Goal: Task Accomplishment & Management: Complete application form

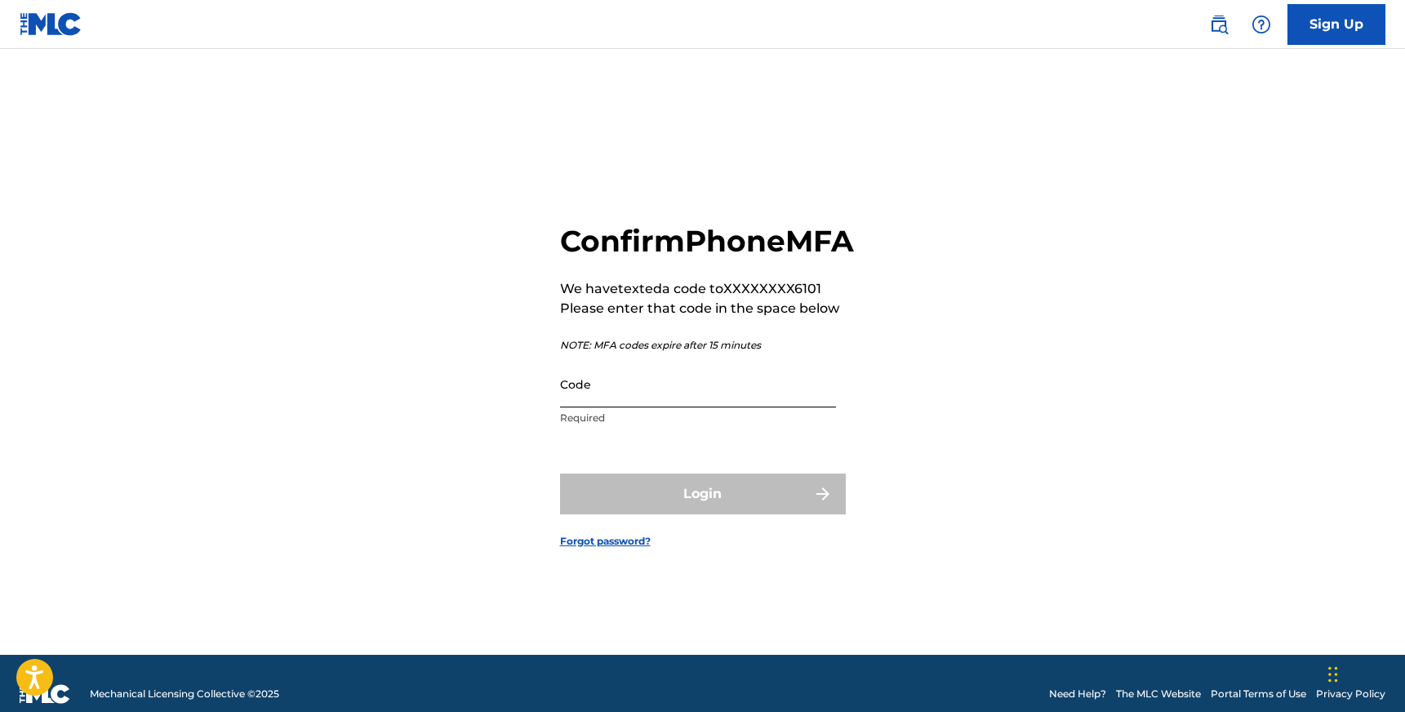
click at [747, 407] on input "Code" at bounding box center [698, 384] width 276 height 47
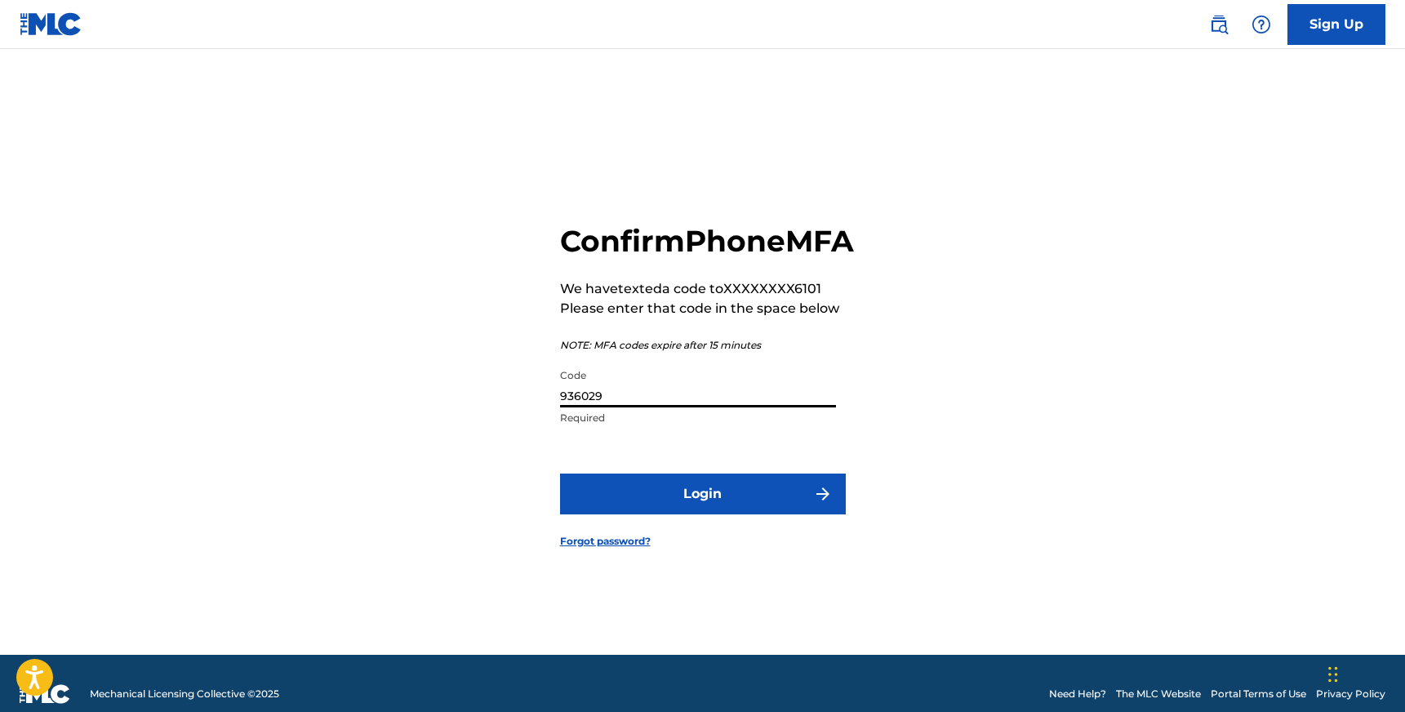
type input "936029"
click at [560, 473] on button "Login" at bounding box center [703, 493] width 286 height 41
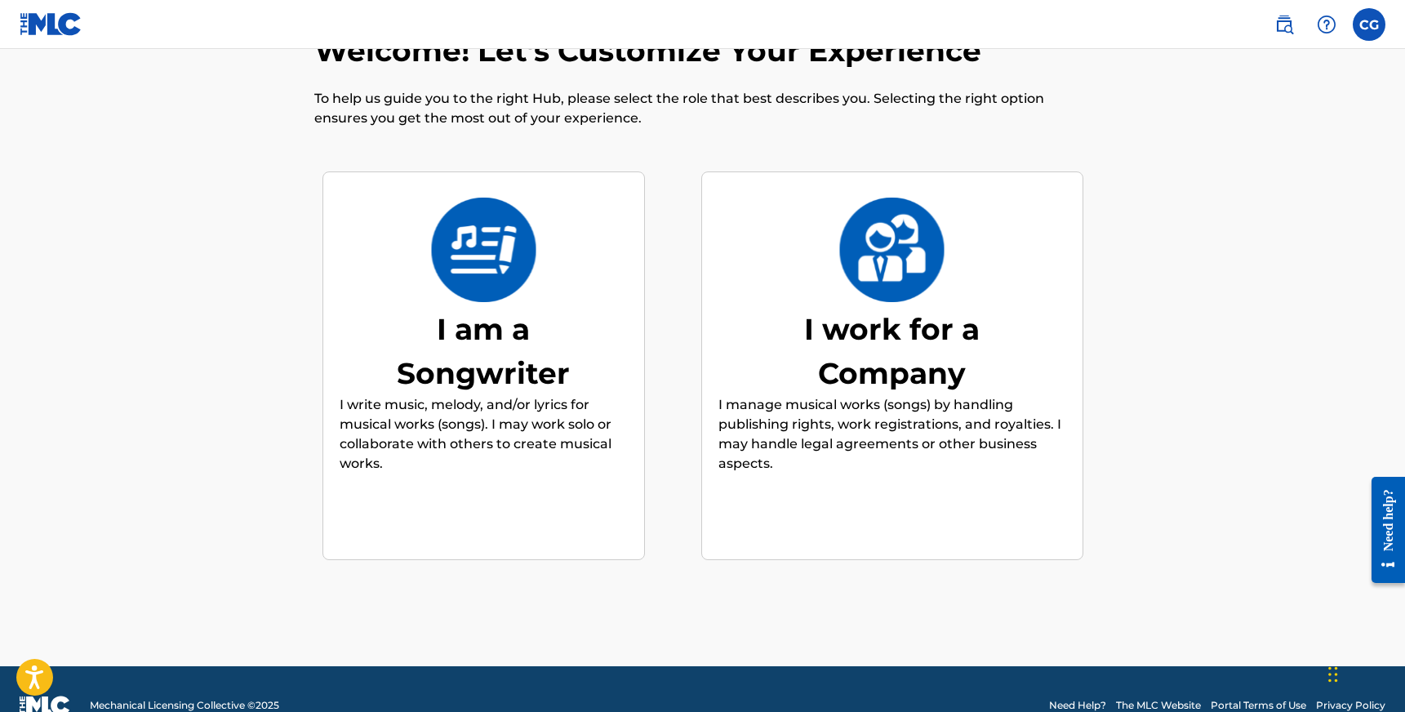
click at [373, 410] on p "I write music, melody, and/or lyrics for musical works (songs). I may work solo…" at bounding box center [484, 434] width 288 height 78
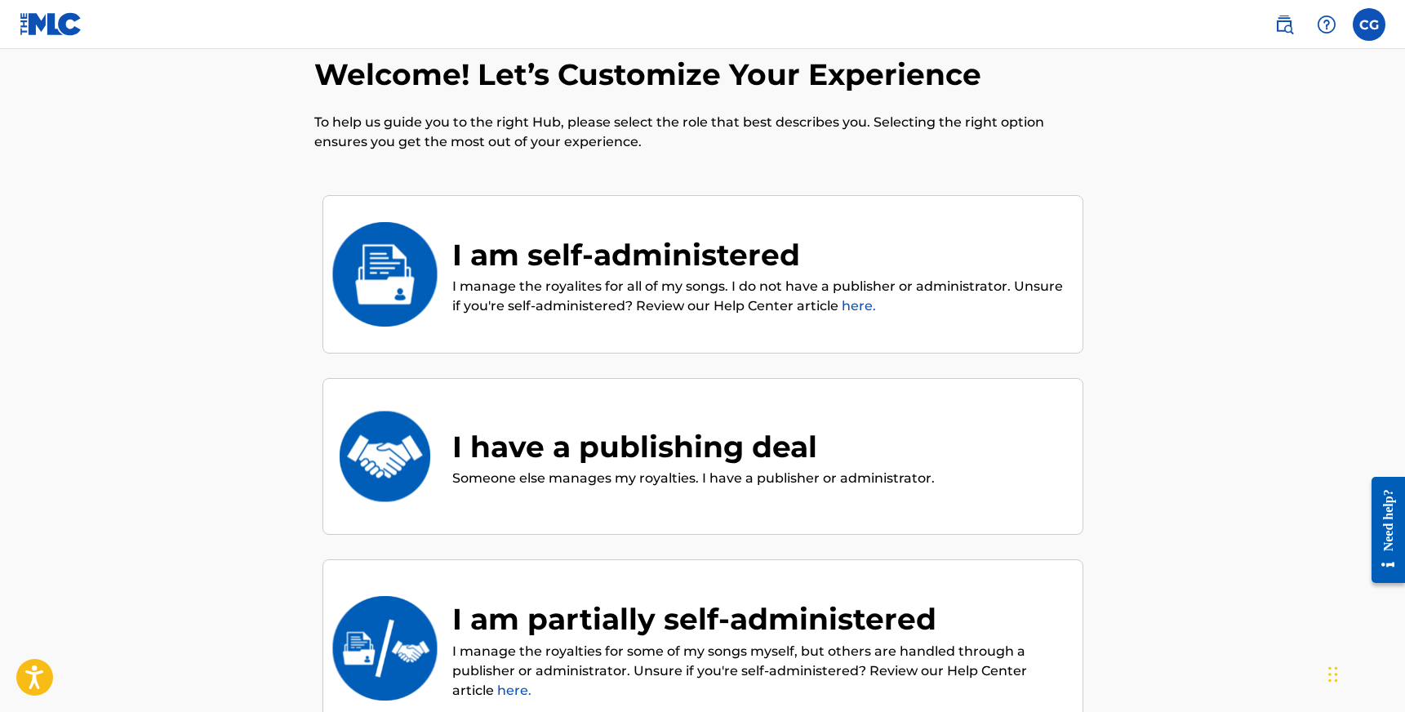
scroll to position [35, 0]
click at [605, 249] on div "I am self-administered" at bounding box center [759, 254] width 614 height 44
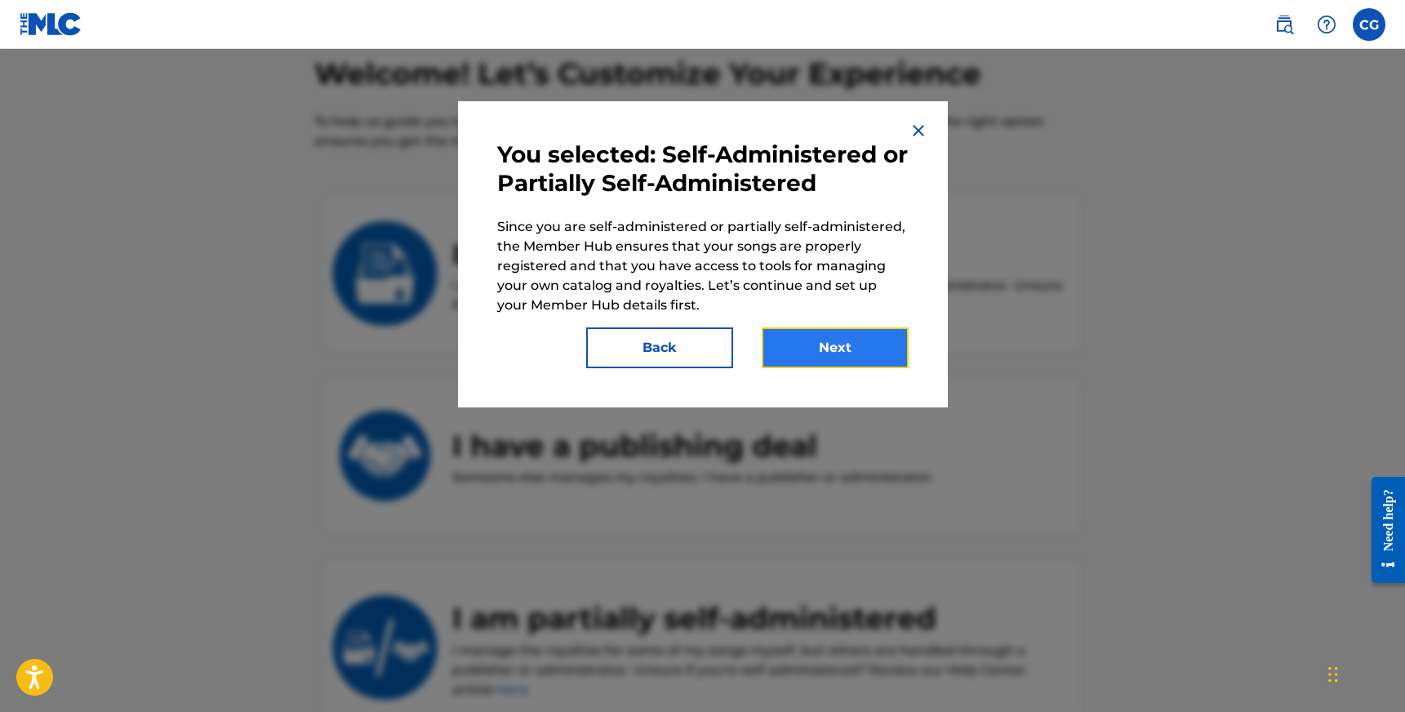
click at [862, 353] on button "Next" at bounding box center [835, 347] width 147 height 41
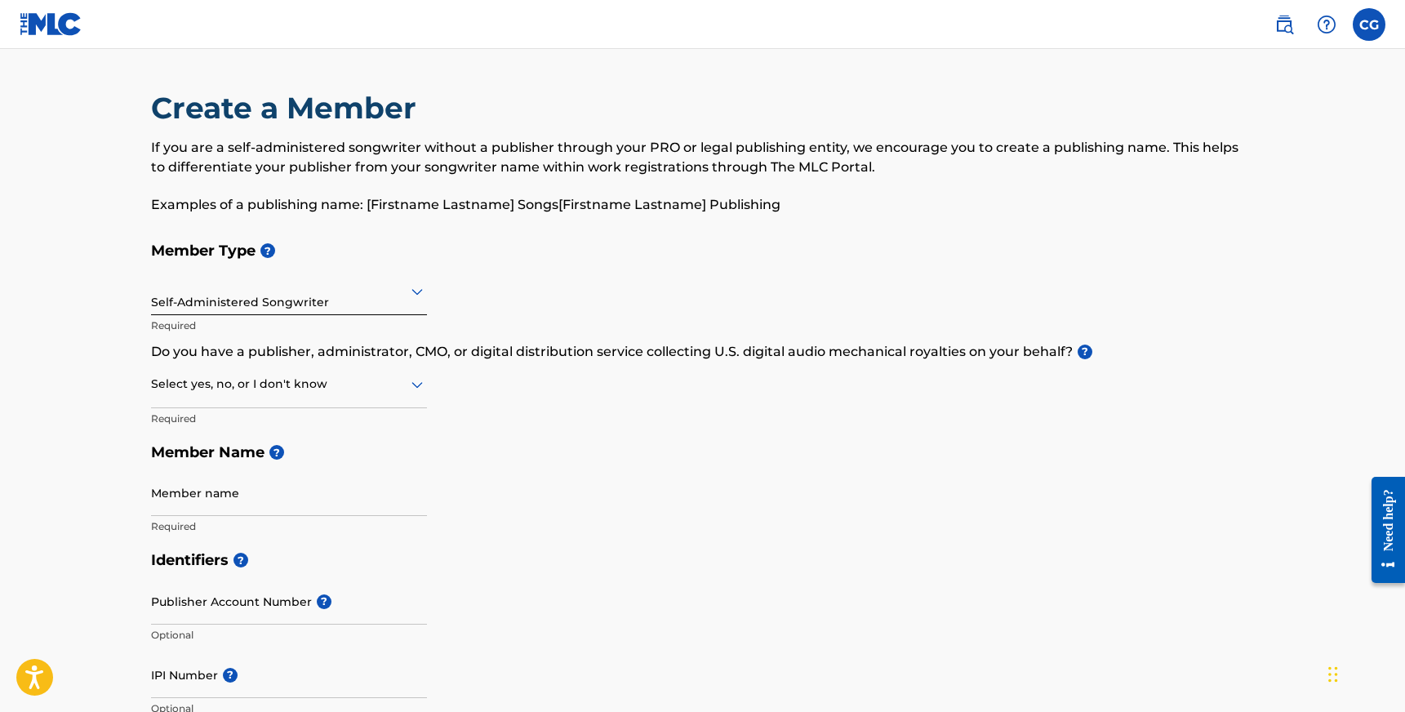
click at [264, 295] on div at bounding box center [289, 291] width 276 height 20
click at [291, 389] on div at bounding box center [289, 384] width 276 height 20
click at [252, 460] on div "No" at bounding box center [289, 463] width 274 height 37
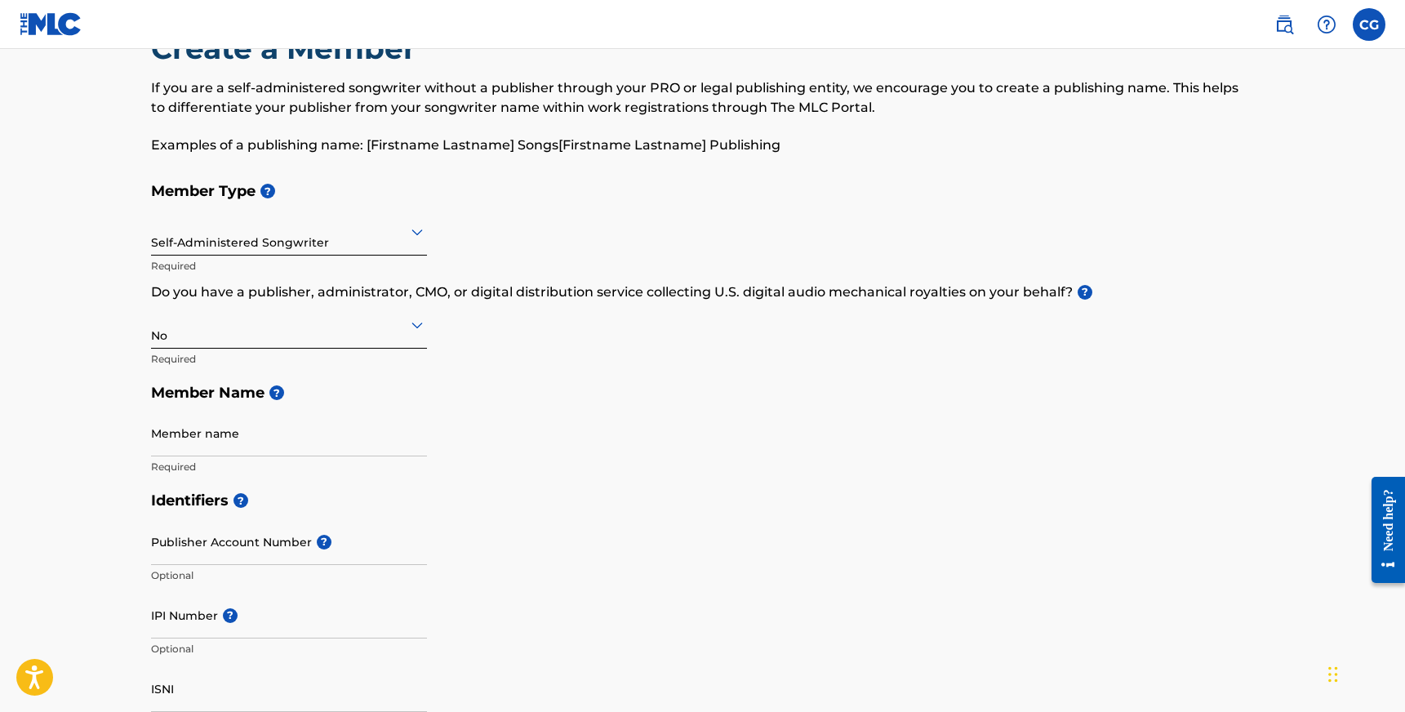
scroll to position [59, 0]
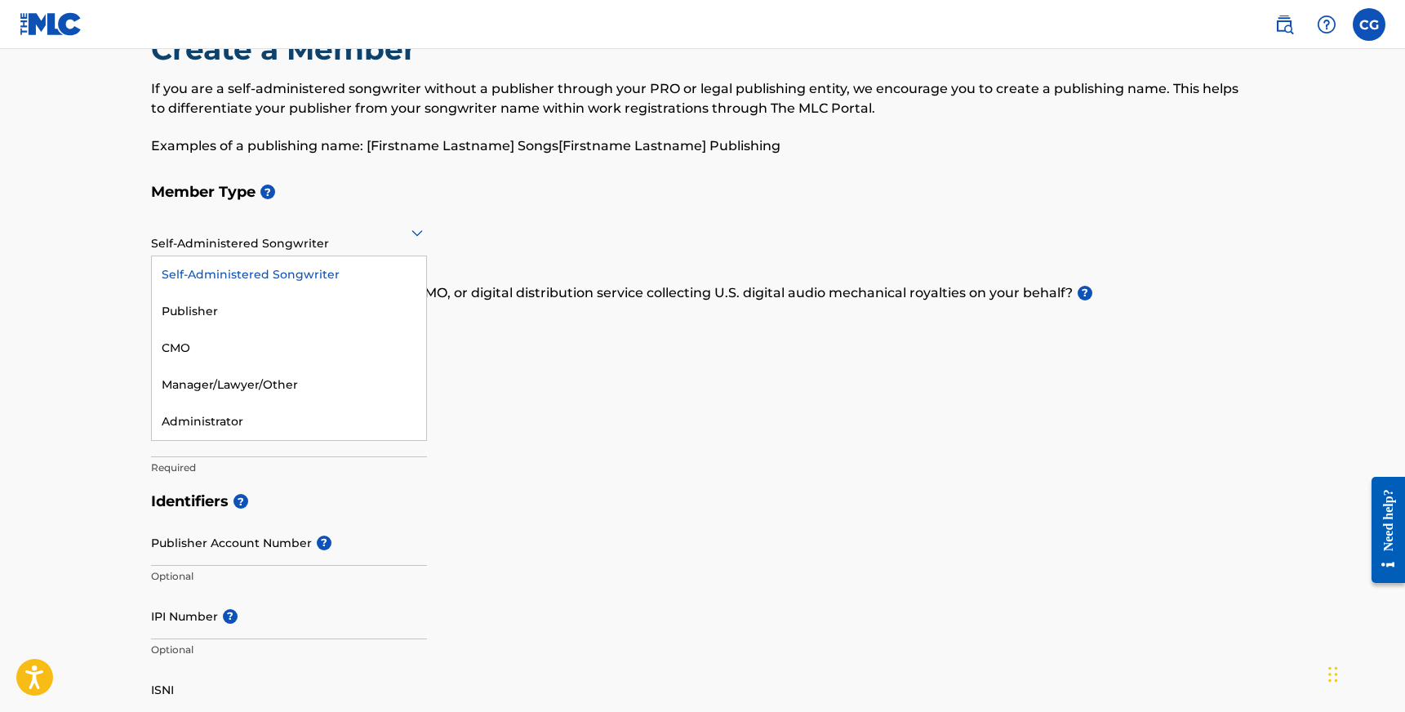
click at [388, 242] on div "Self-Administered Songwriter" at bounding box center [289, 232] width 276 height 40
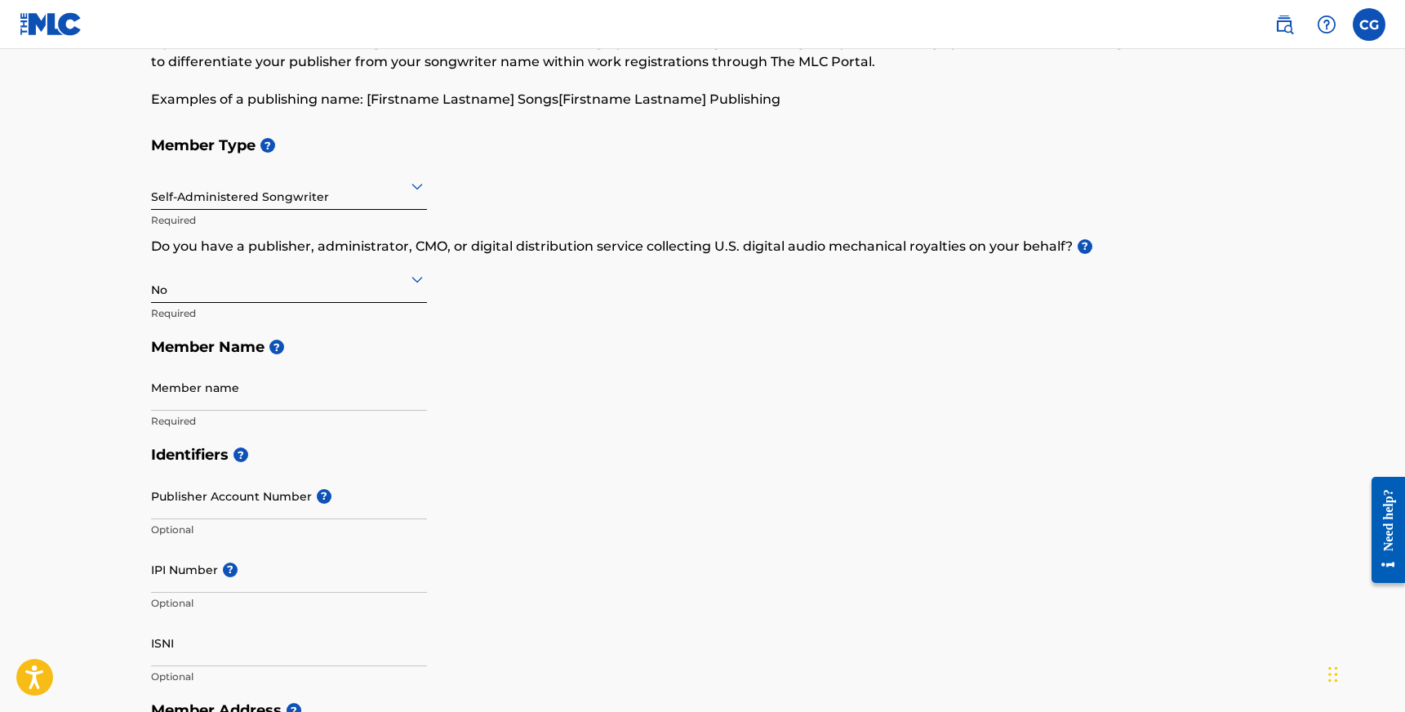
scroll to position [136, 0]
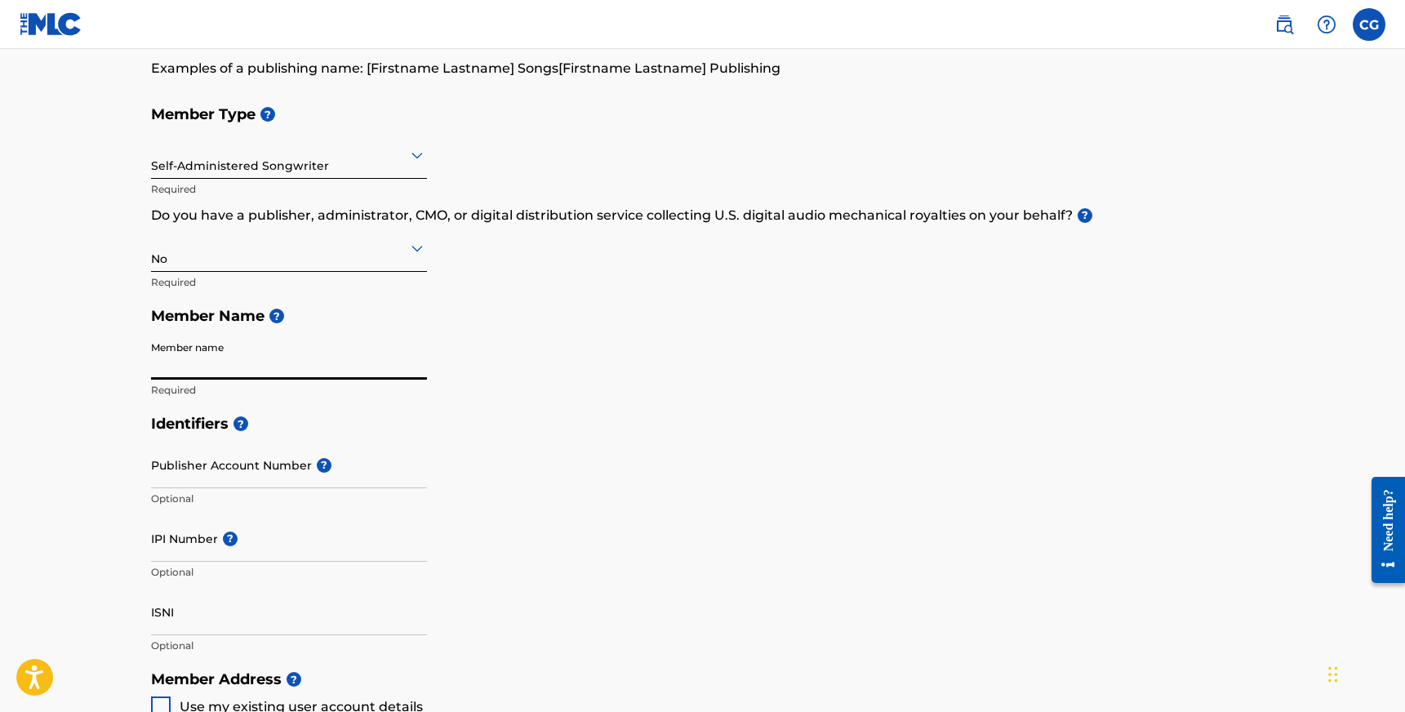
click at [298, 359] on input "Member name" at bounding box center [289, 356] width 276 height 47
type input "[PERSON_NAME]"
type input "[STREET_ADDRESS][PERSON_NAME]"
type input "1011"
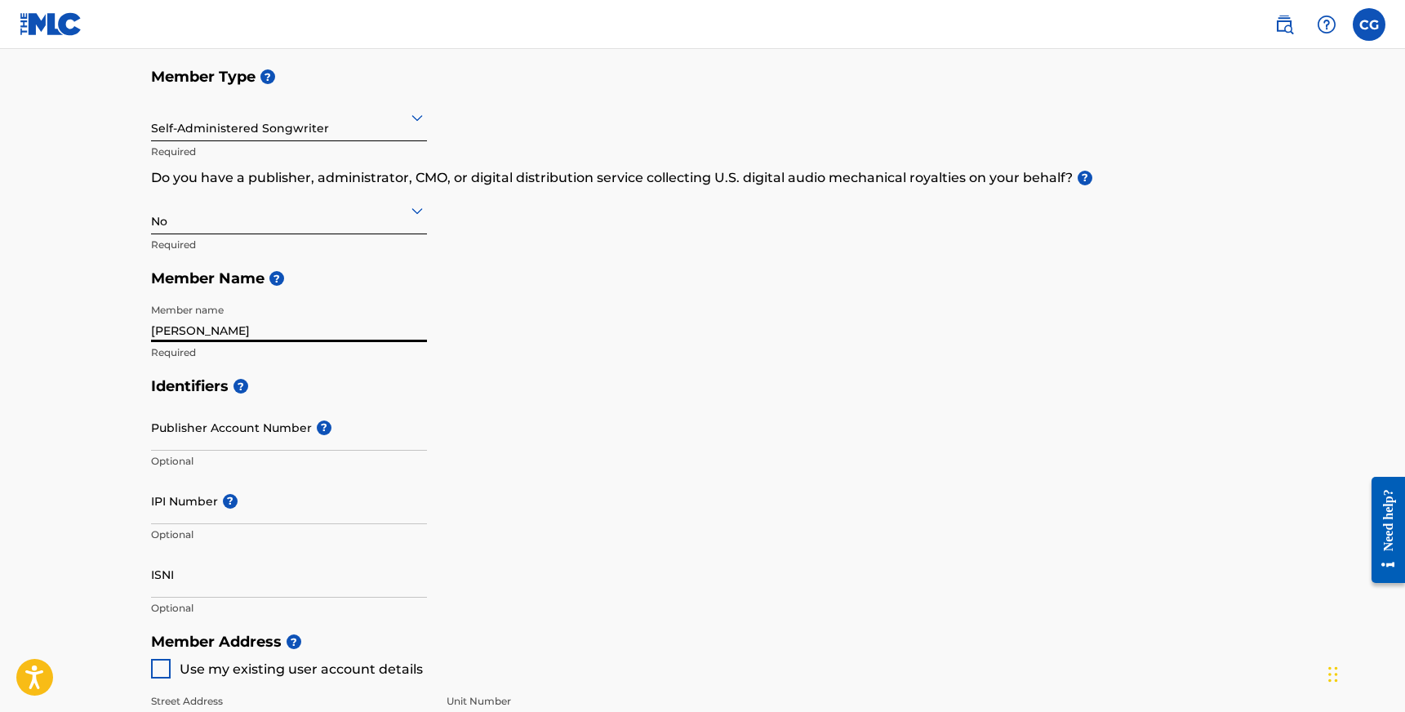
scroll to position [189, 0]
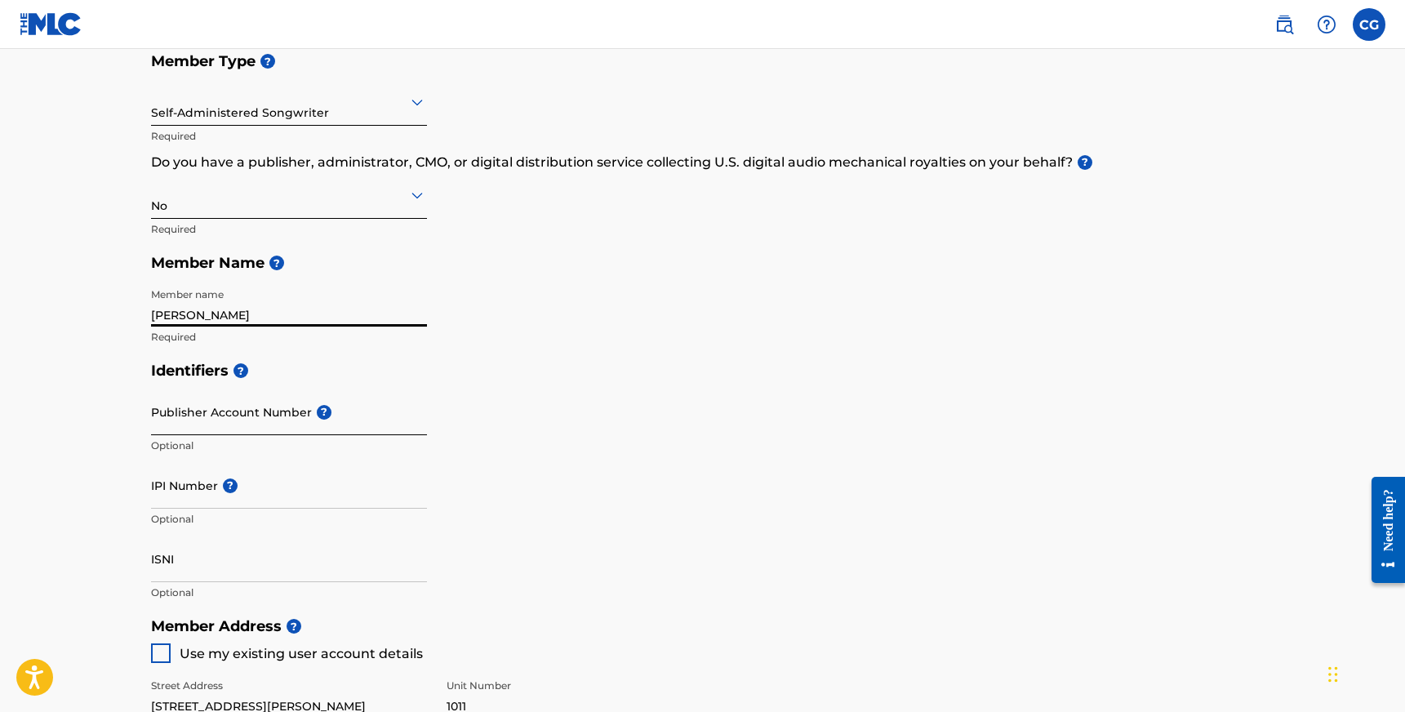
click at [270, 420] on input "Publisher Account Number ?" at bounding box center [289, 412] width 276 height 47
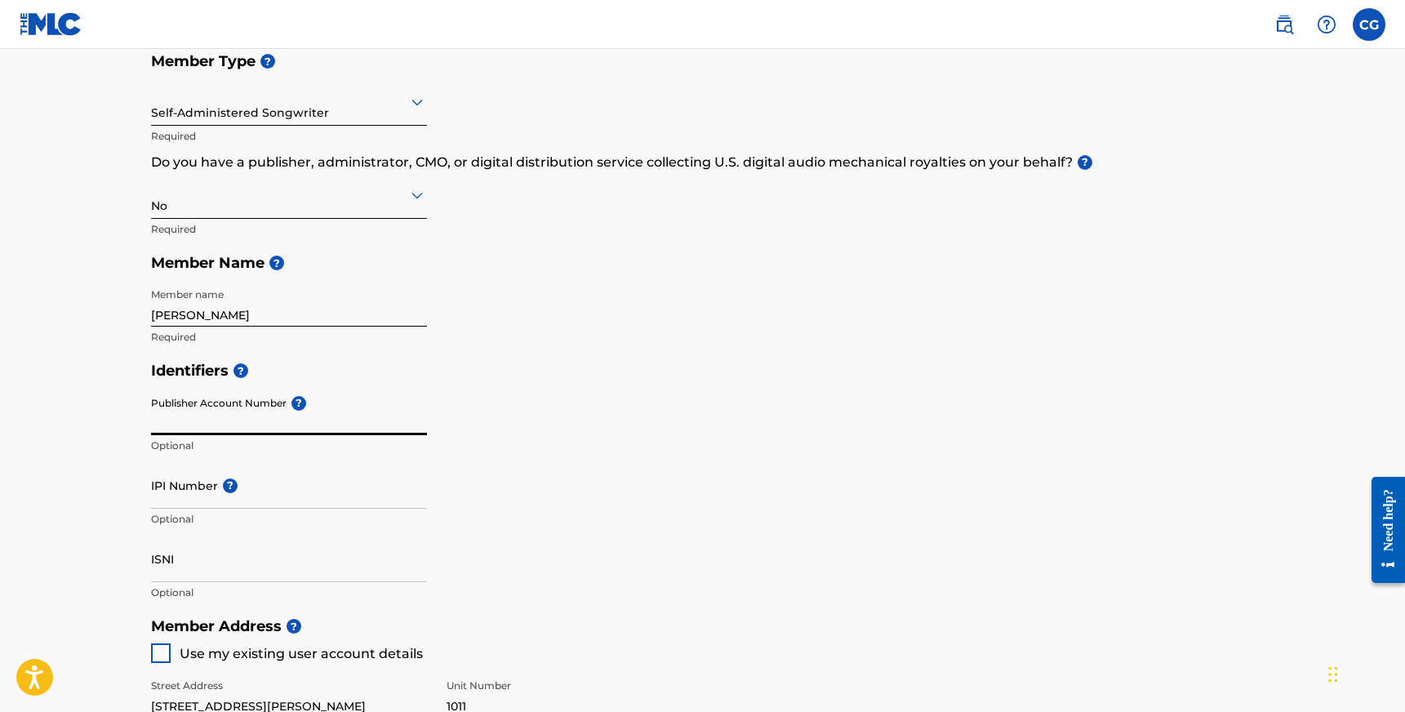
click at [296, 411] on input "Publisher Account Number ?" at bounding box center [289, 412] width 276 height 47
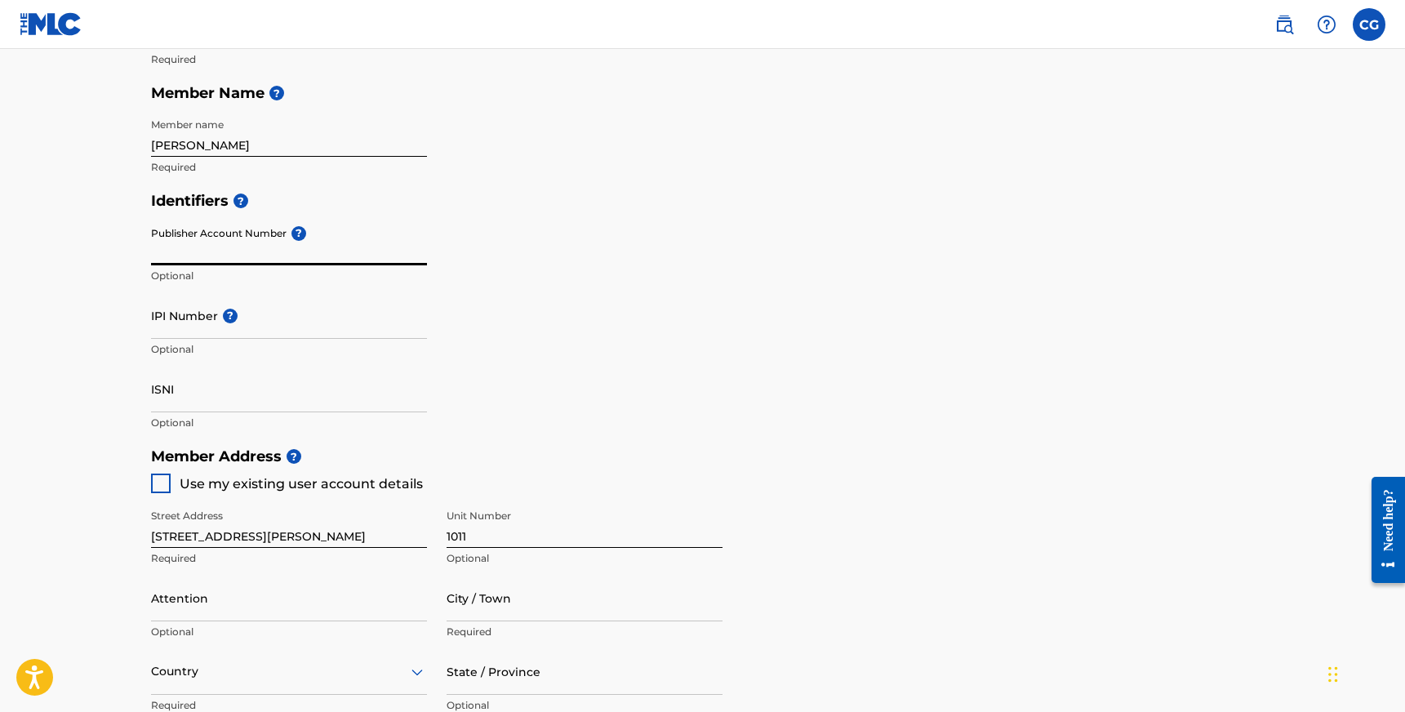
scroll to position [362, 0]
click at [254, 398] on input "ISNI" at bounding box center [289, 386] width 276 height 47
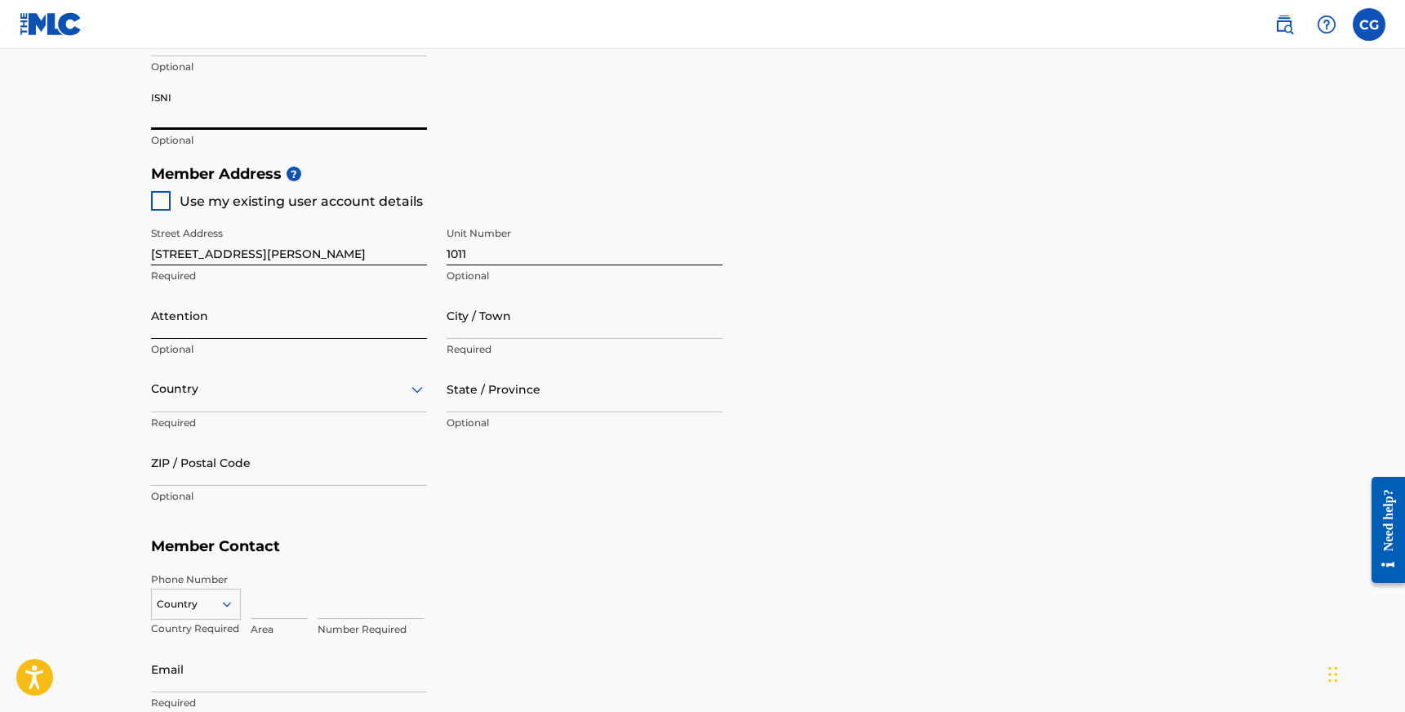
scroll to position [645, 0]
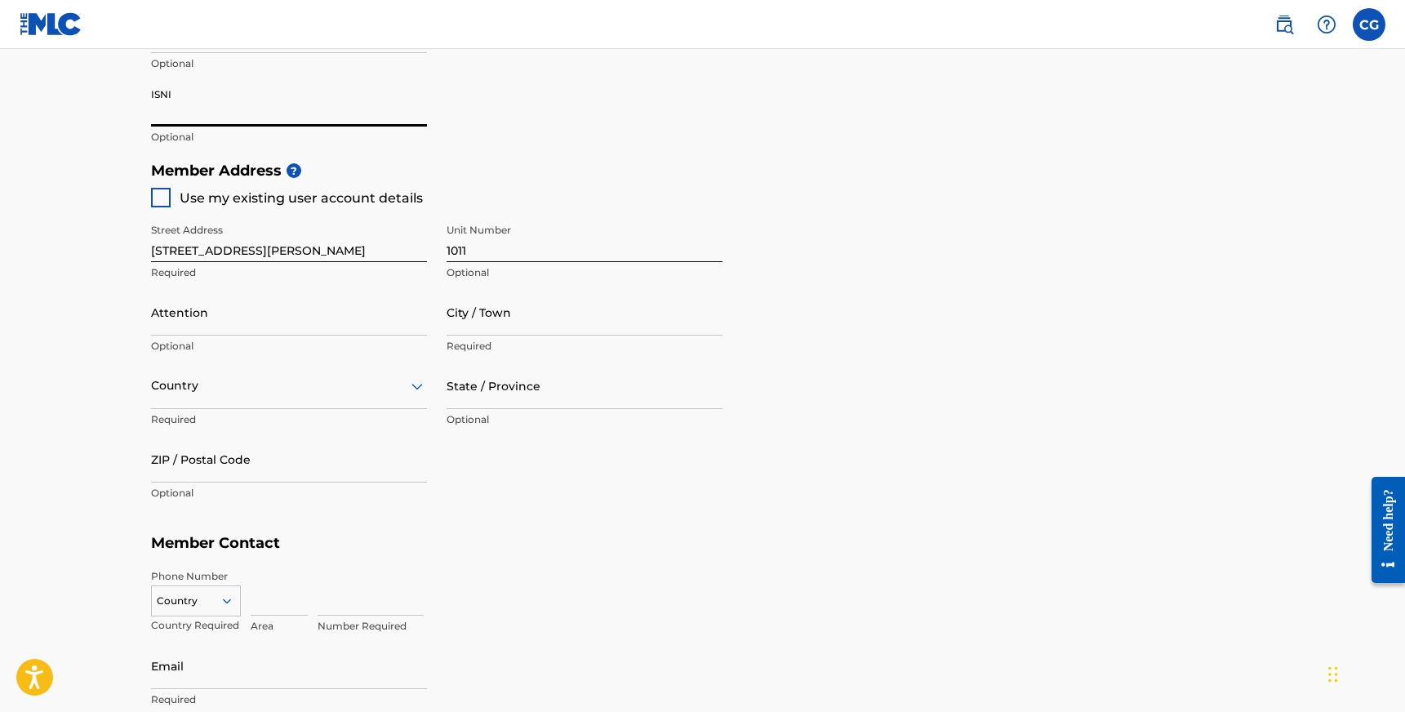
click at [224, 398] on div "Country" at bounding box center [289, 385] width 276 height 47
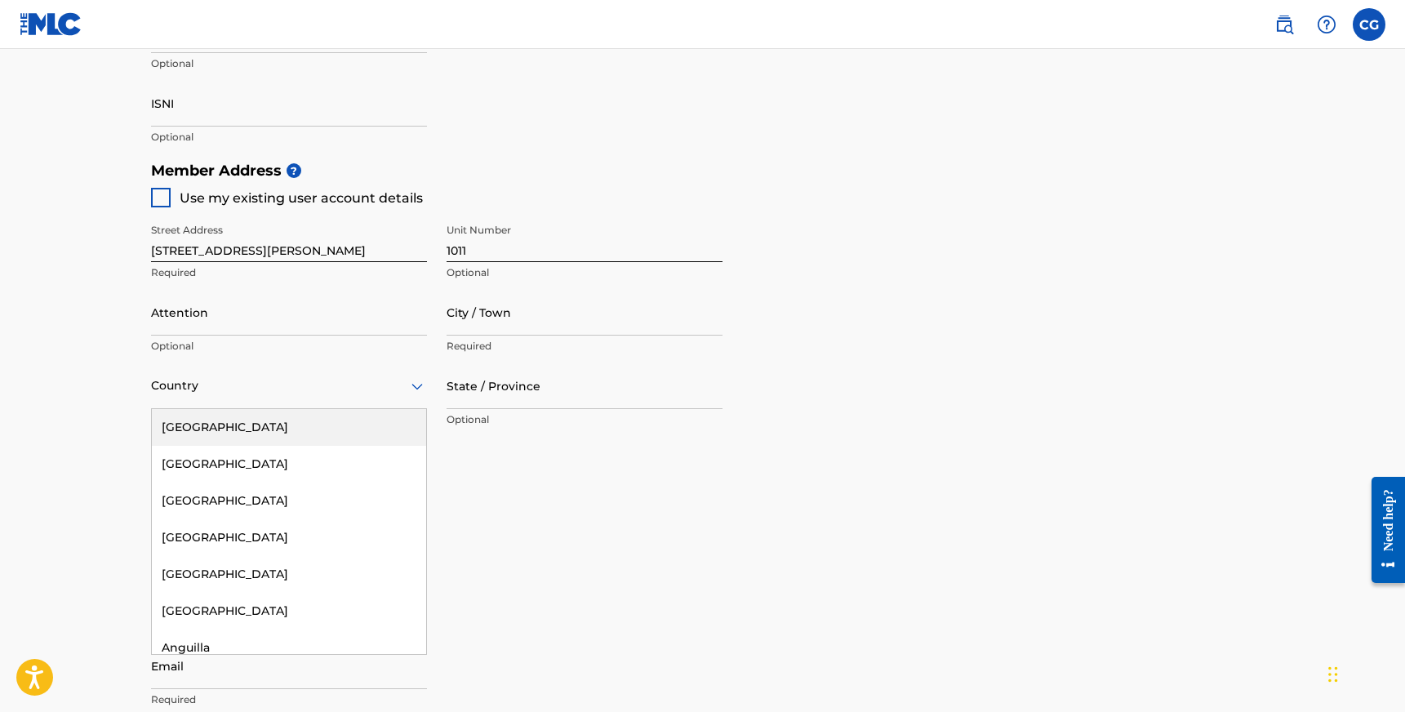
click at [220, 430] on div "[GEOGRAPHIC_DATA]" at bounding box center [289, 427] width 274 height 37
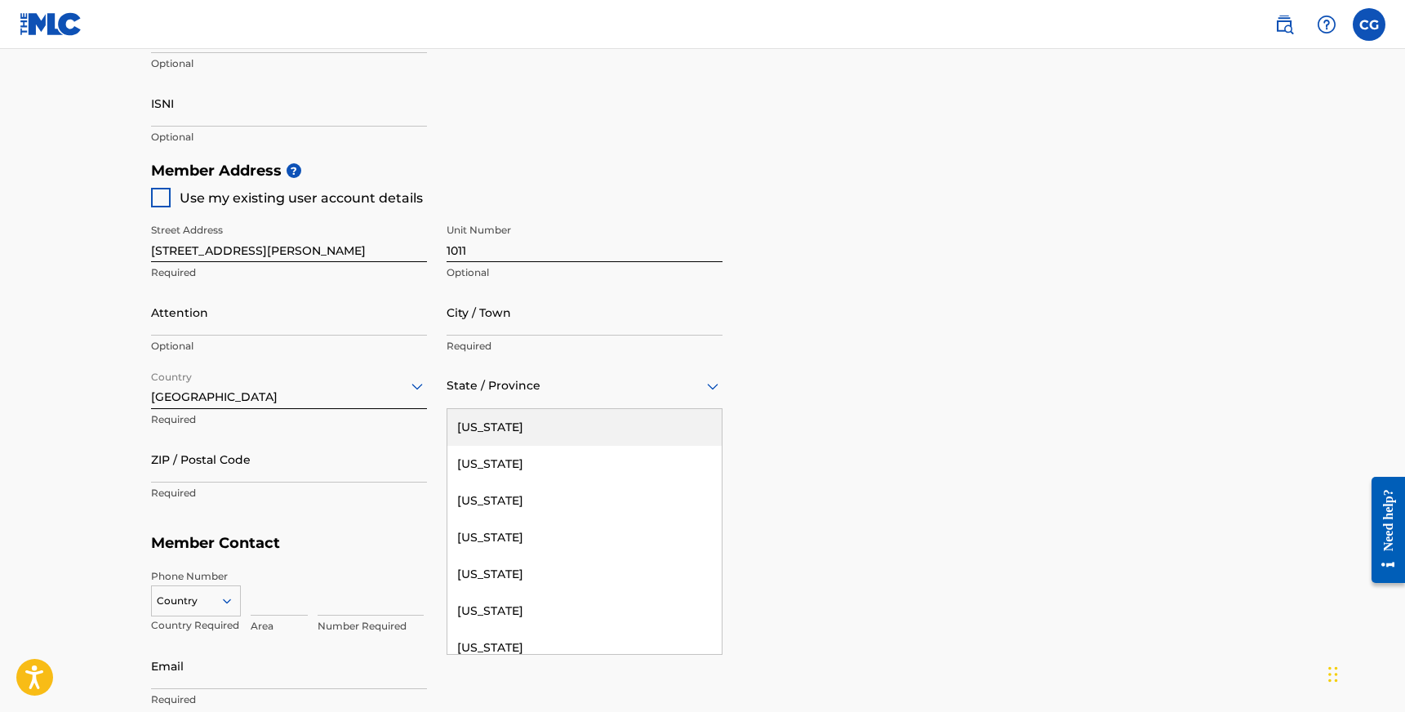
click at [535, 388] on div at bounding box center [585, 385] width 276 height 20
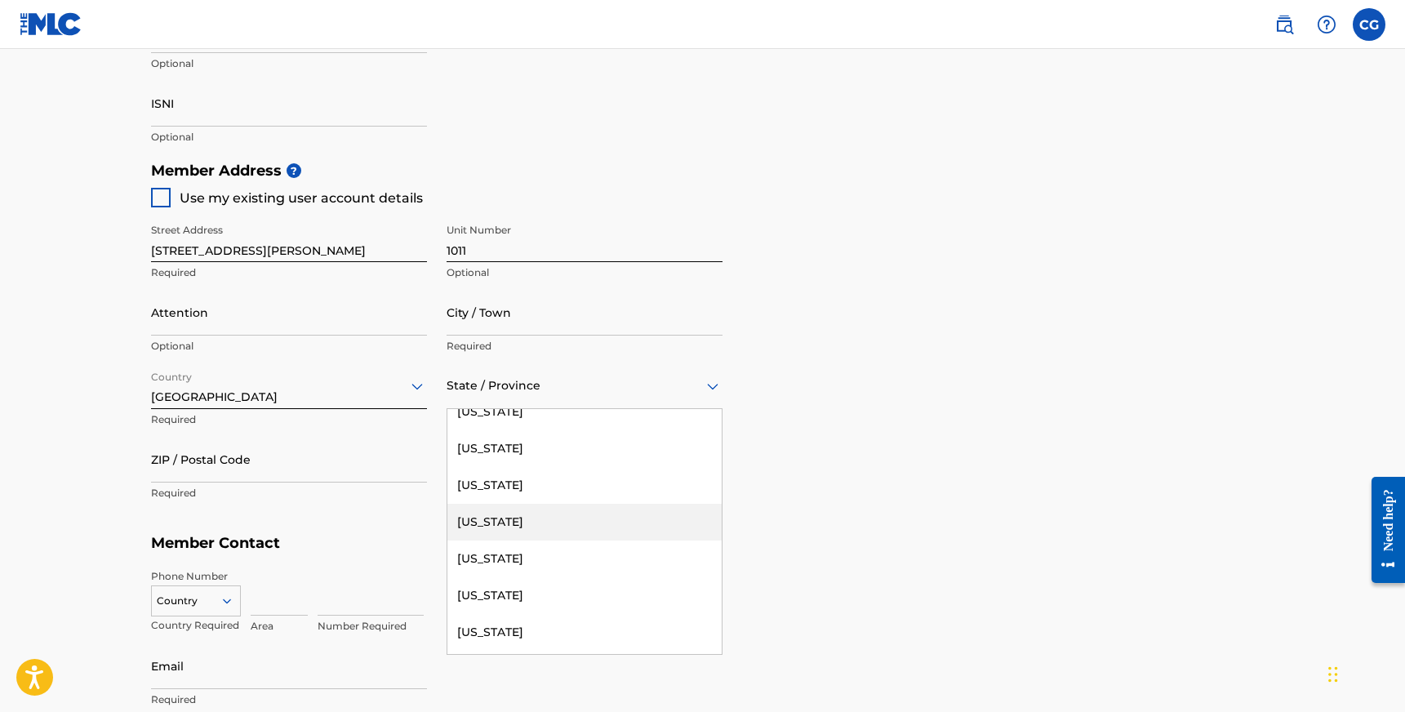
scroll to position [1046, 0]
click at [518, 486] on div "[US_STATE]" at bounding box center [584, 482] width 274 height 37
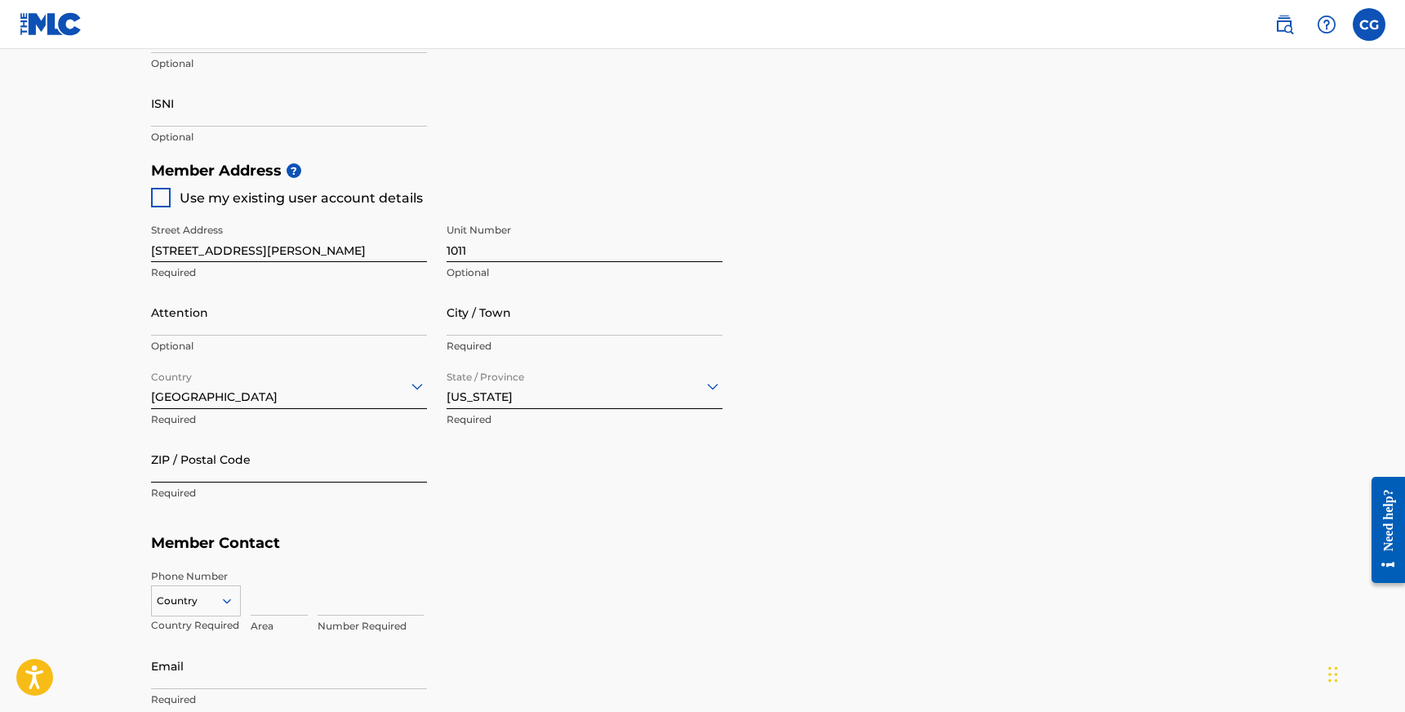
click at [313, 463] on input "ZIP / Postal Code" at bounding box center [289, 459] width 276 height 47
type input "89113"
type input "[PERSON_NAME]"
type input "[GEOGRAPHIC_DATA]"
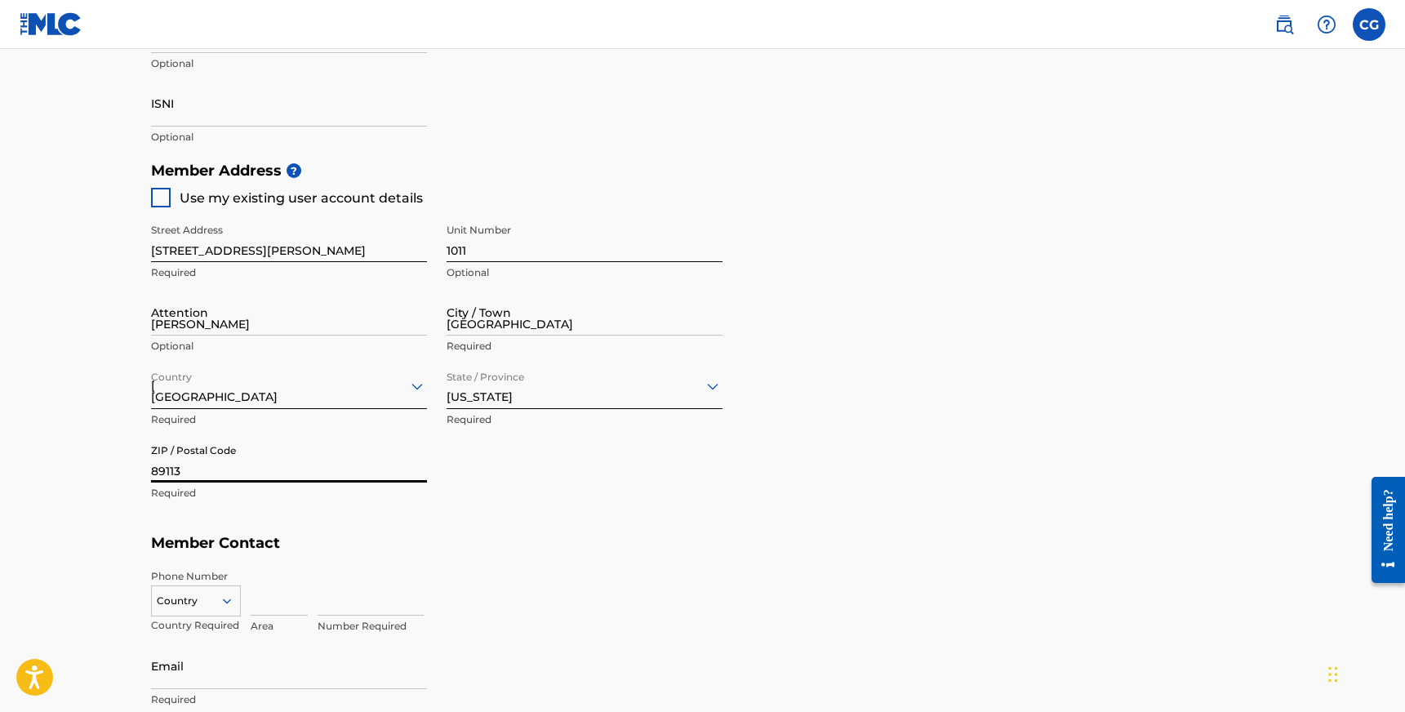
type input "NV"
type input "775"
type input "3856101"
type input "[EMAIL_ADDRESS][DOMAIN_NAME]"
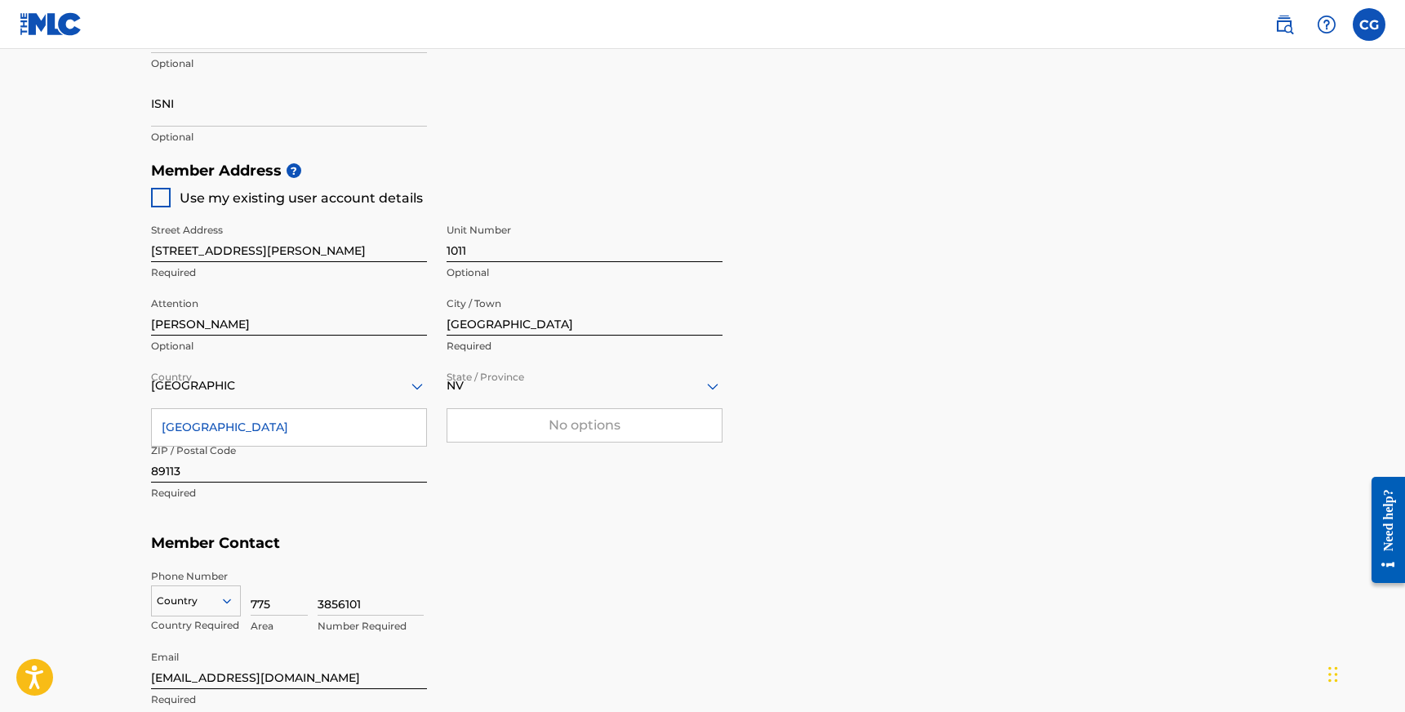
click at [501, 556] on h5 "Member Contact" at bounding box center [703, 543] width 1104 height 35
click at [56, 450] on main "Create a Member If you are a self-administered songwriter without a publisher t…" at bounding box center [702, 137] width 1405 height 1466
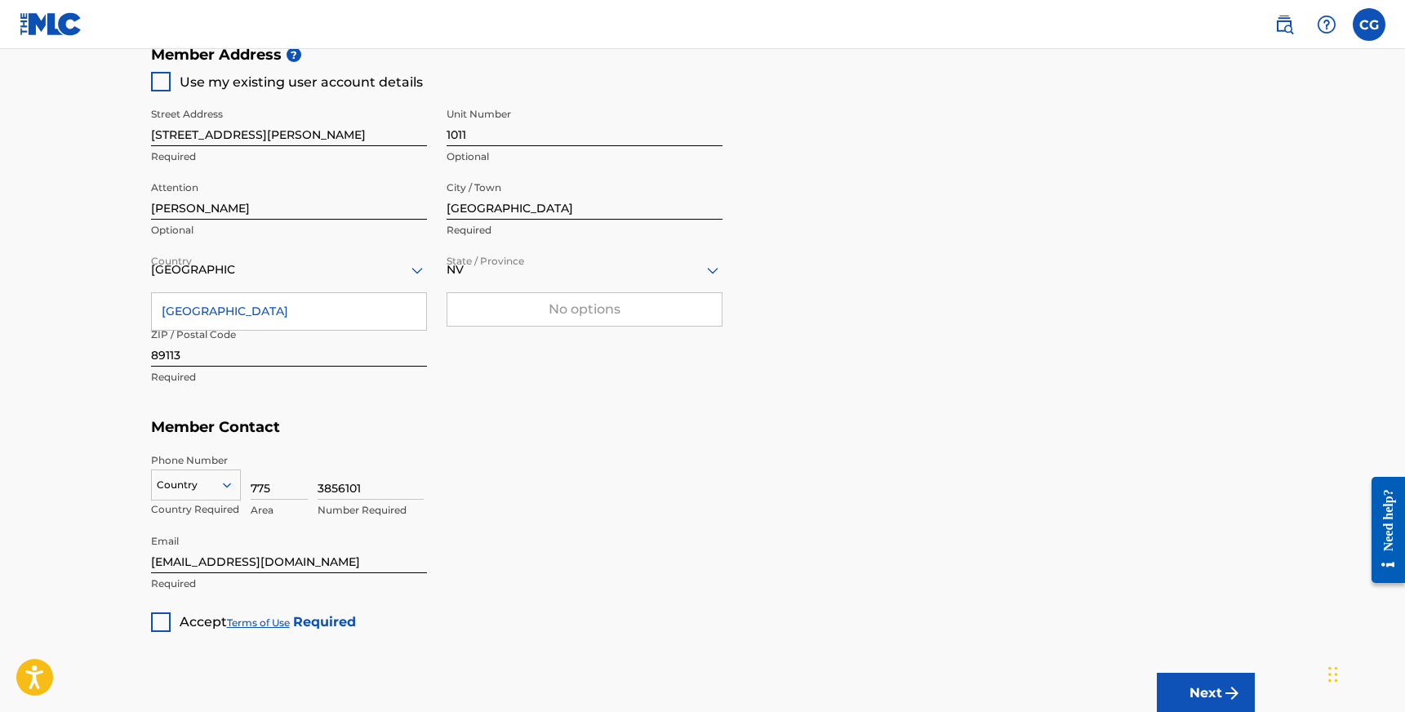
scroll to position [806, 0]
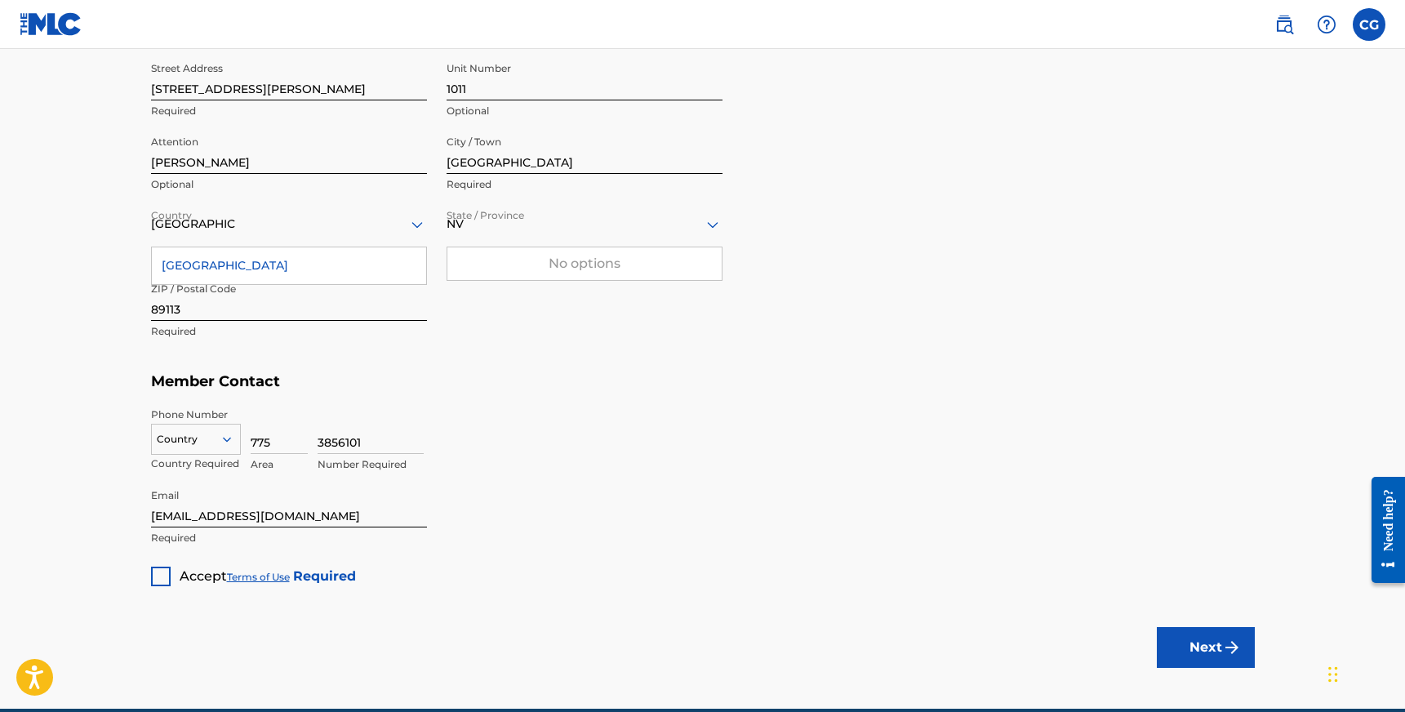
click at [157, 576] on div at bounding box center [161, 577] width 20 height 20
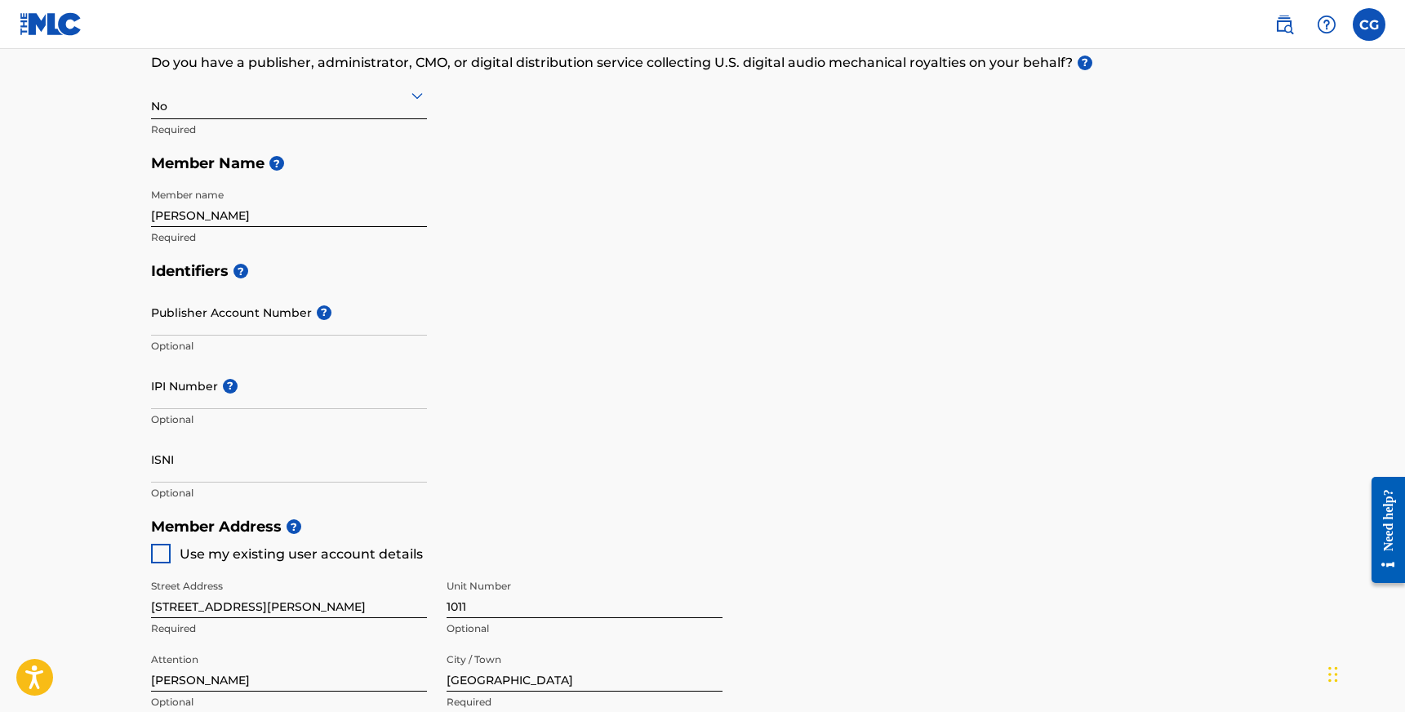
scroll to position [285, 0]
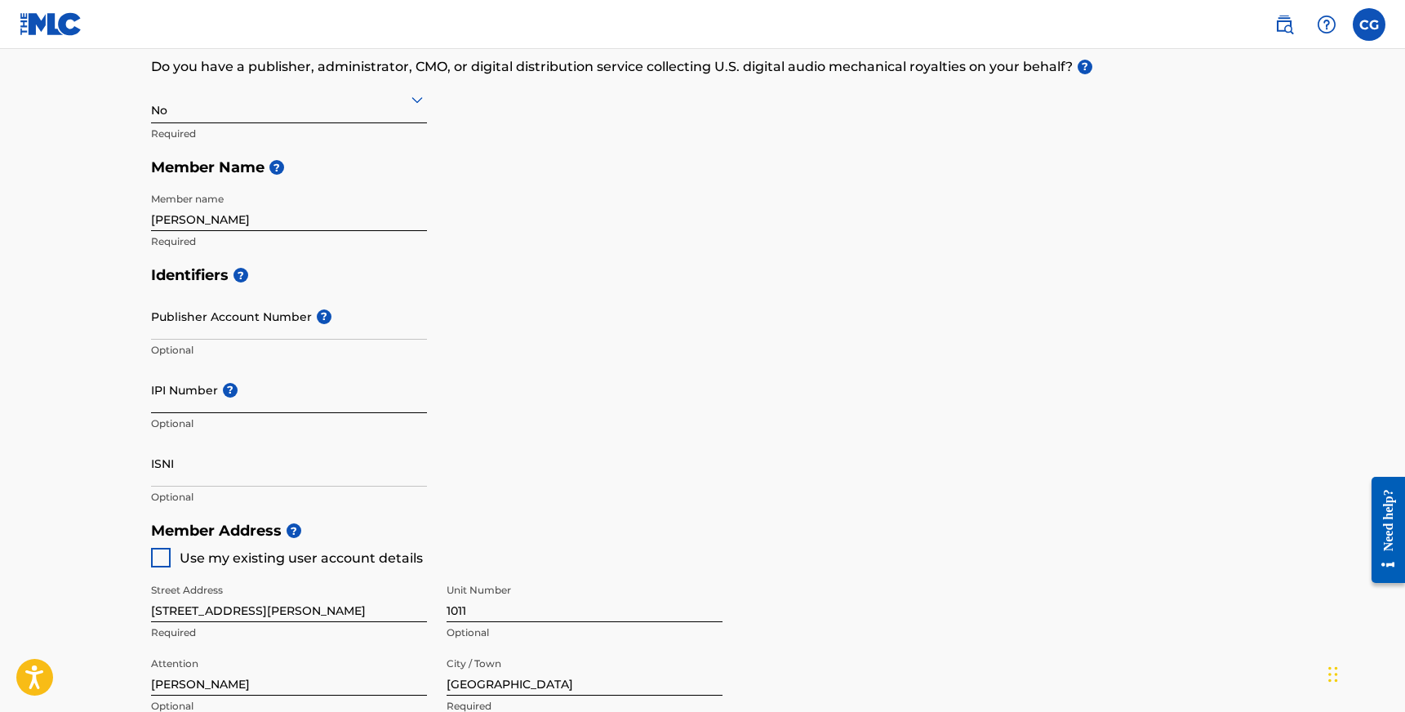
click at [190, 381] on input "IPI Number ?" at bounding box center [289, 390] width 276 height 47
paste input "1097515338"
type input "1097515338"
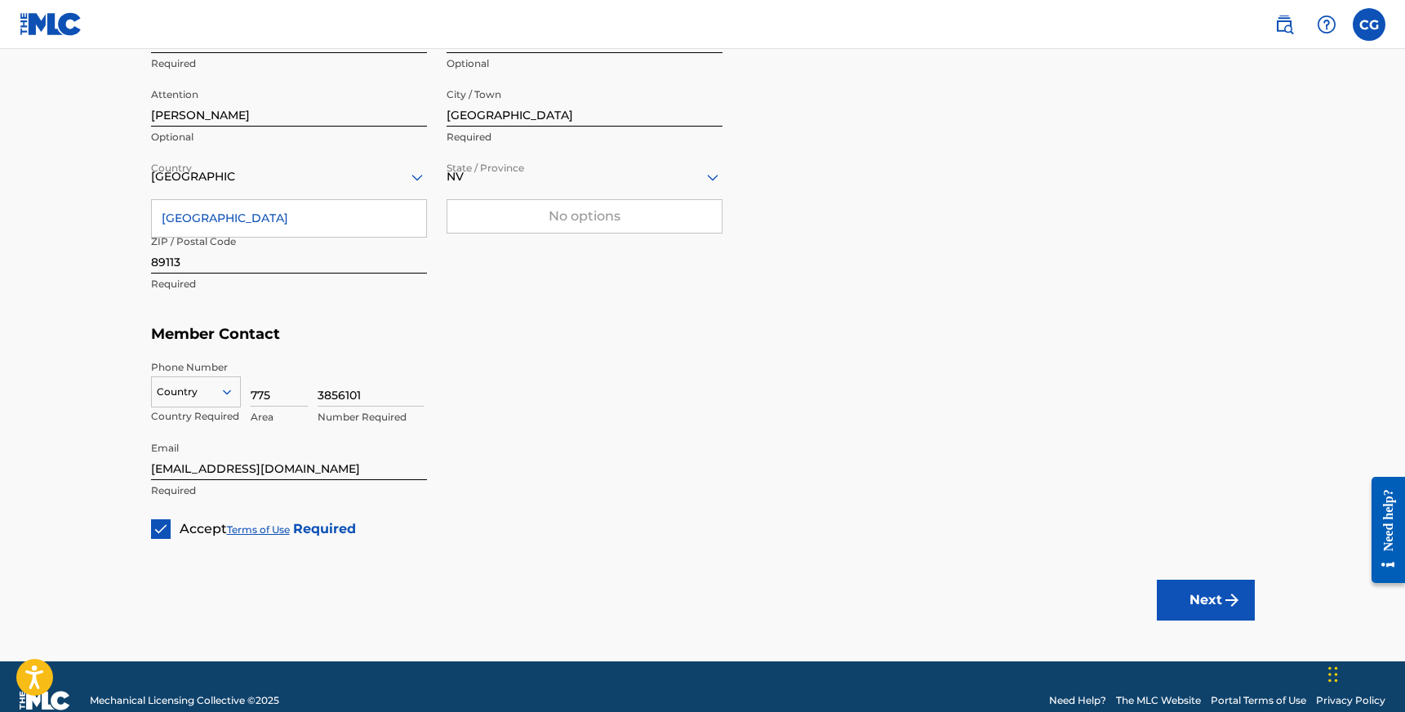
scroll to position [881, 0]
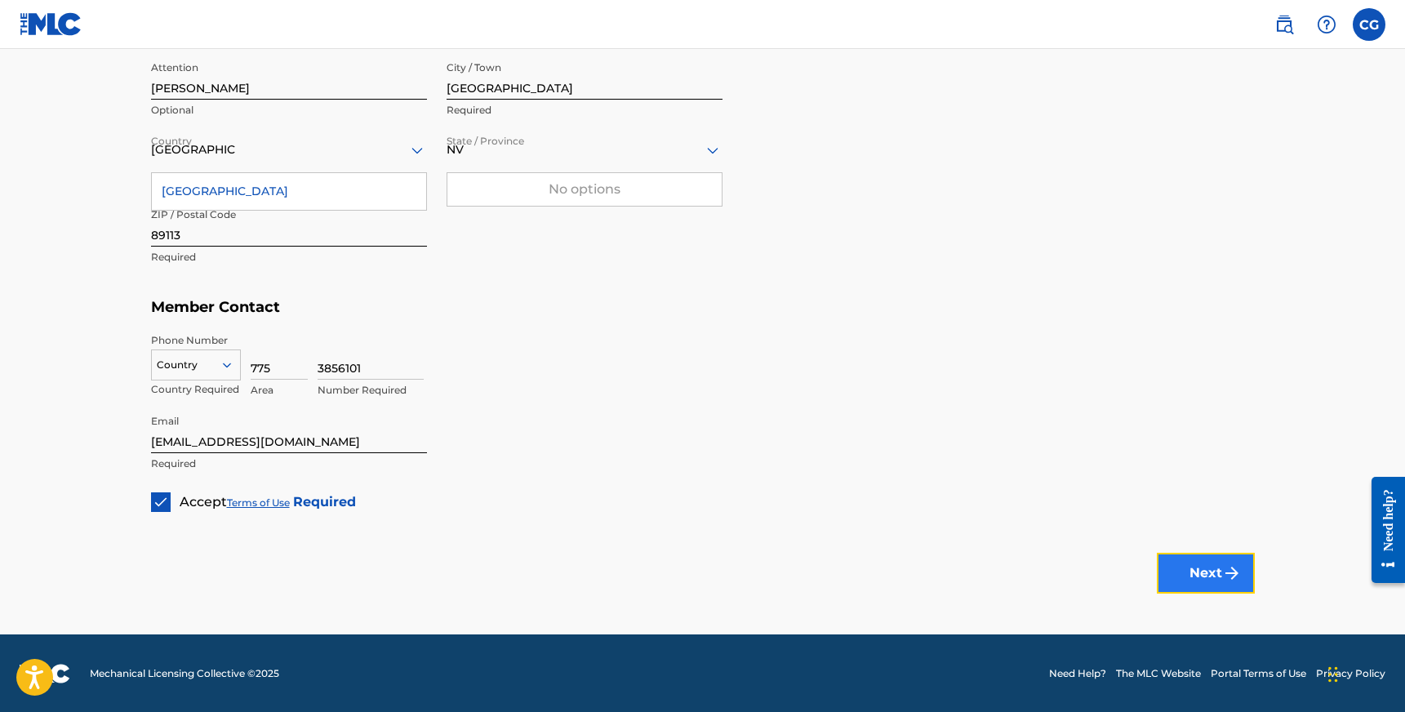
click at [1192, 573] on button "Next" at bounding box center [1206, 573] width 98 height 41
click at [194, 362] on div at bounding box center [196, 365] width 88 height 18
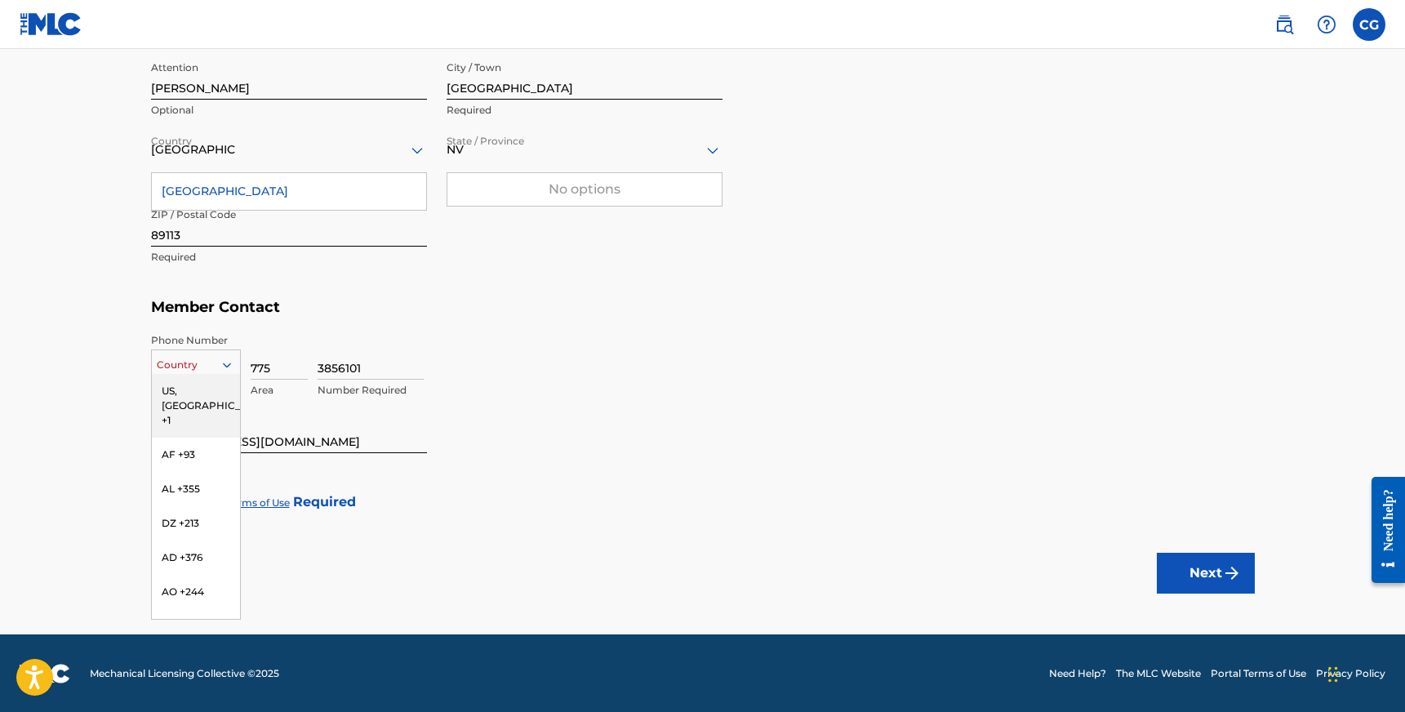
click at [177, 398] on div "US, [GEOGRAPHIC_DATA] +1" at bounding box center [196, 406] width 88 height 64
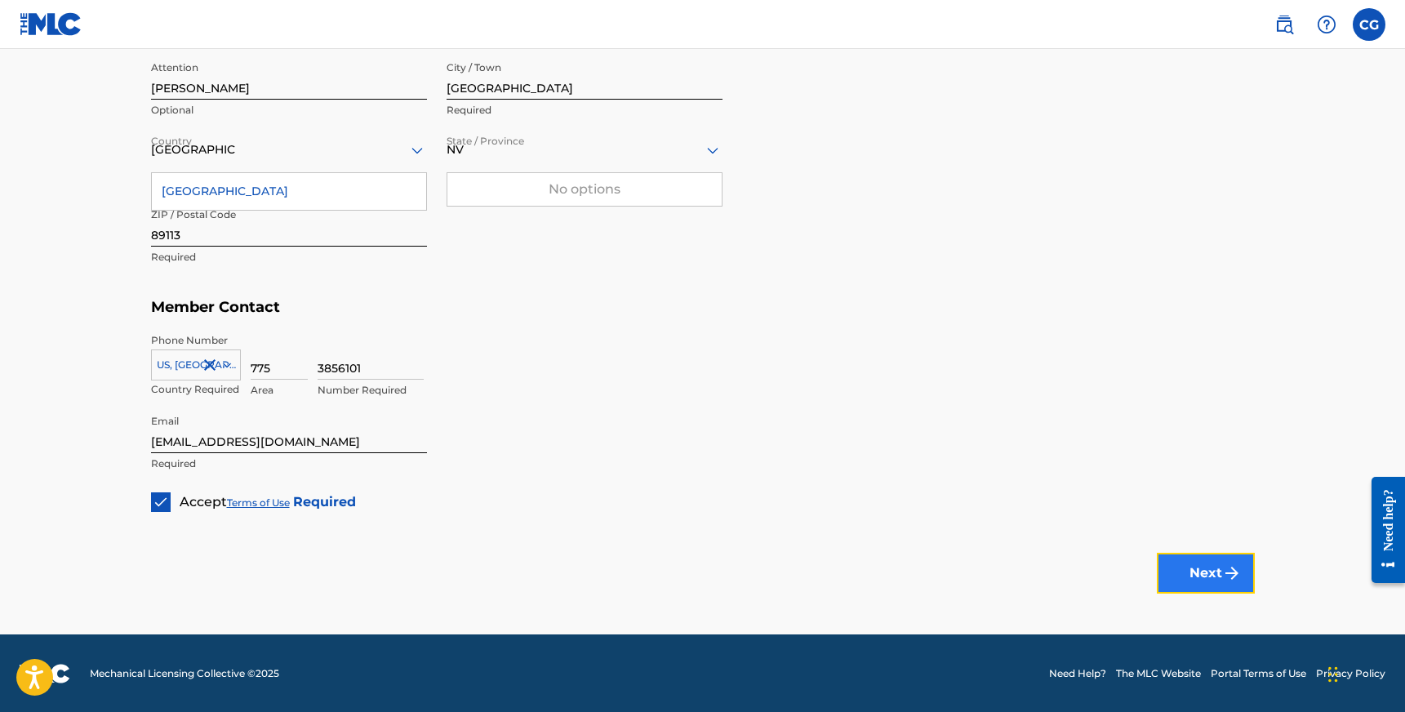
click at [1224, 582] on button "Next" at bounding box center [1206, 573] width 98 height 41
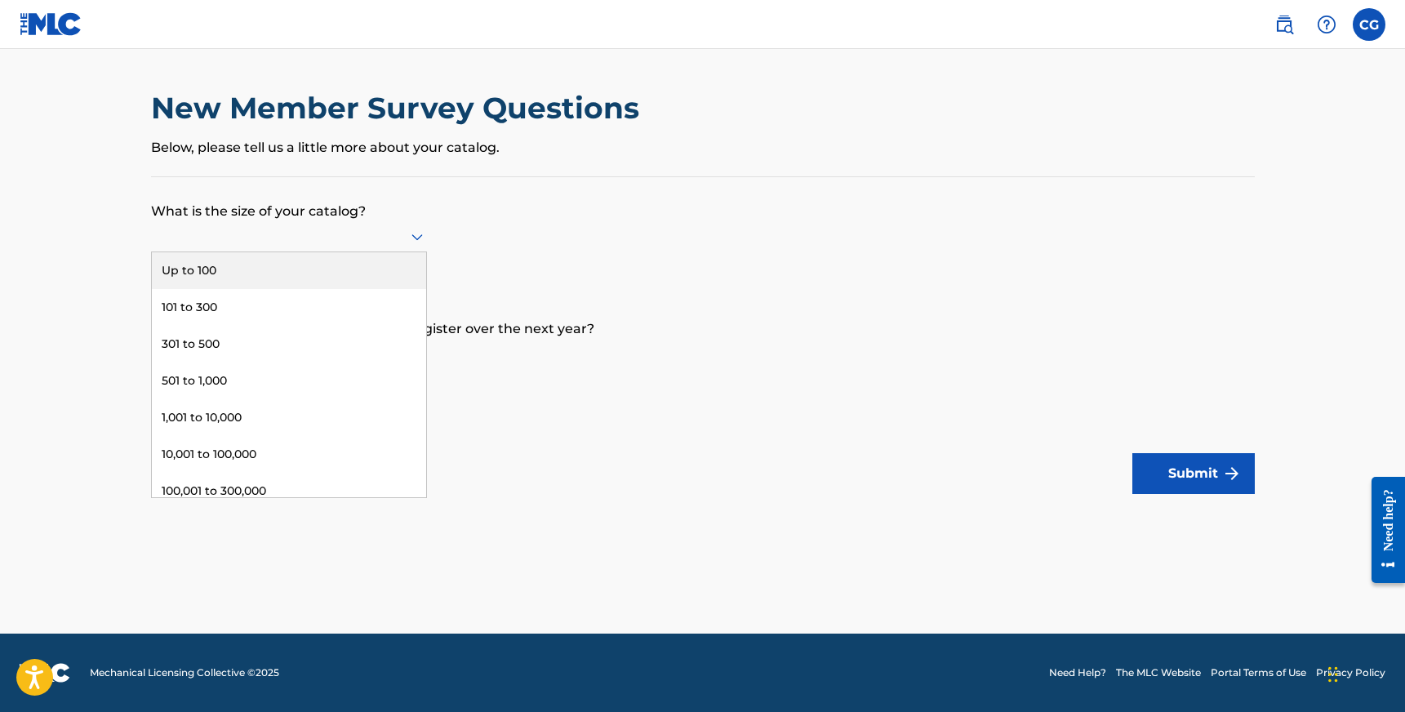
click at [344, 224] on div at bounding box center [289, 236] width 276 height 31
click at [300, 268] on div "Up to 100" at bounding box center [289, 270] width 274 height 37
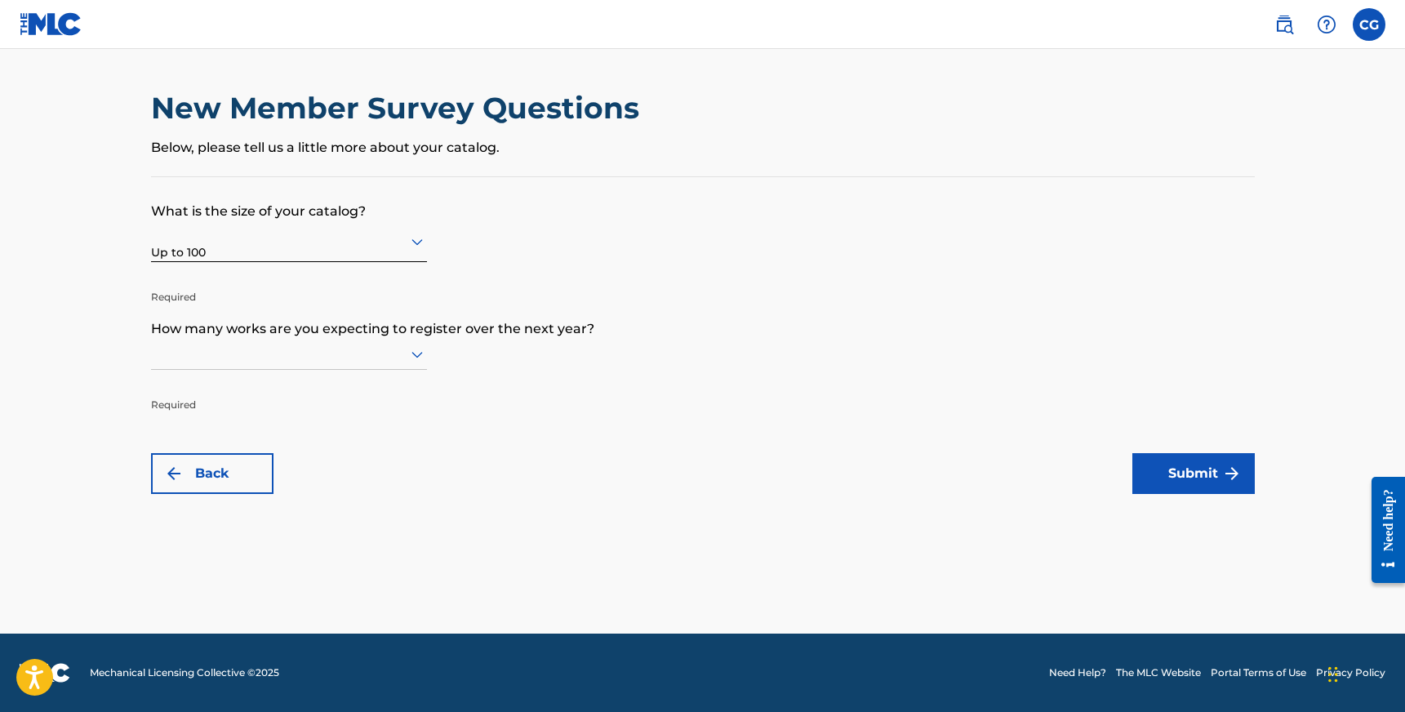
click at [290, 349] on div at bounding box center [289, 354] width 276 height 20
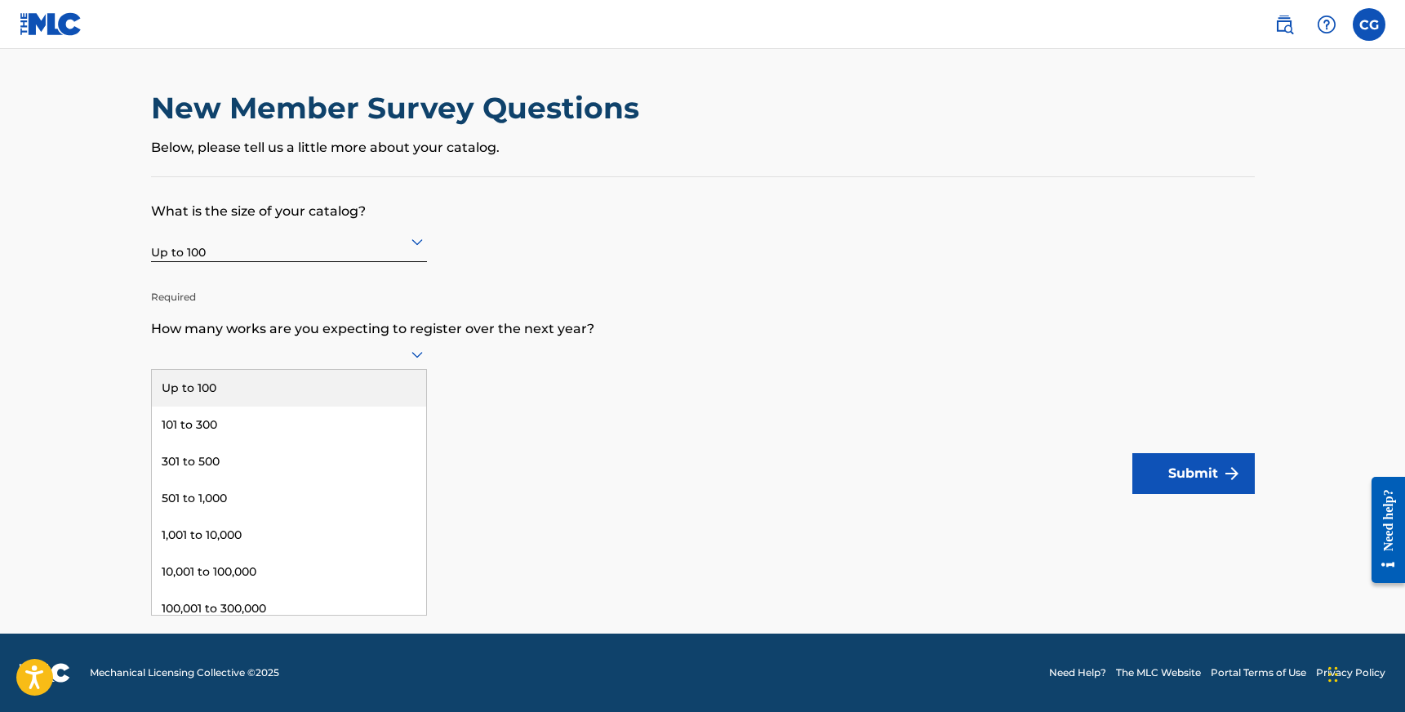
click at [262, 389] on div "Up to 100" at bounding box center [289, 388] width 274 height 37
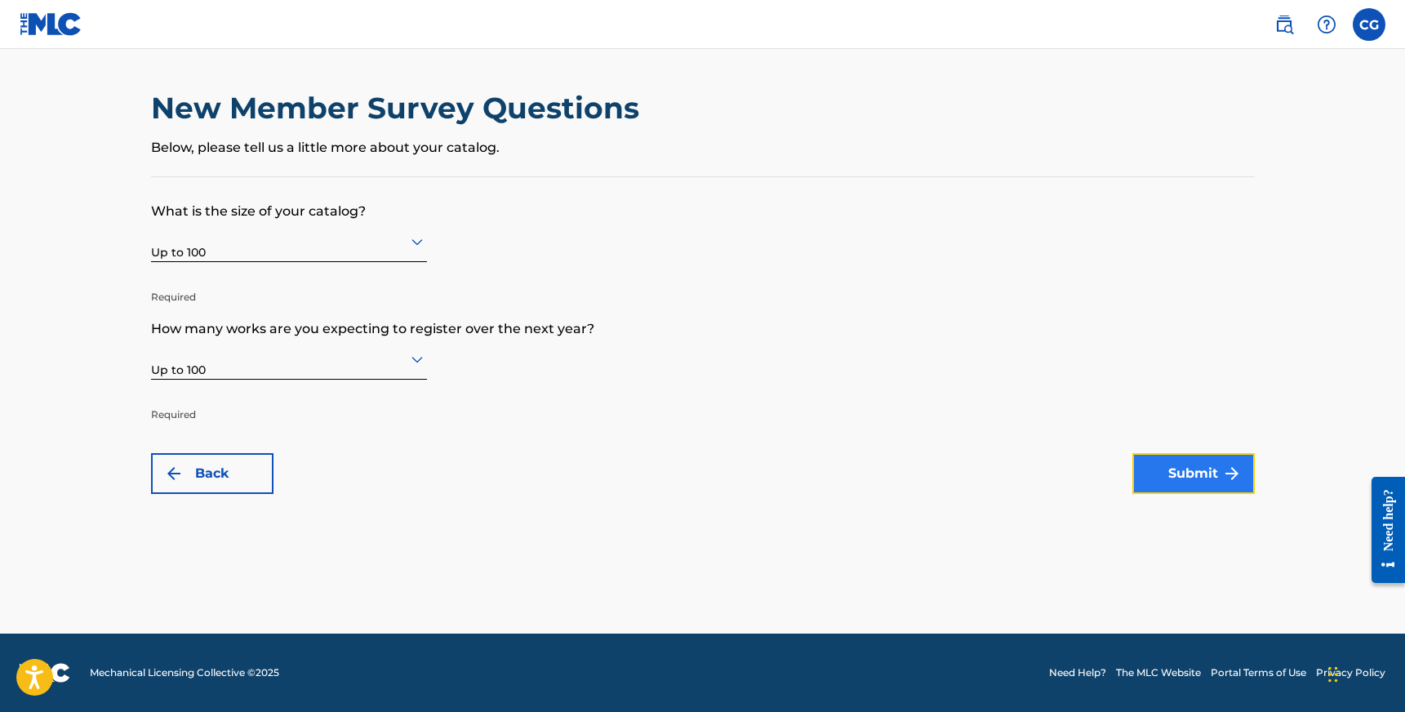
click at [1201, 482] on button "Submit" at bounding box center [1193, 473] width 122 height 41
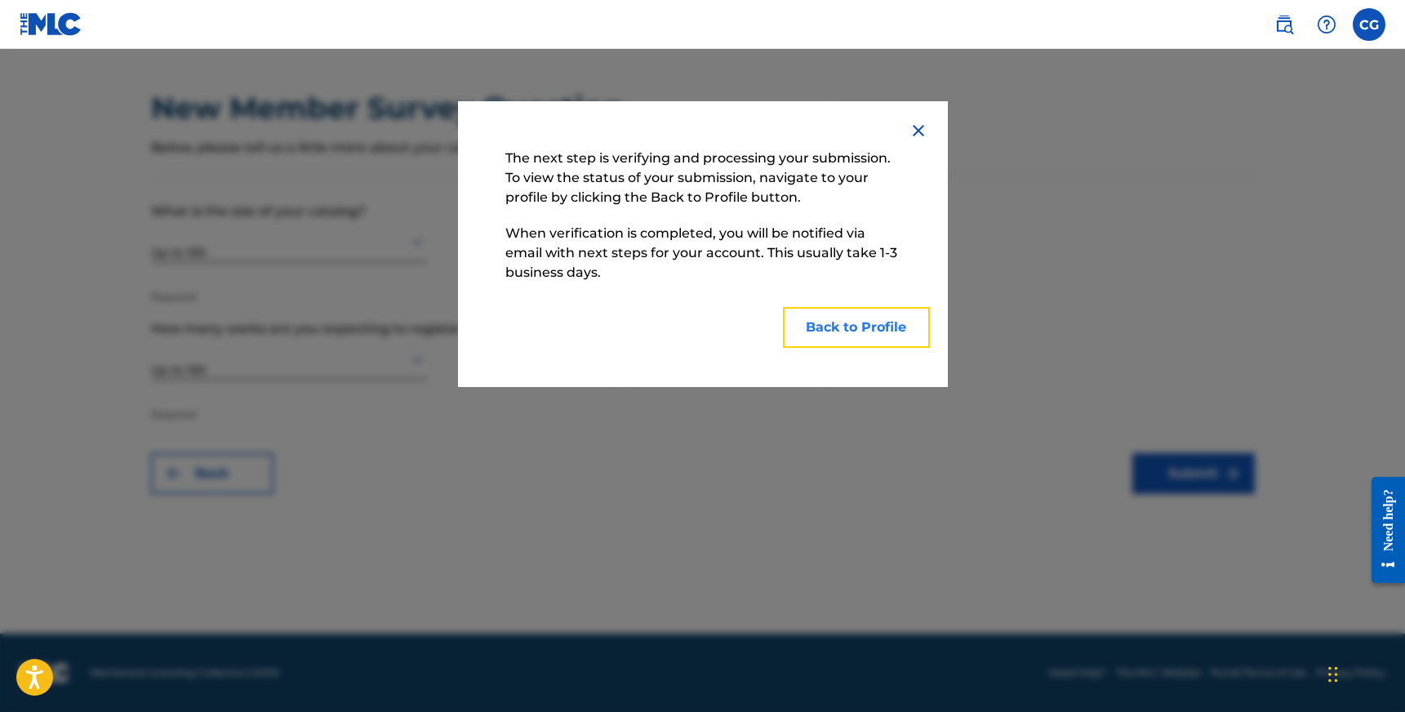
click at [841, 323] on button "Back to Profile" at bounding box center [856, 327] width 147 height 41
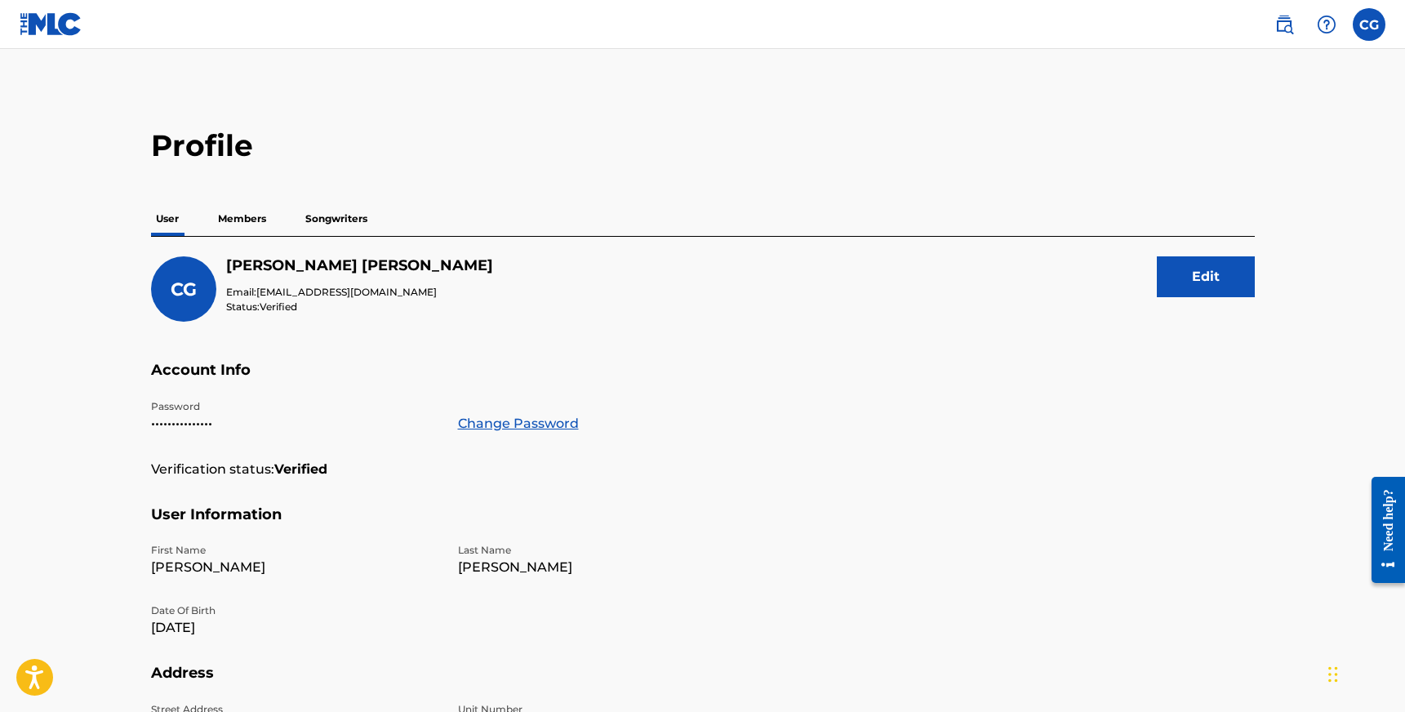
click at [231, 225] on p "Members" at bounding box center [242, 219] width 58 height 34
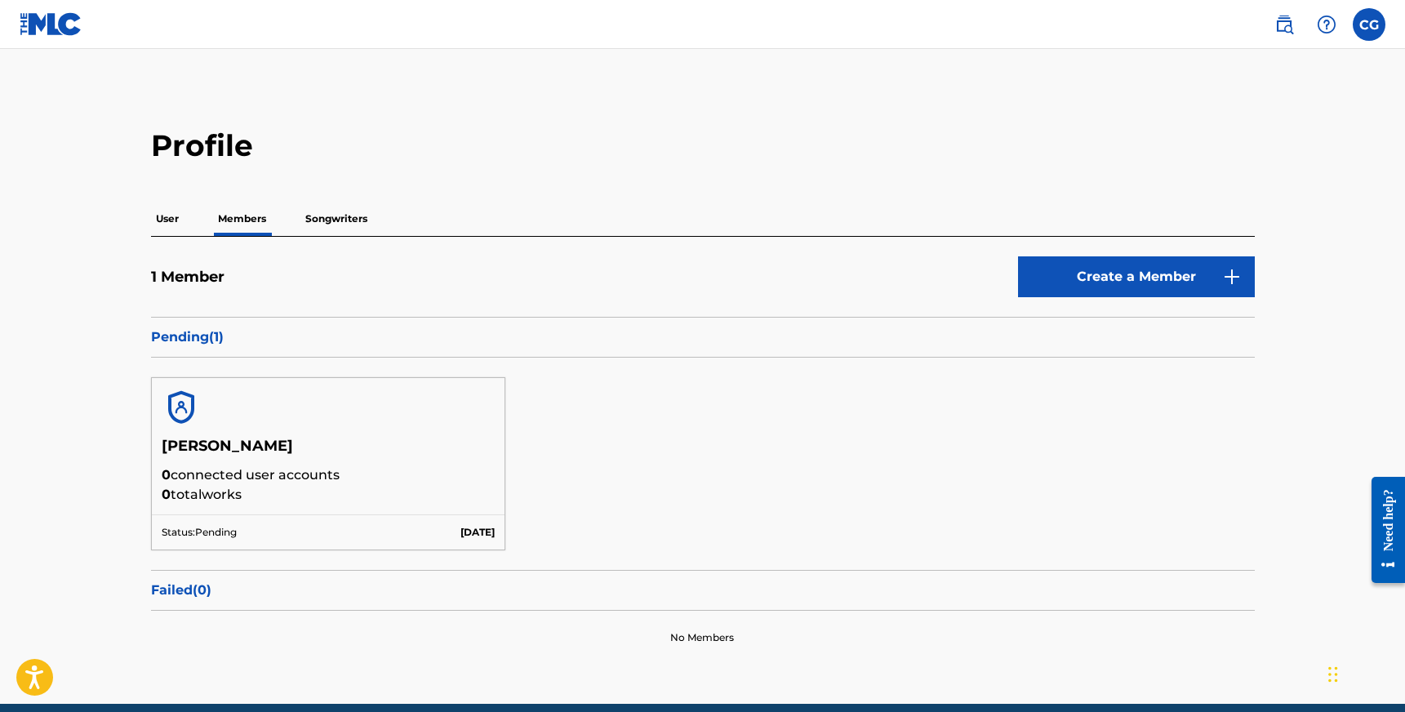
click at [311, 218] on p "Songwriters" at bounding box center [336, 219] width 72 height 34
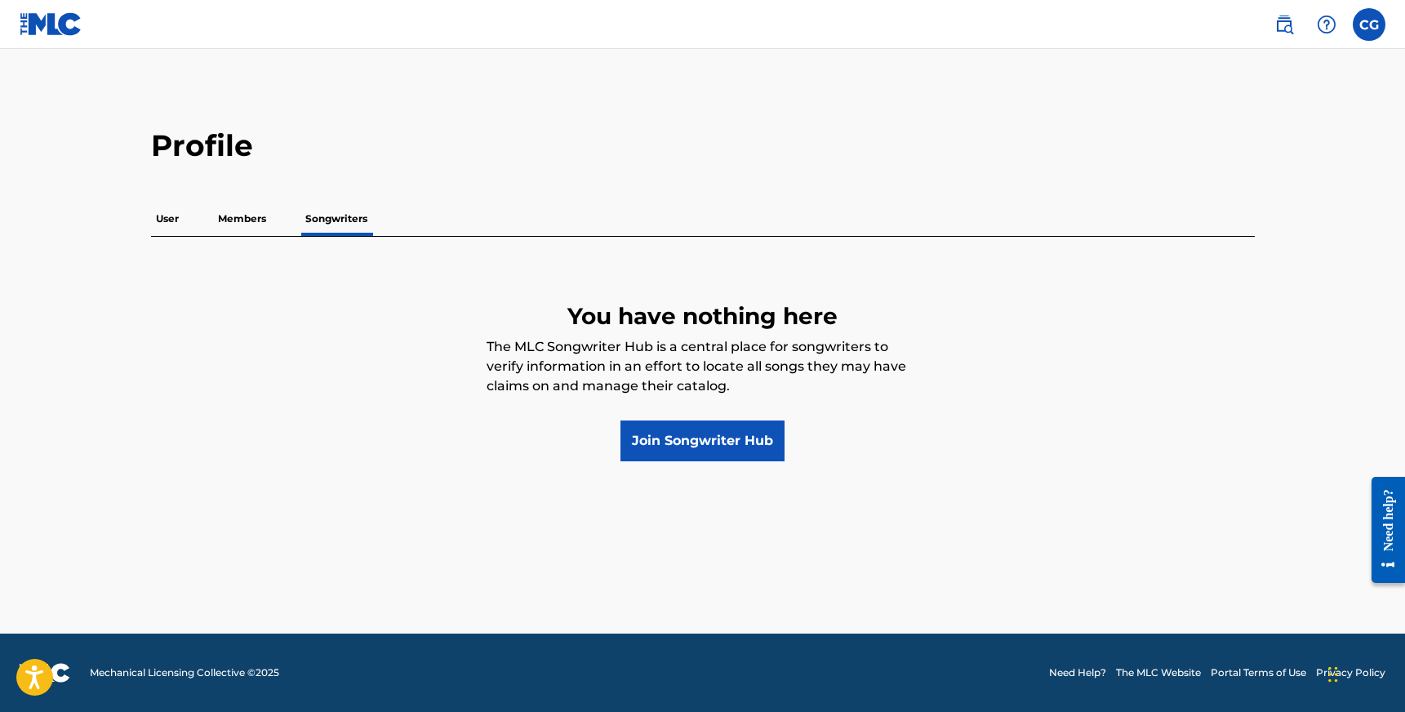
click at [244, 215] on p "Members" at bounding box center [242, 219] width 58 height 34
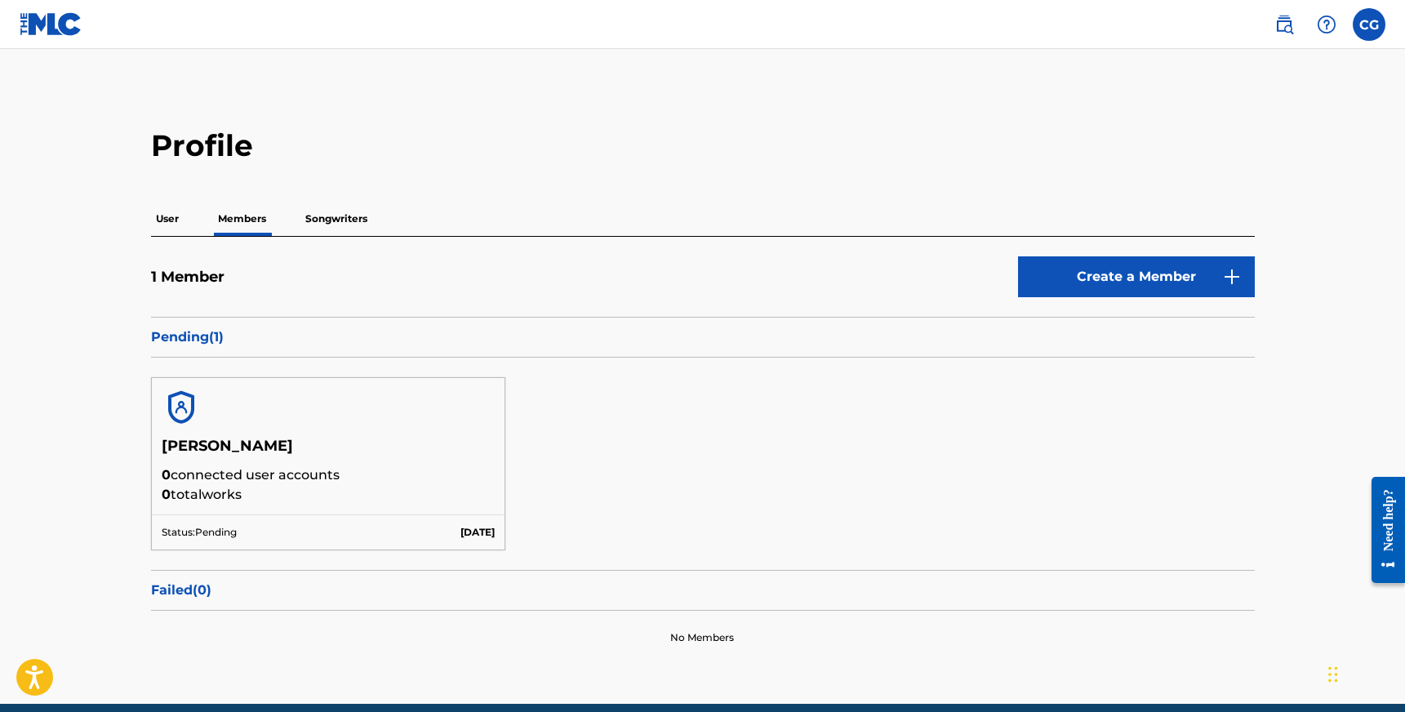
scroll to position [69, 0]
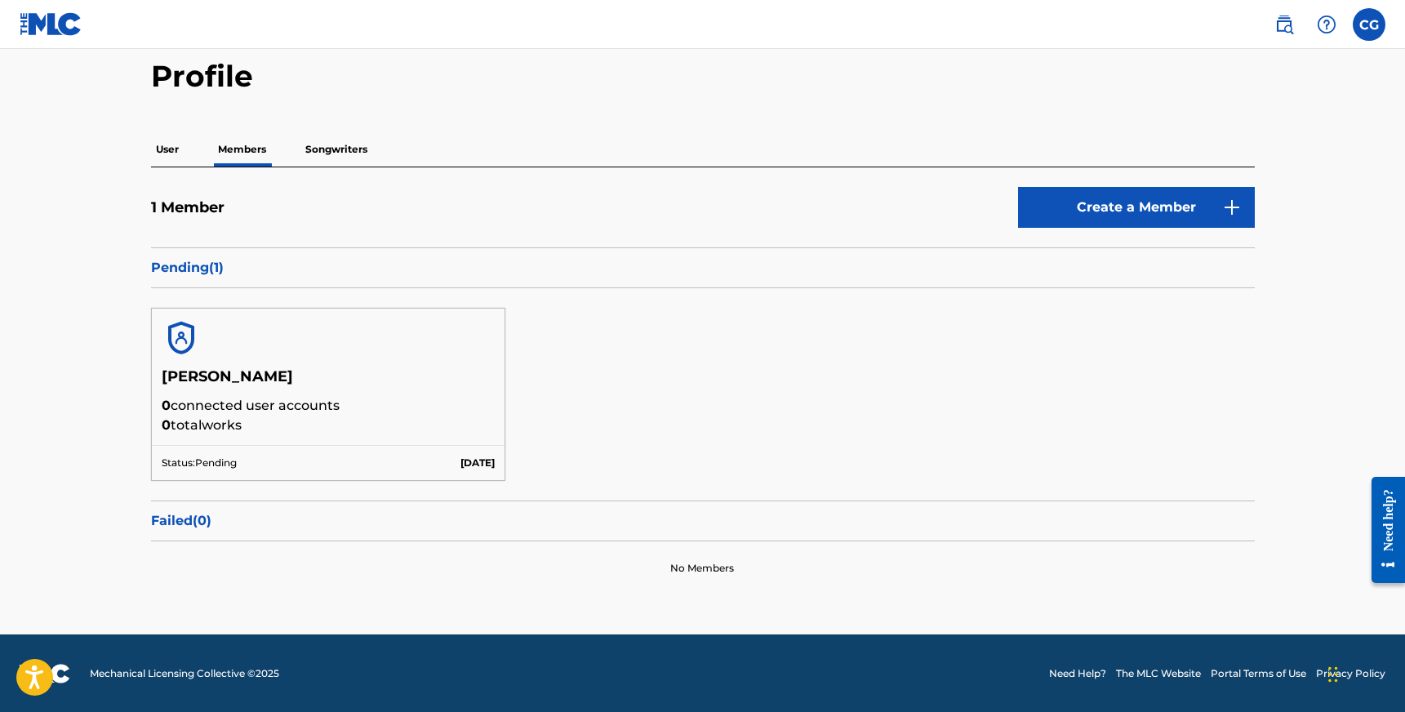
click at [167, 146] on p "User" at bounding box center [167, 149] width 33 height 34
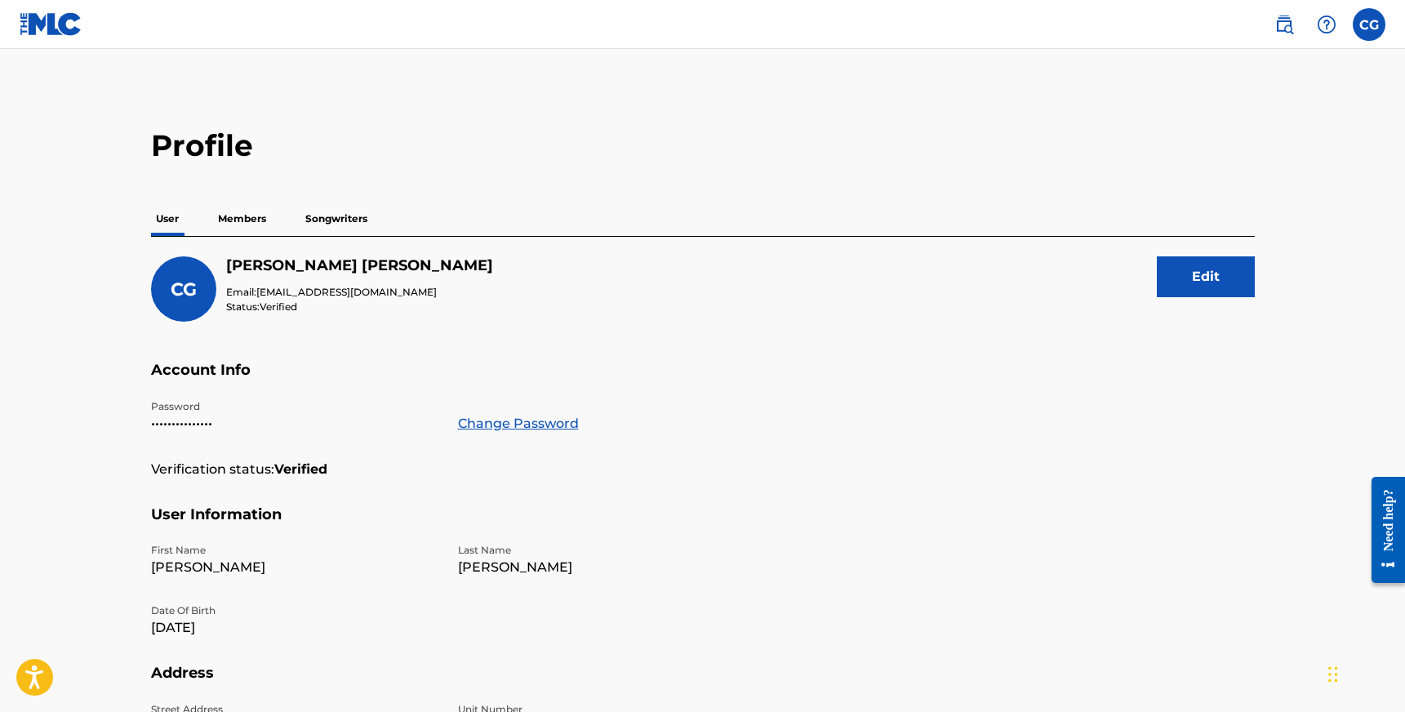
click at [242, 218] on p "Members" at bounding box center [242, 219] width 58 height 34
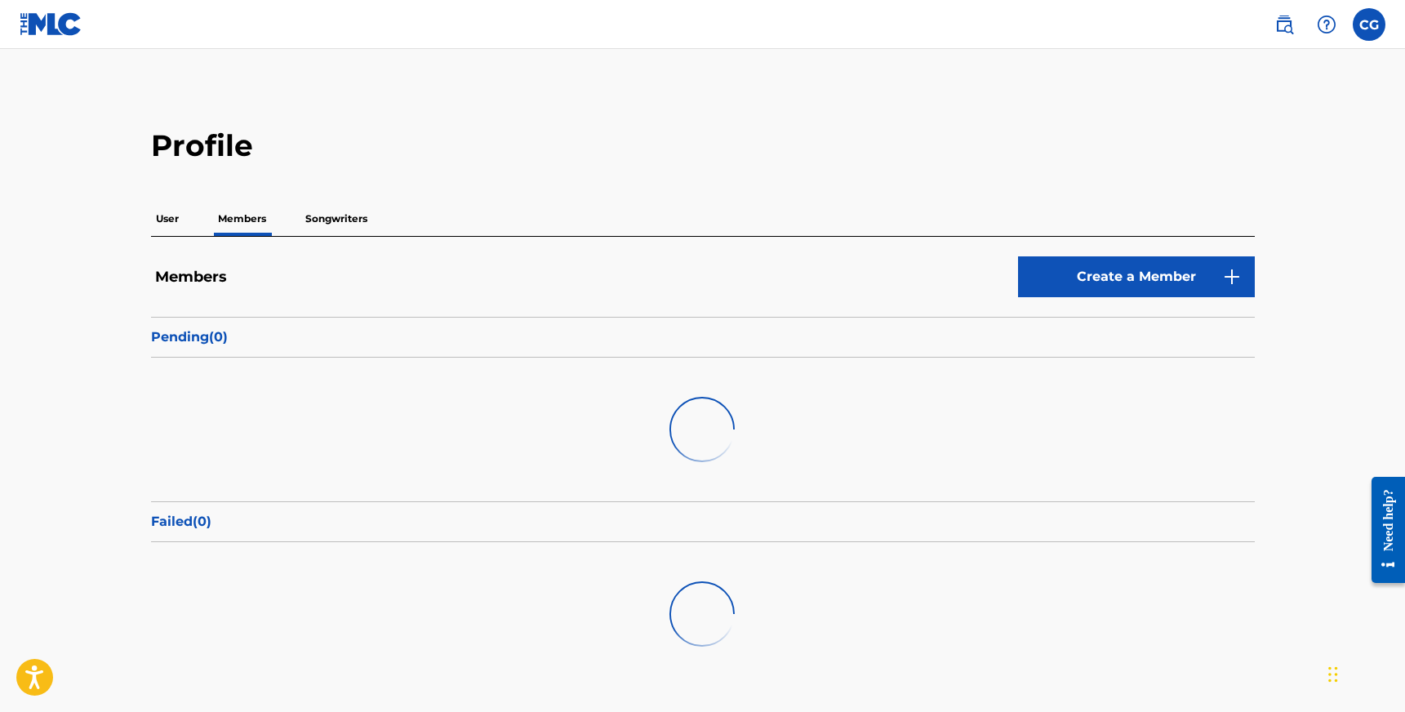
click at [327, 221] on p "Songwriters" at bounding box center [336, 219] width 72 height 34
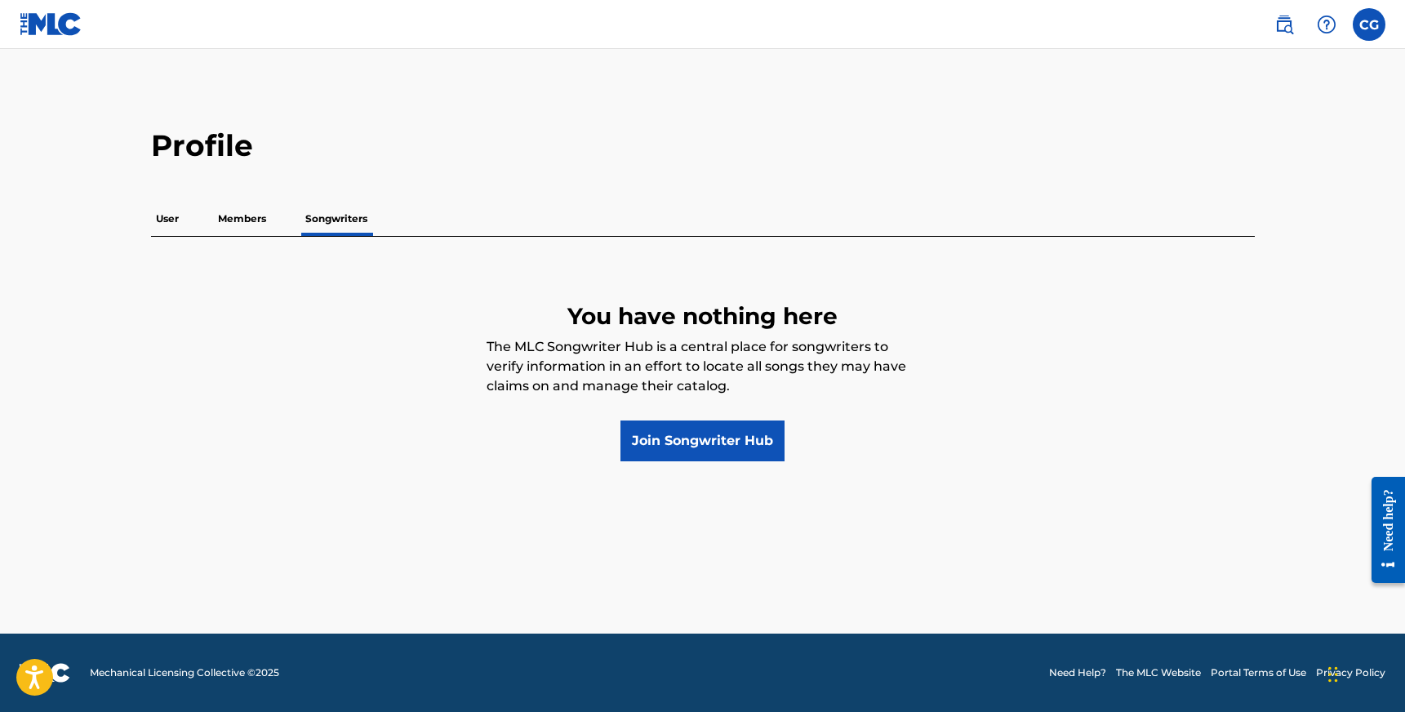
click at [235, 202] on p "Members" at bounding box center [242, 219] width 58 height 34
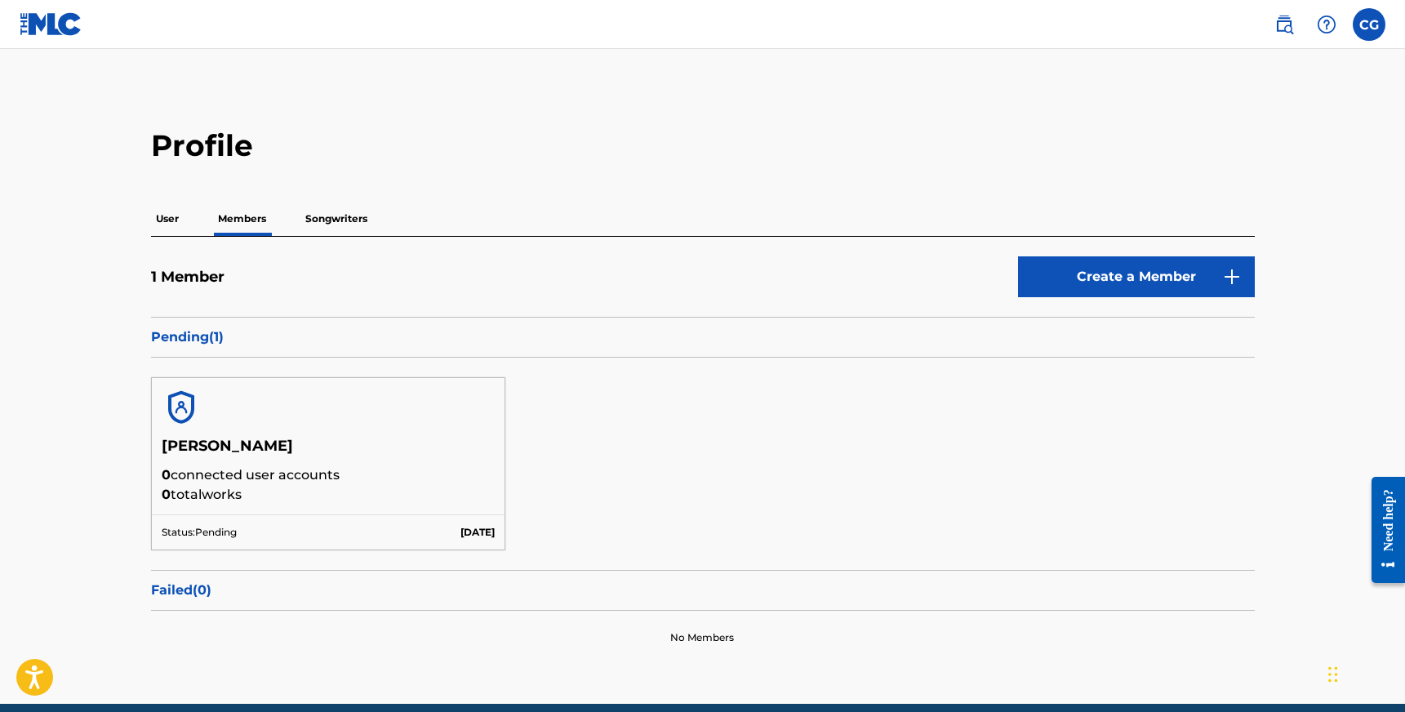
click at [424, 515] on div "Status: Pending [DATE]" at bounding box center [328, 531] width 353 height 35
click at [250, 495] on p "0 total works" at bounding box center [329, 495] width 334 height 20
click at [180, 223] on p "User" at bounding box center [167, 219] width 33 height 34
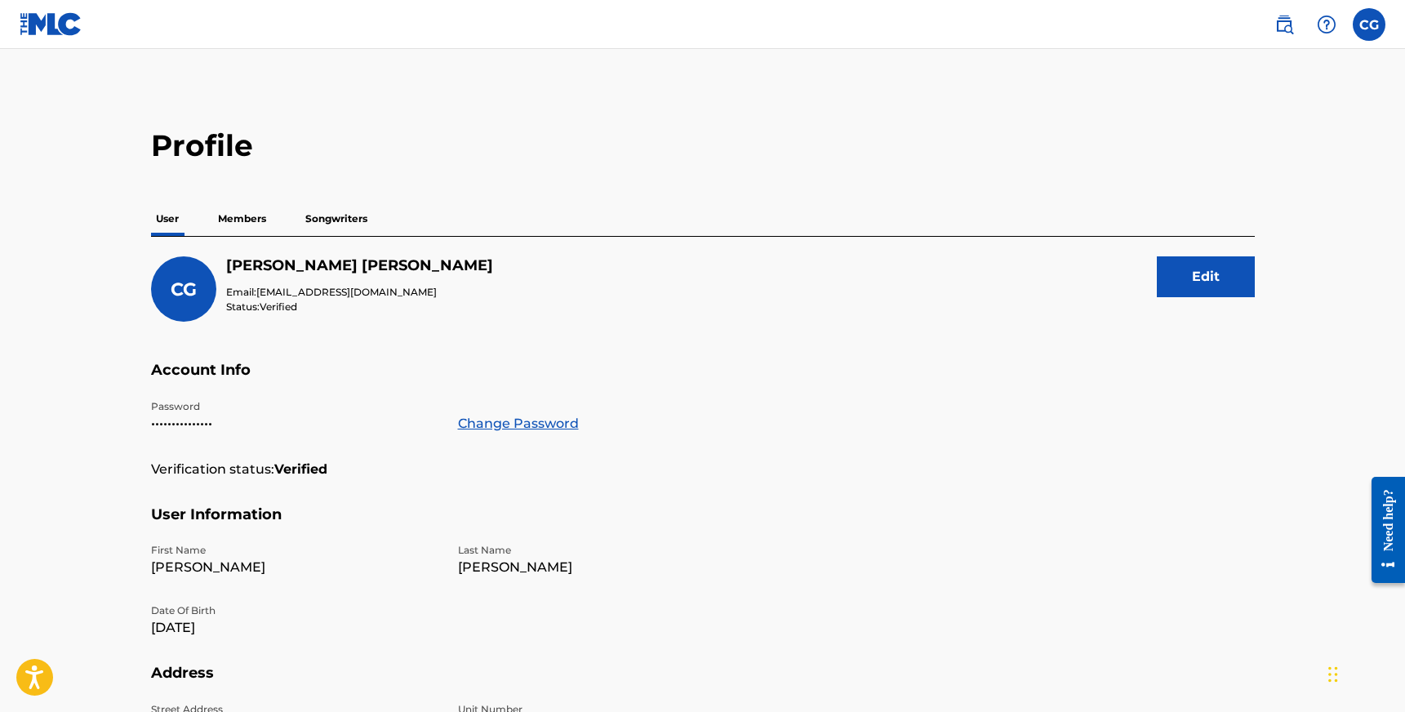
click at [42, 18] on img at bounding box center [51, 24] width 63 height 24
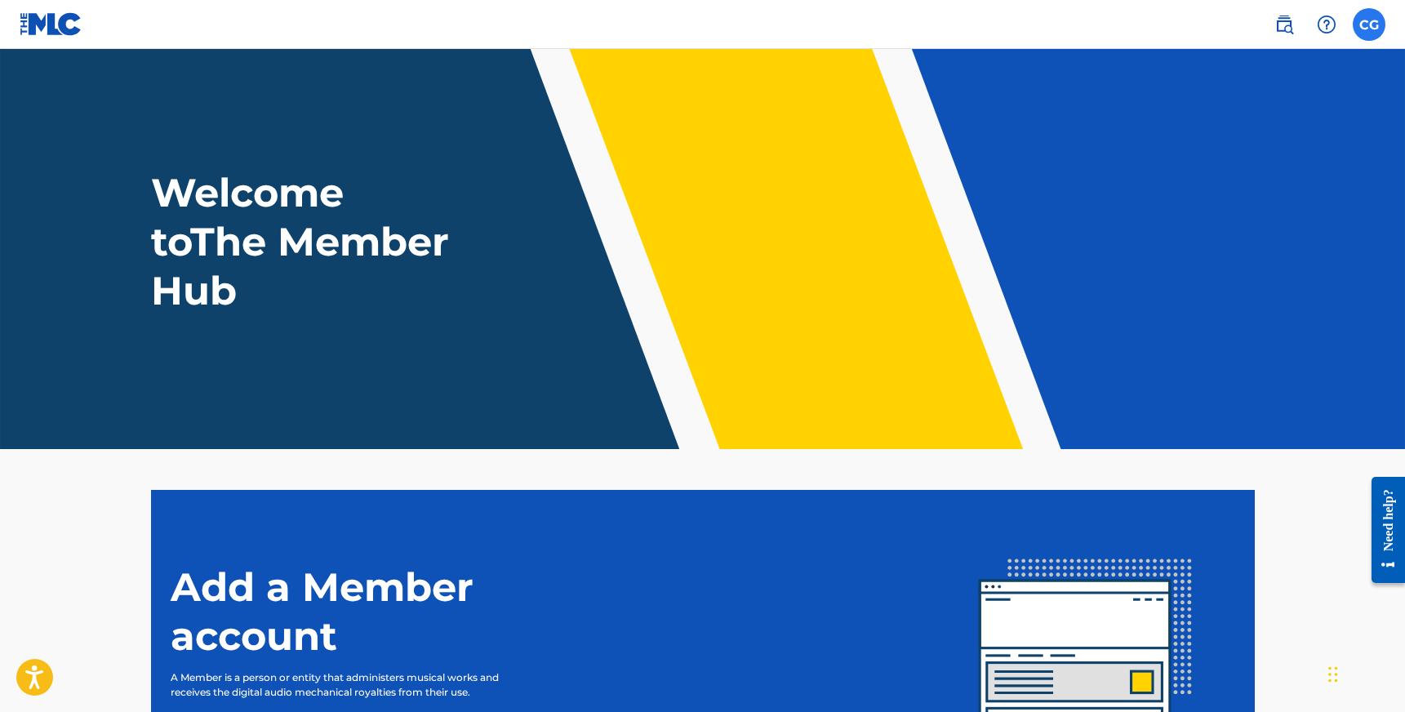
click at [1383, 24] on label at bounding box center [1369, 24] width 33 height 33
click at [1369, 24] on input "CG [PERSON_NAME] [EMAIL_ADDRESS][DOMAIN_NAME] Notification Preferences Profile …" at bounding box center [1369, 24] width 0 height 0
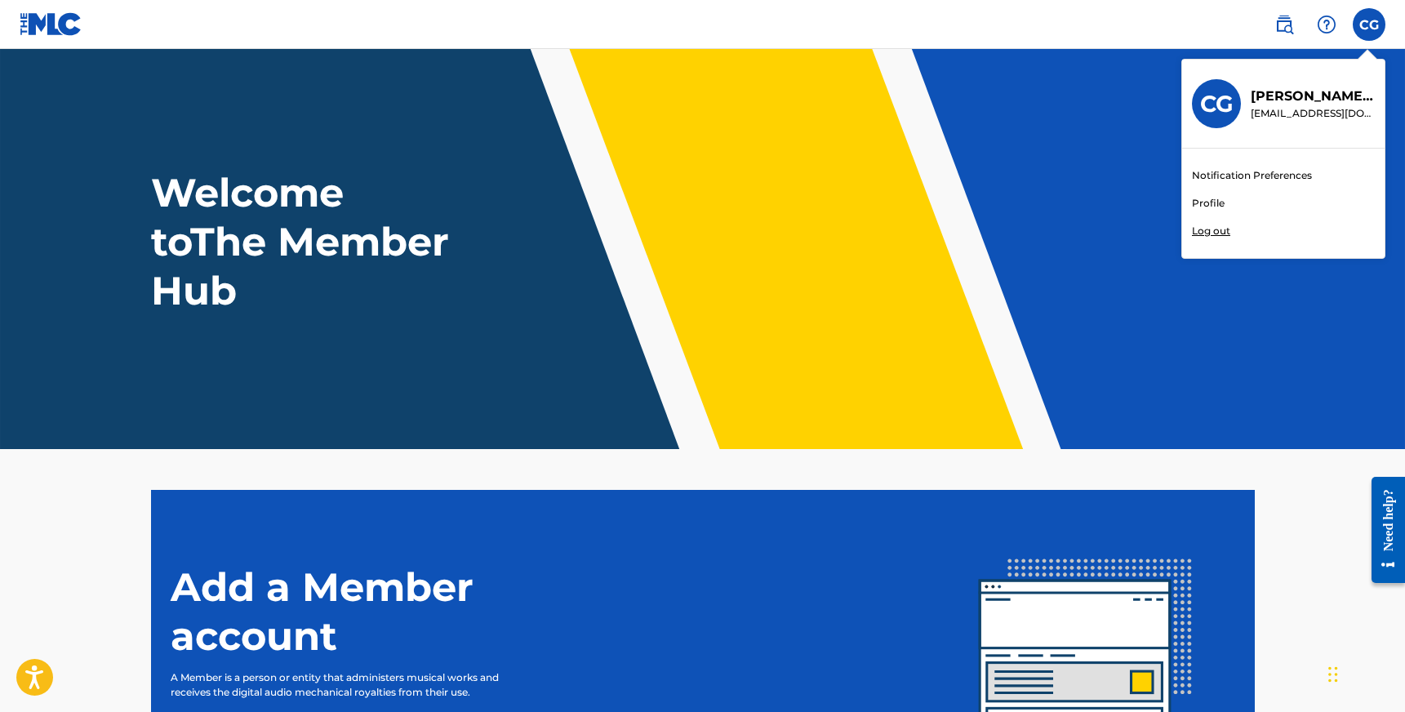
click at [1204, 202] on link "Profile" at bounding box center [1208, 203] width 33 height 15
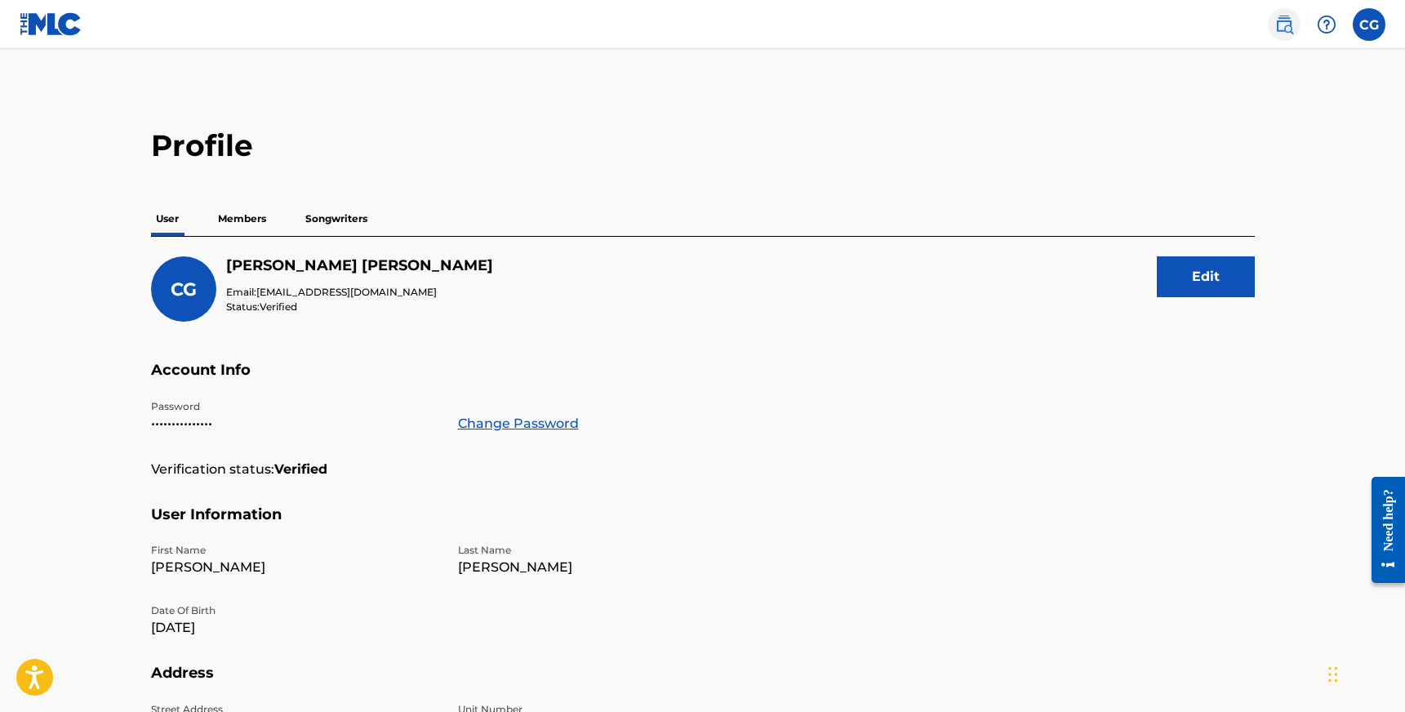
click at [1270, 21] on link at bounding box center [1284, 24] width 33 height 33
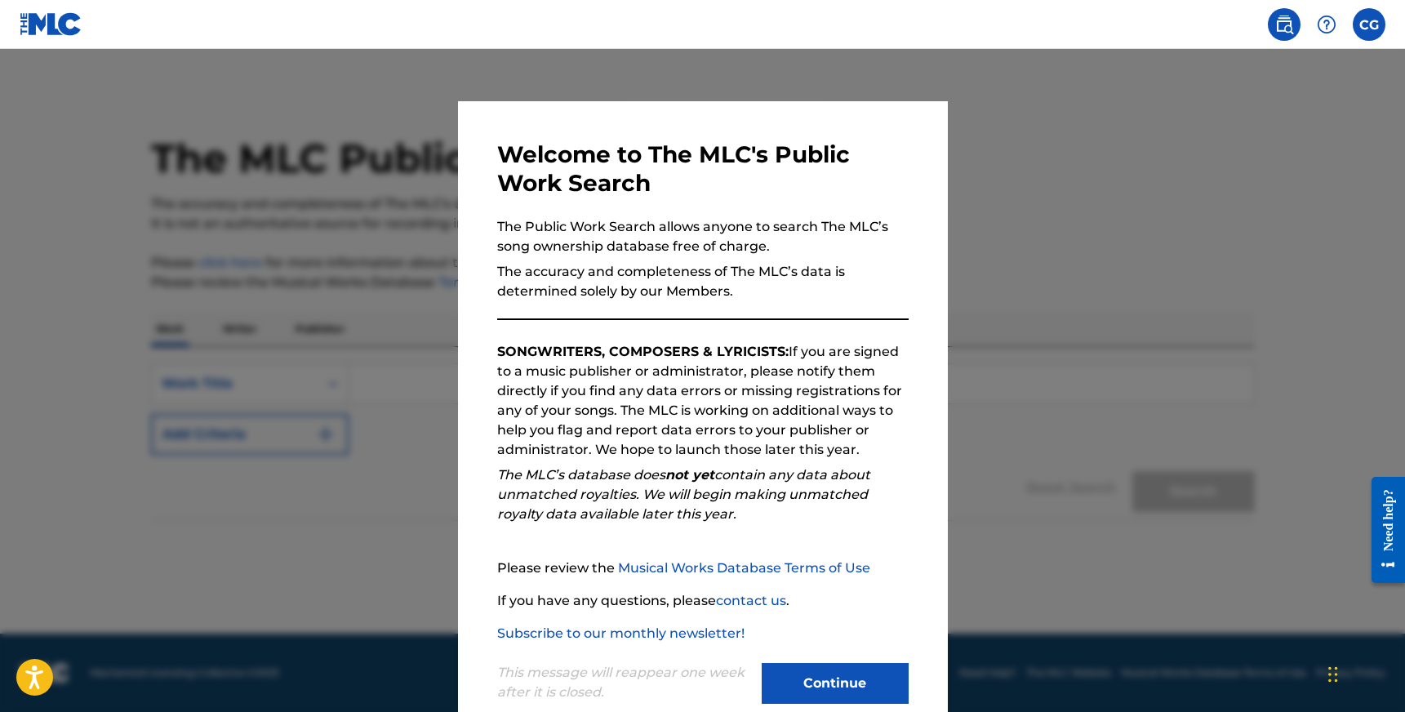
scroll to position [35, 0]
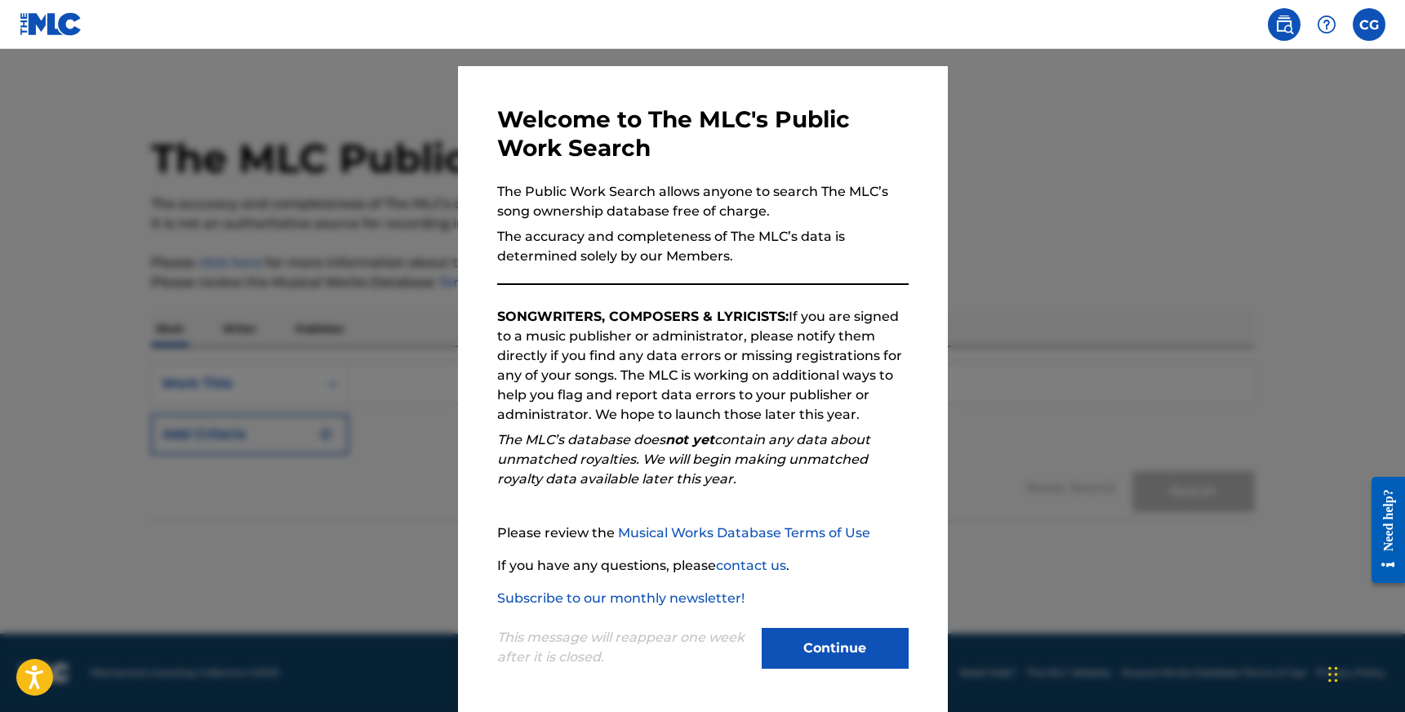
click at [608, 259] on p "The accuracy and completeness of The MLC’s data is determined solely by our Mem…" at bounding box center [702, 246] width 411 height 39
click at [1007, 398] on div at bounding box center [702, 405] width 1405 height 712
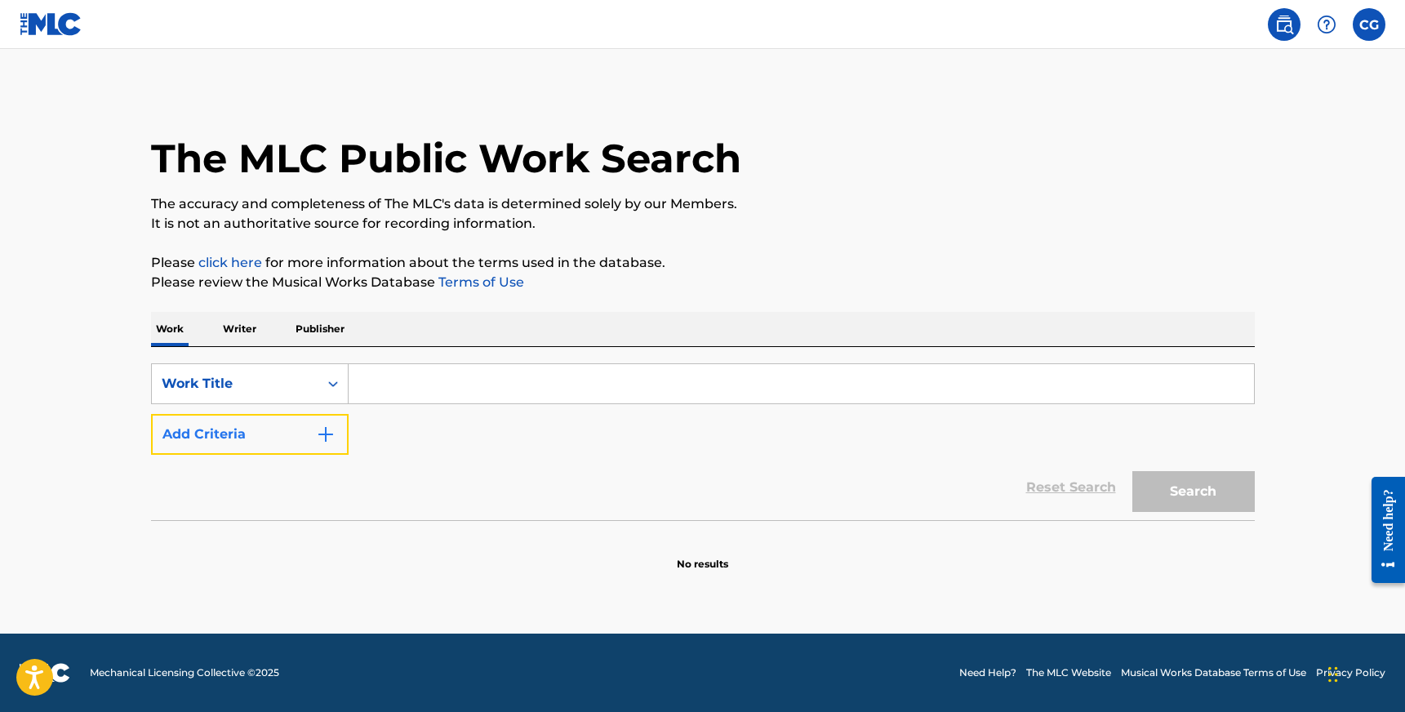
click at [291, 433] on button "Add Criteria" at bounding box center [250, 434] width 198 height 41
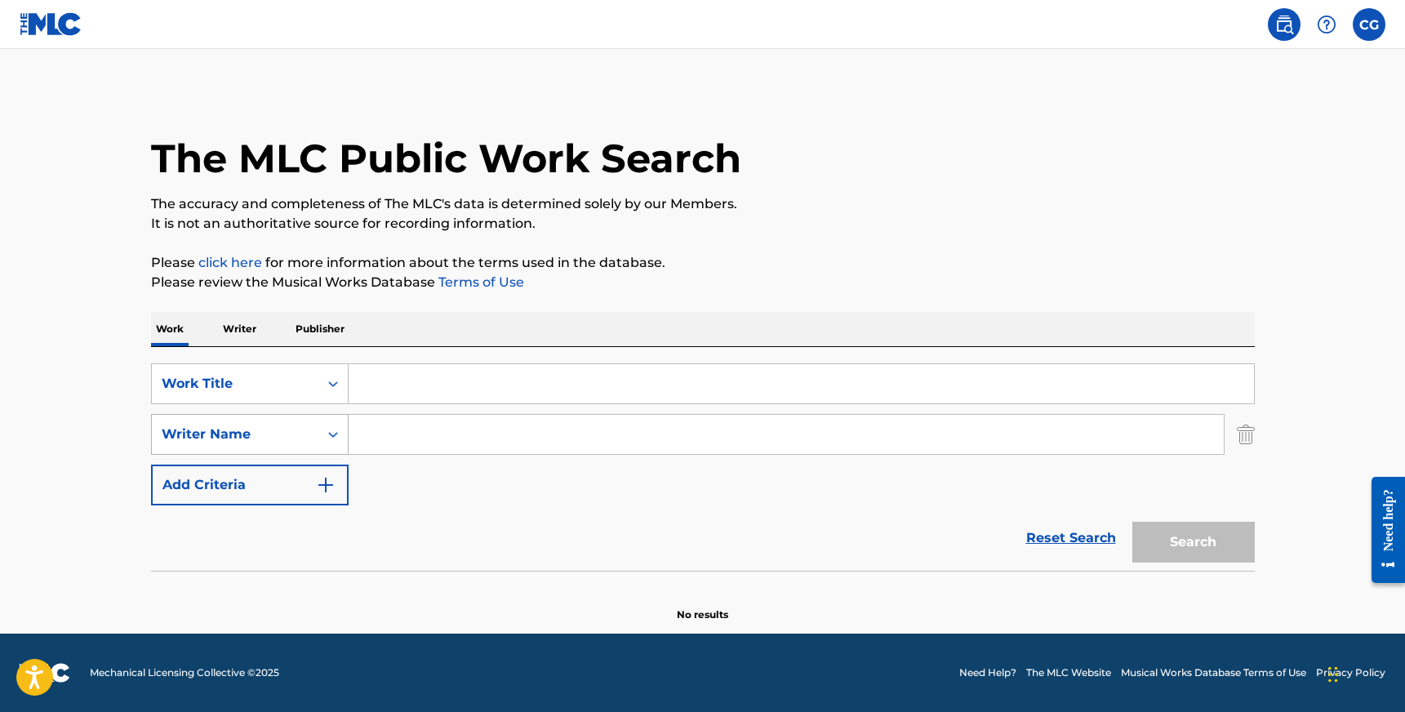
click at [337, 442] on div "Search Form" at bounding box center [332, 434] width 29 height 29
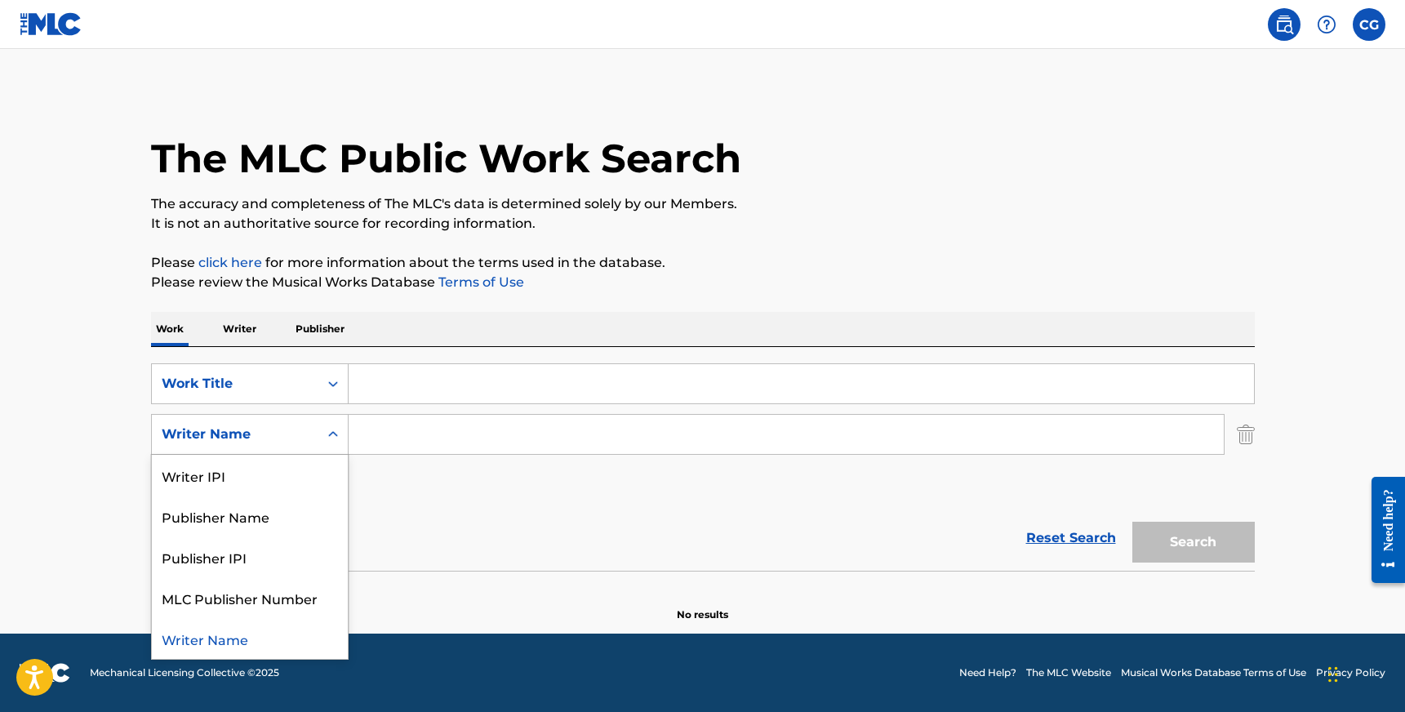
click at [337, 442] on div "Search Form" at bounding box center [332, 434] width 29 height 29
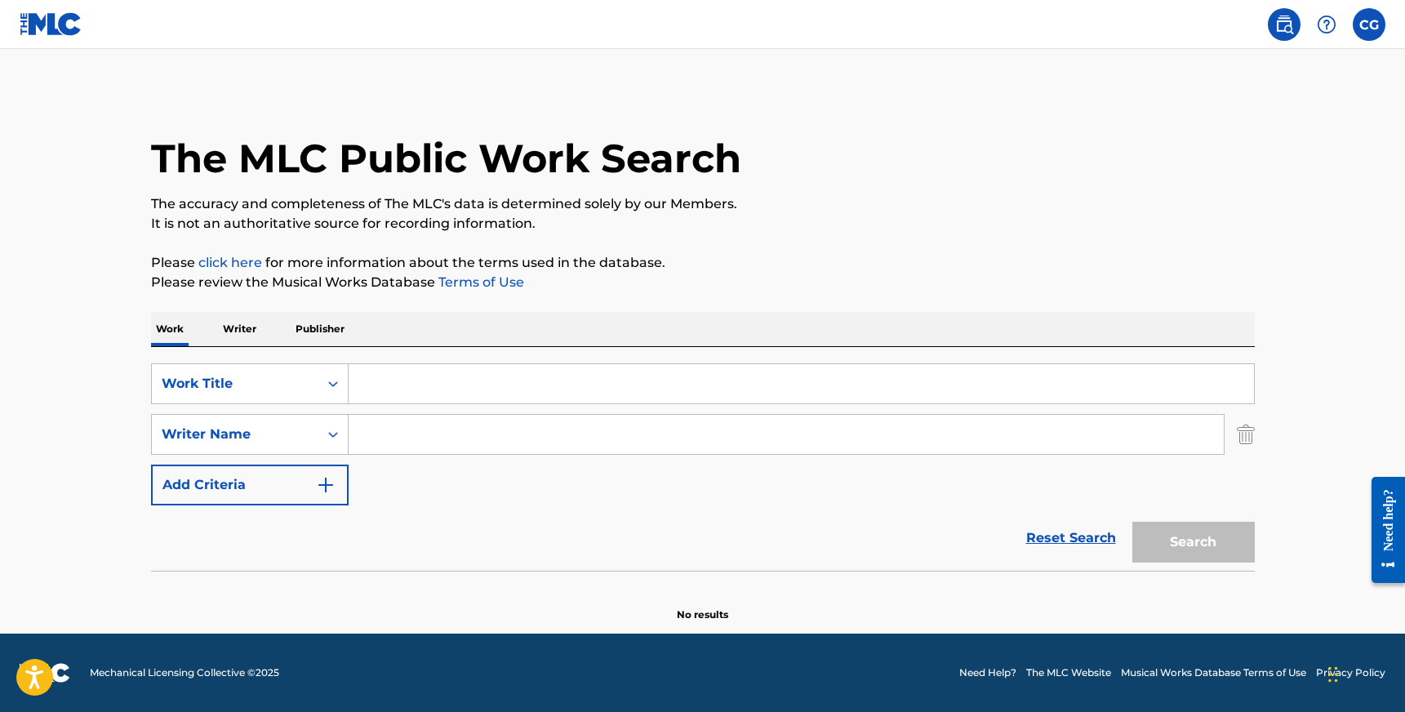
click at [405, 385] on input "Search Form" at bounding box center [801, 383] width 905 height 39
click at [383, 385] on input "Whack jumper" at bounding box center [801, 383] width 905 height 39
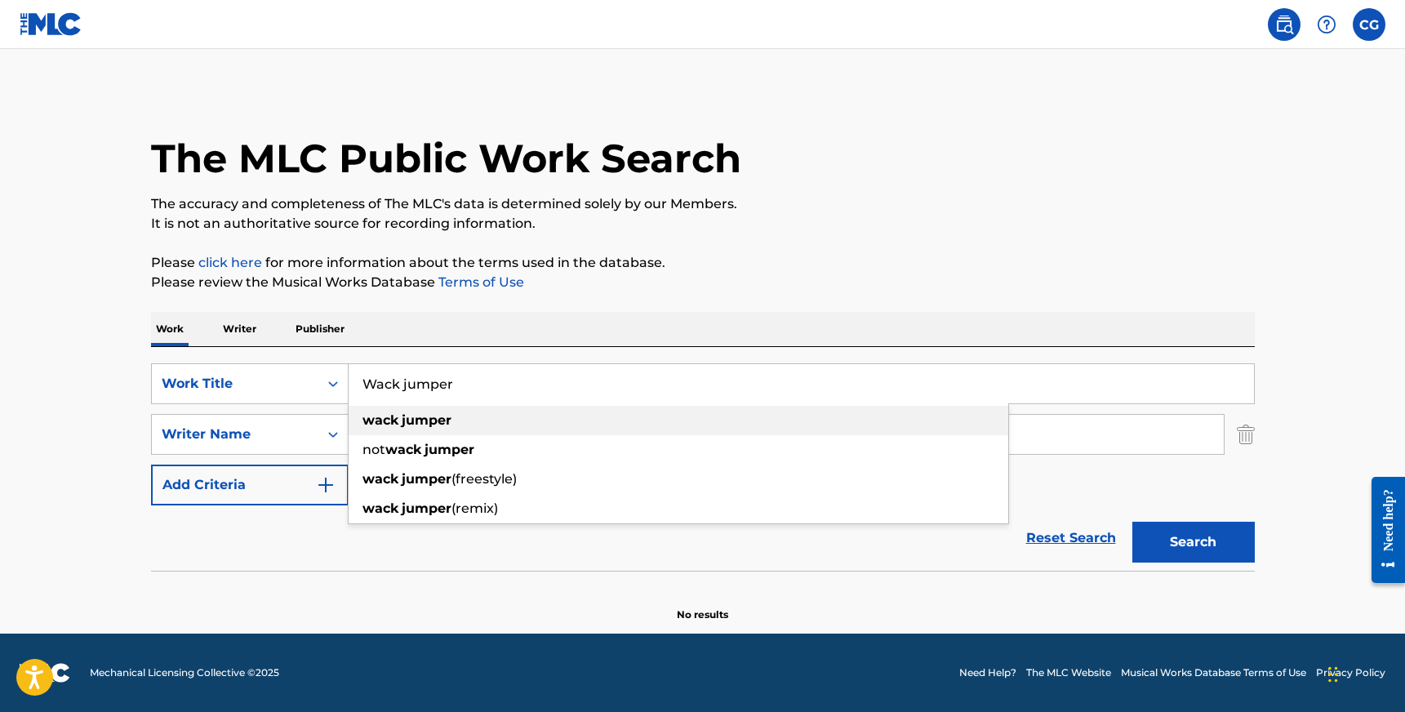
click at [466, 424] on div "wack jumper" at bounding box center [679, 420] width 660 height 29
type input "wack jumper"
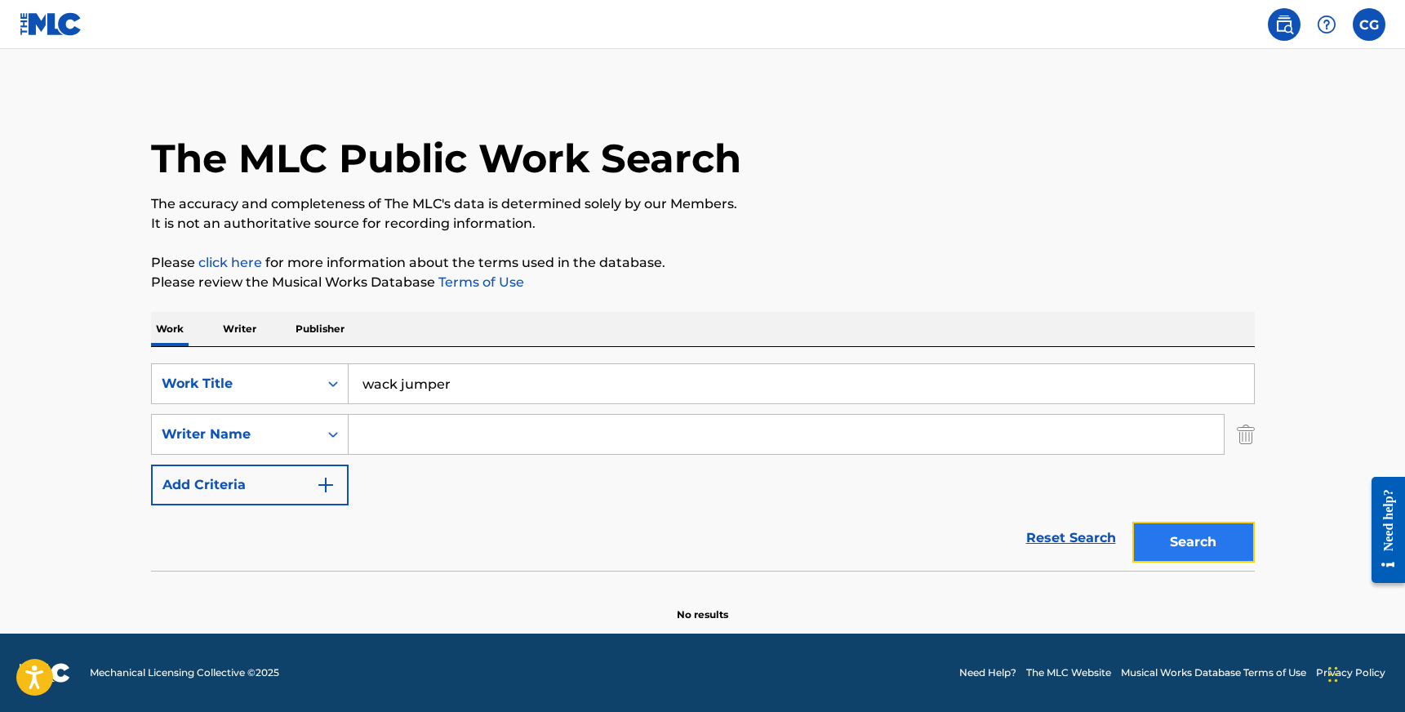
click at [1147, 531] on button "Search" at bounding box center [1193, 542] width 122 height 41
click at [495, 377] on input "wack jumper" at bounding box center [801, 383] width 905 height 39
click at [1245, 433] on img "Search Form" at bounding box center [1246, 434] width 18 height 41
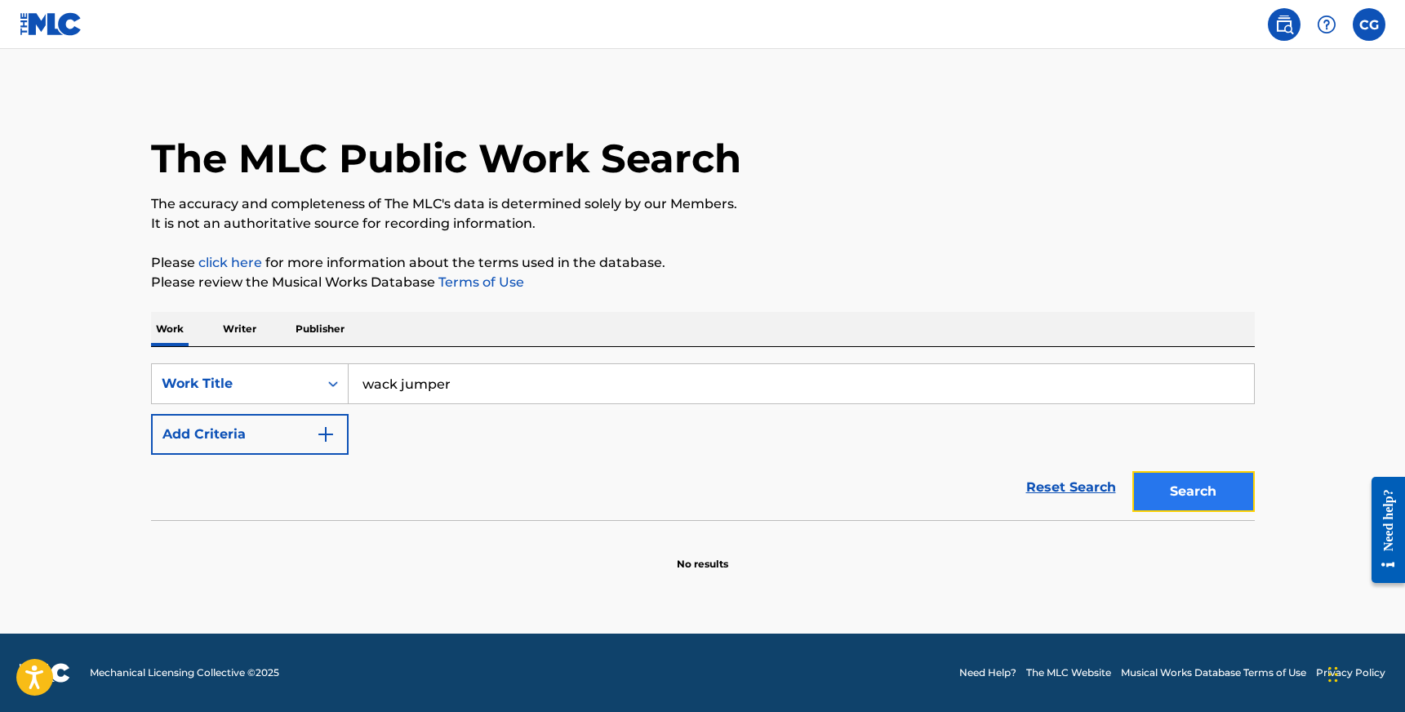
click at [1160, 479] on button "Search" at bounding box center [1193, 491] width 122 height 41
click at [239, 325] on p "Writer" at bounding box center [239, 329] width 43 height 34
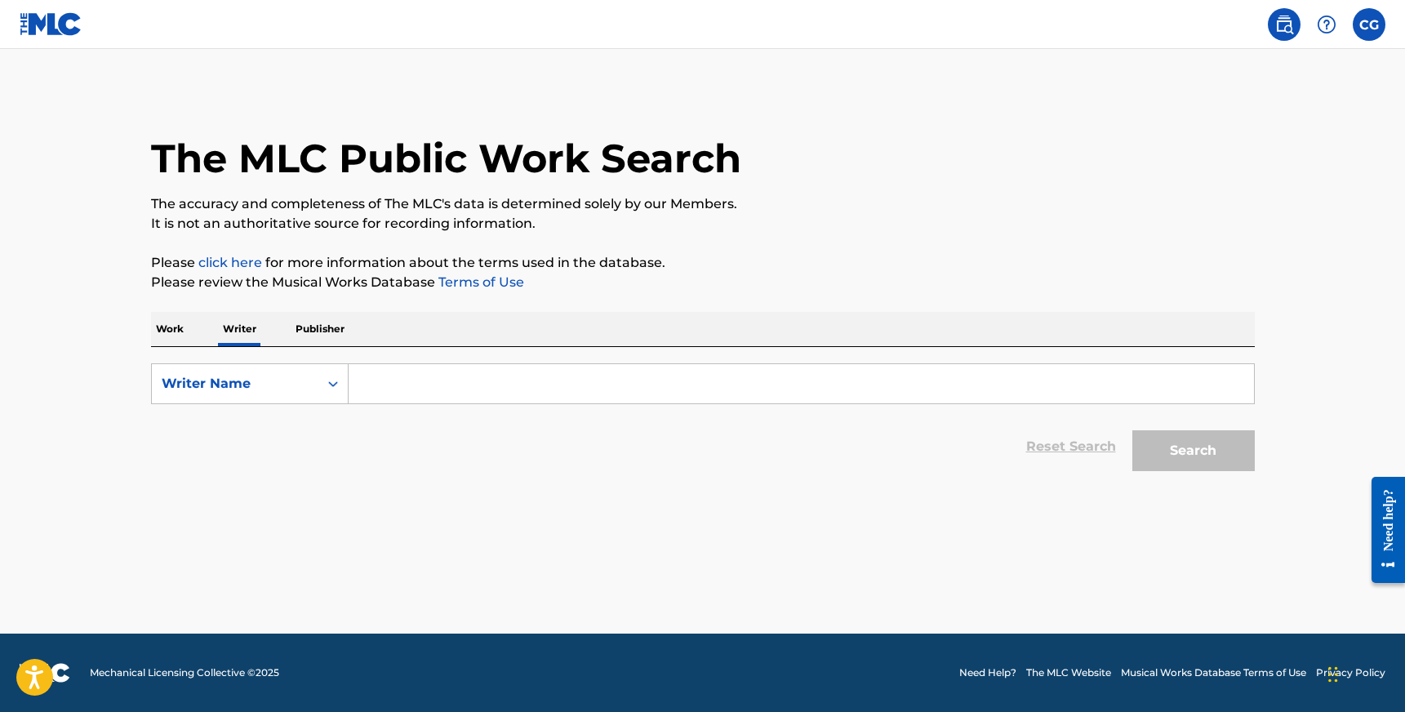
click at [411, 380] on input "Search Form" at bounding box center [801, 383] width 905 height 39
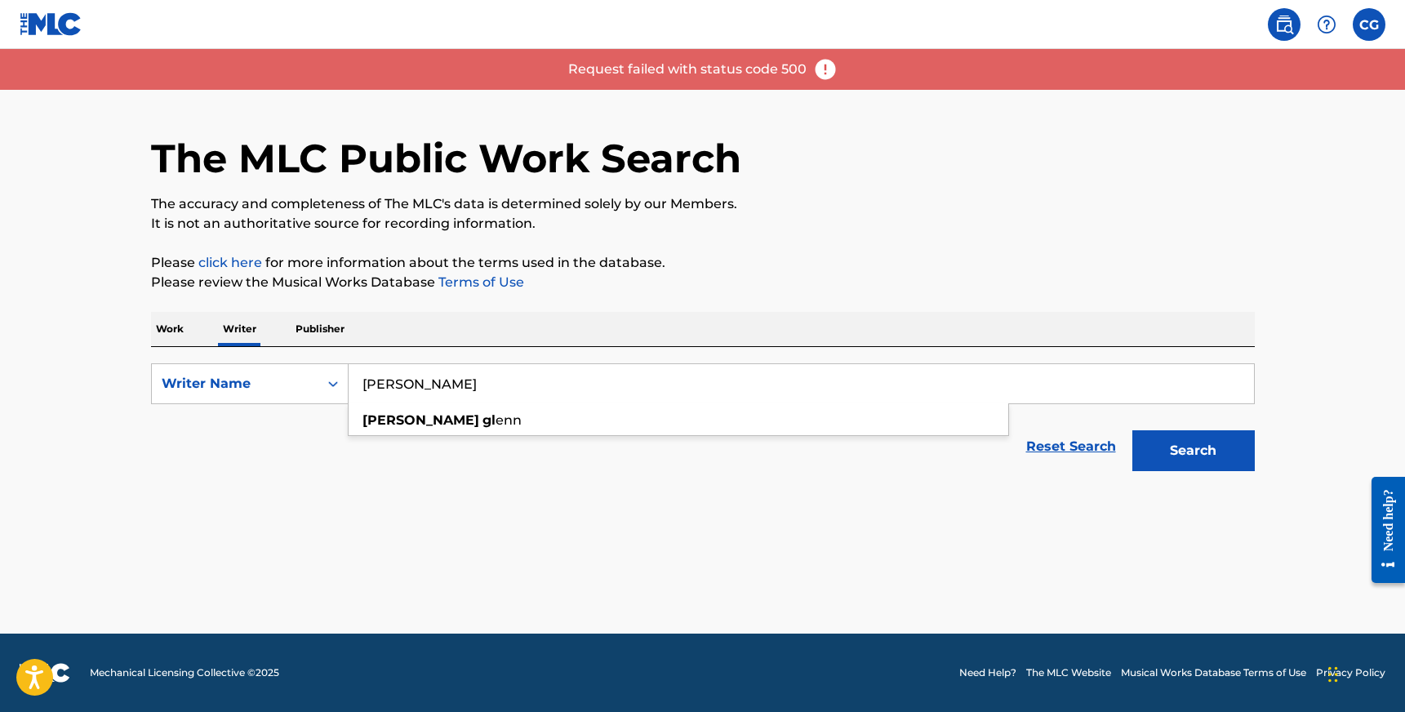
click at [411, 423] on strong "[PERSON_NAME]" at bounding box center [420, 420] width 117 height 16
type input "[PERSON_NAME]"
click at [1230, 468] on button "Search" at bounding box center [1193, 450] width 122 height 41
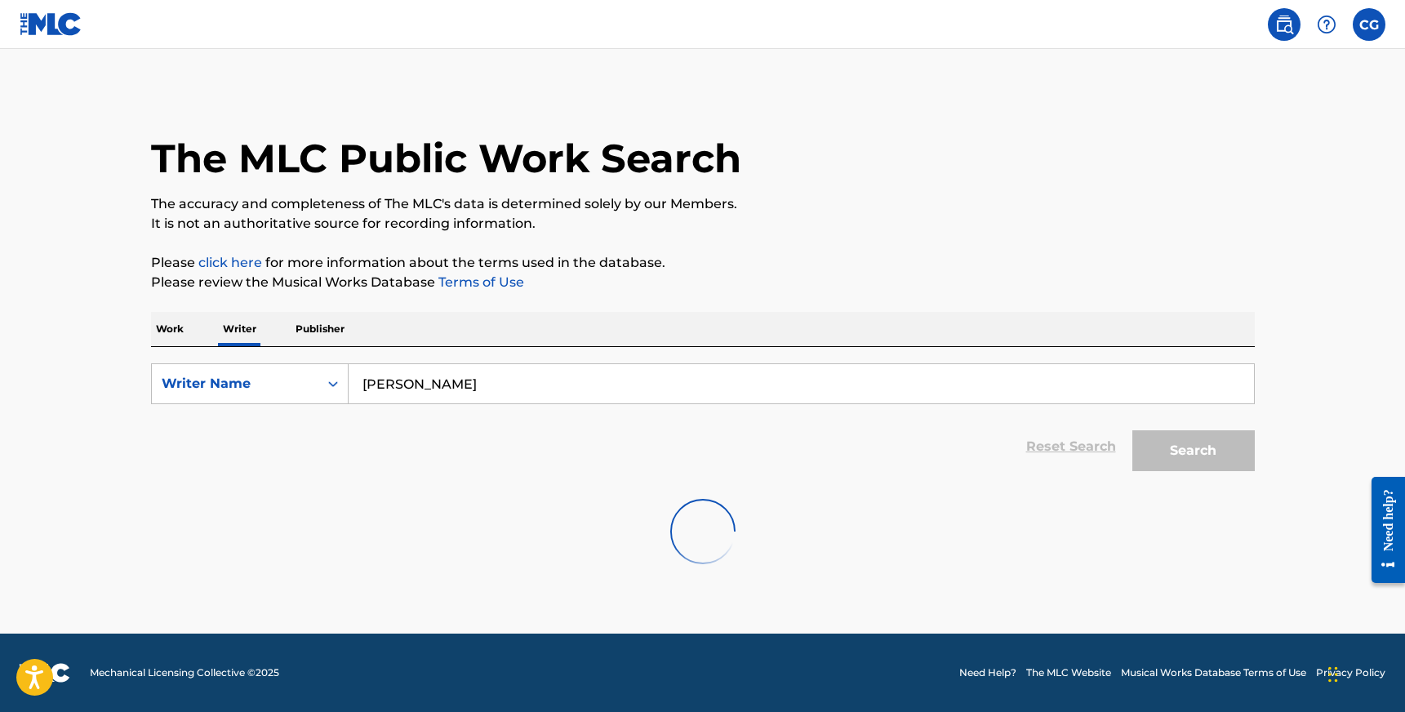
click at [34, 22] on img at bounding box center [51, 24] width 63 height 24
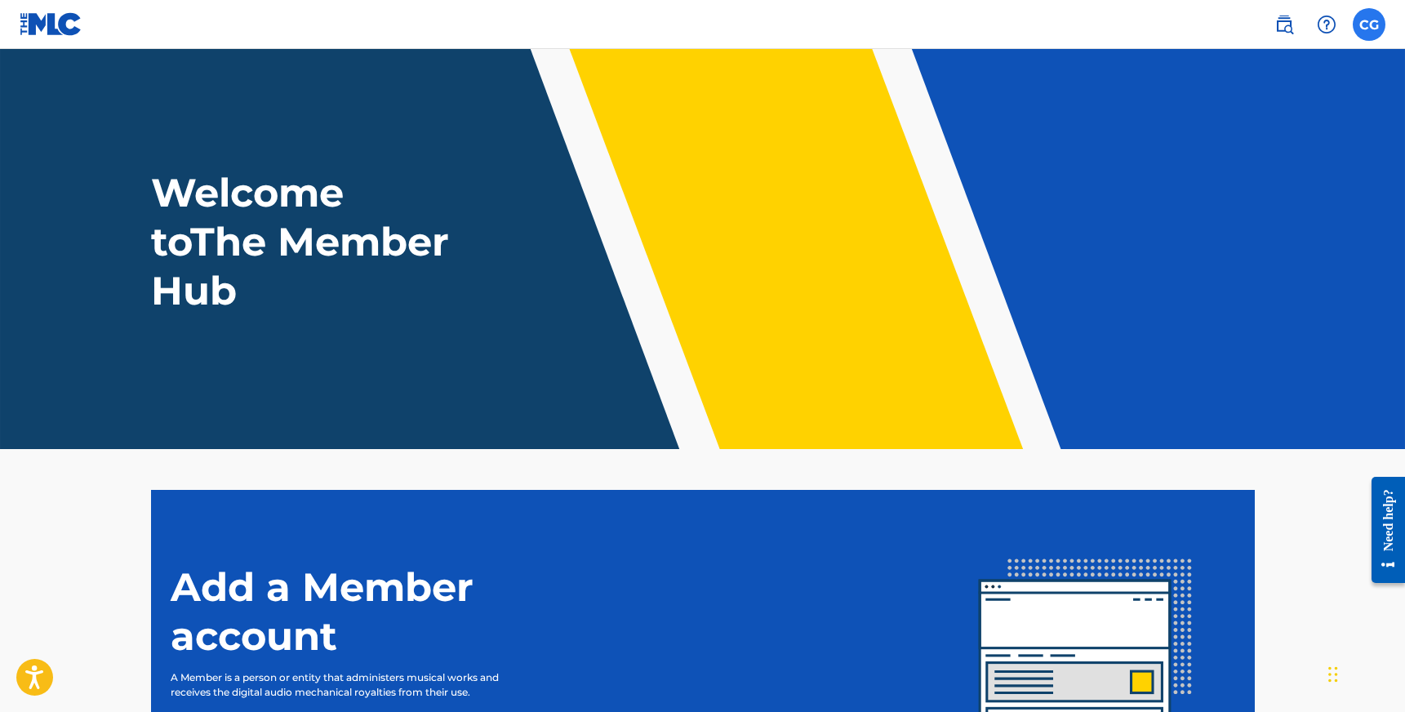
click at [1355, 23] on label at bounding box center [1369, 24] width 33 height 33
click at [1369, 24] on input "CG [PERSON_NAME] [EMAIL_ADDRESS][DOMAIN_NAME] Notification Preferences Profile …" at bounding box center [1369, 24] width 0 height 0
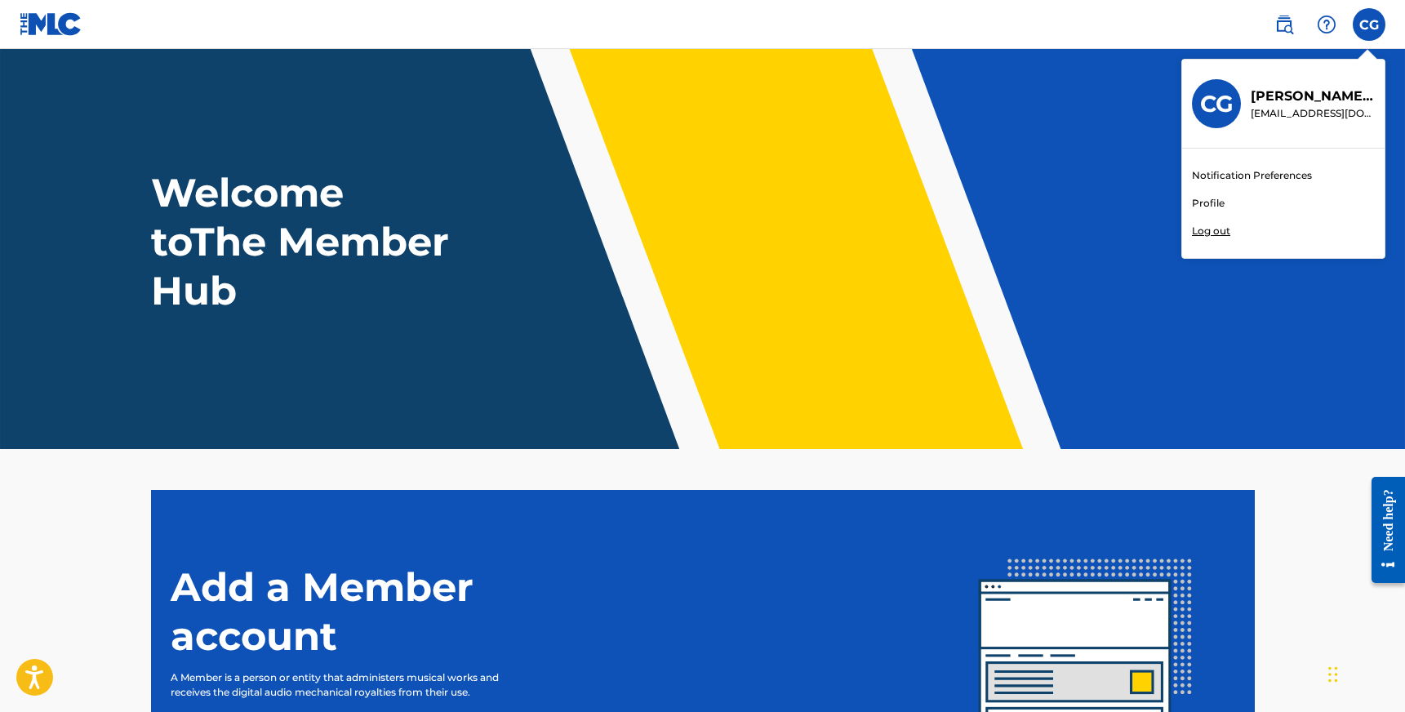
click at [1217, 231] on p "Log out" at bounding box center [1211, 231] width 38 height 15
click at [1369, 24] on input "CG [PERSON_NAME] [EMAIL_ADDRESS][DOMAIN_NAME] Notification Preferences Profile …" at bounding box center [1369, 24] width 0 height 0
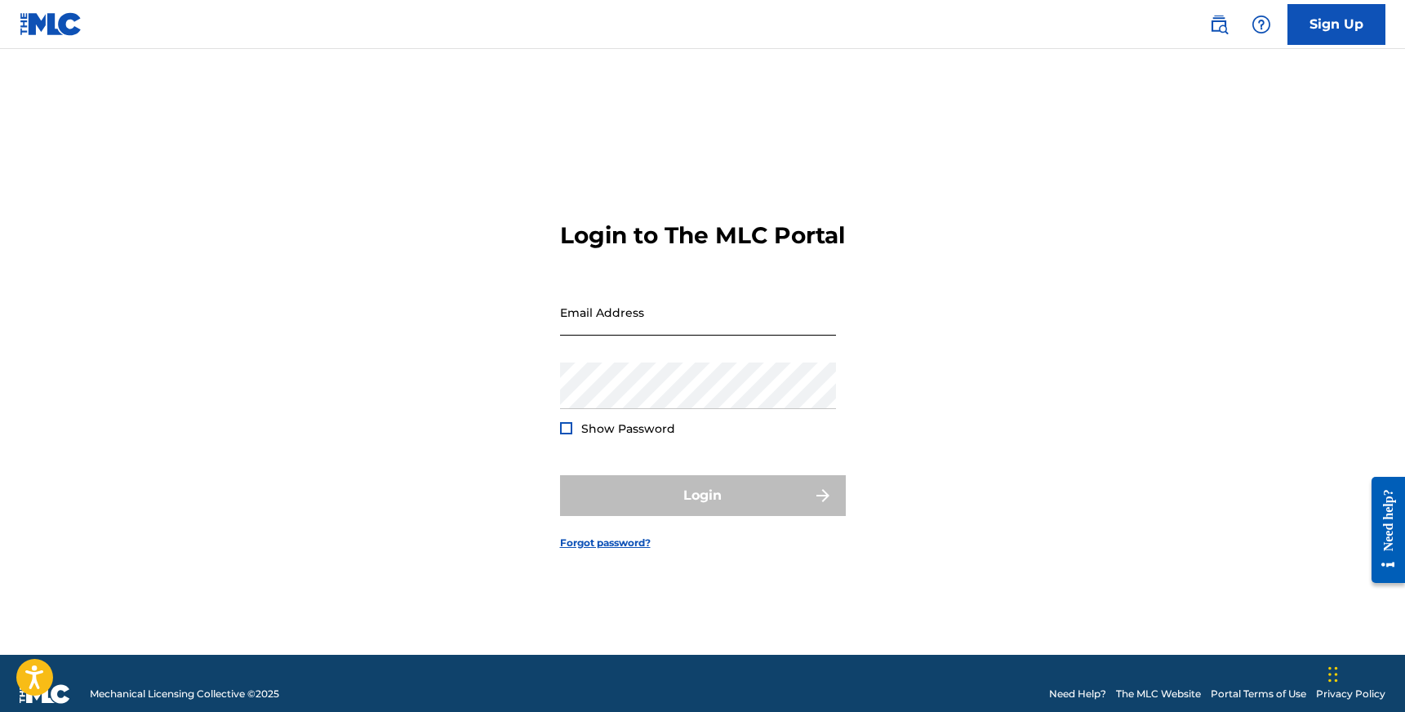
click at [629, 329] on input "Email Address" at bounding box center [698, 312] width 276 height 47
type input "[EMAIL_ADDRESS][DOMAIN_NAME]"
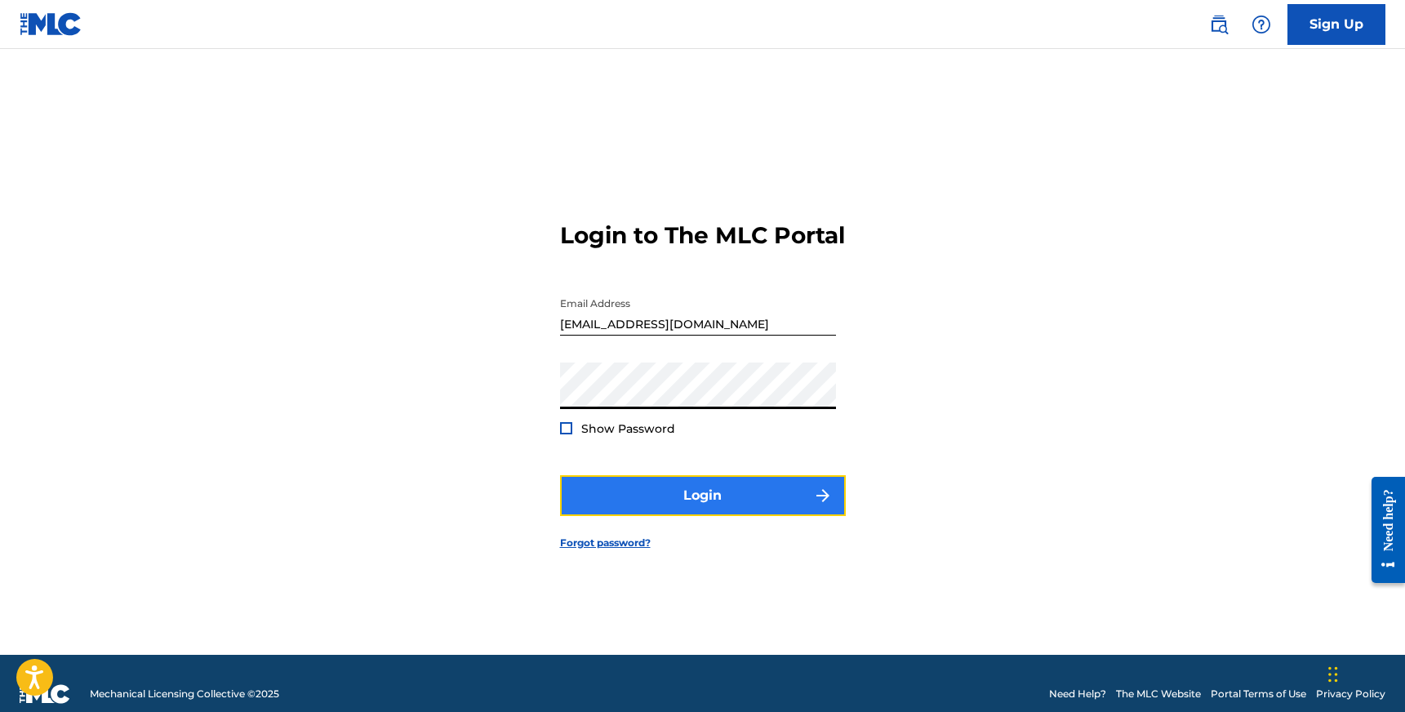
click at [718, 516] on button "Login" at bounding box center [703, 495] width 286 height 41
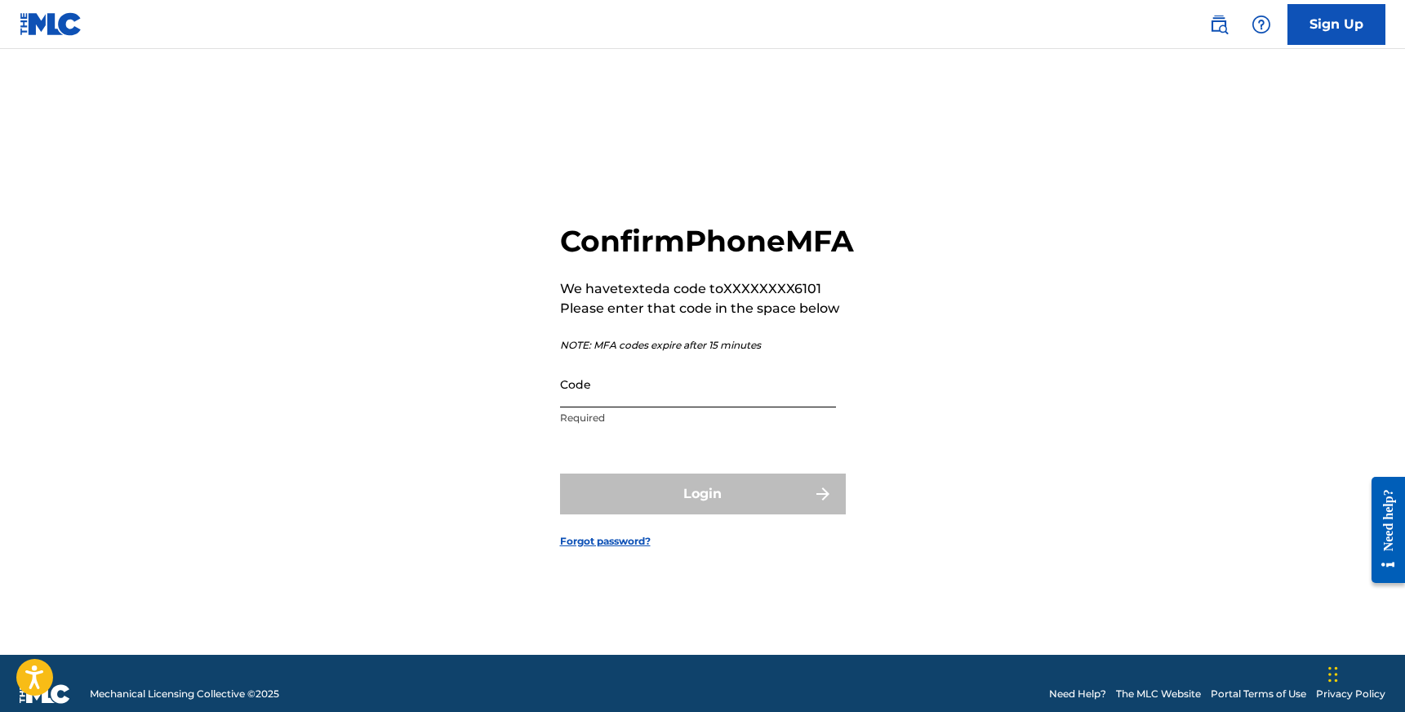
click at [636, 407] on input "Code" at bounding box center [698, 384] width 276 height 47
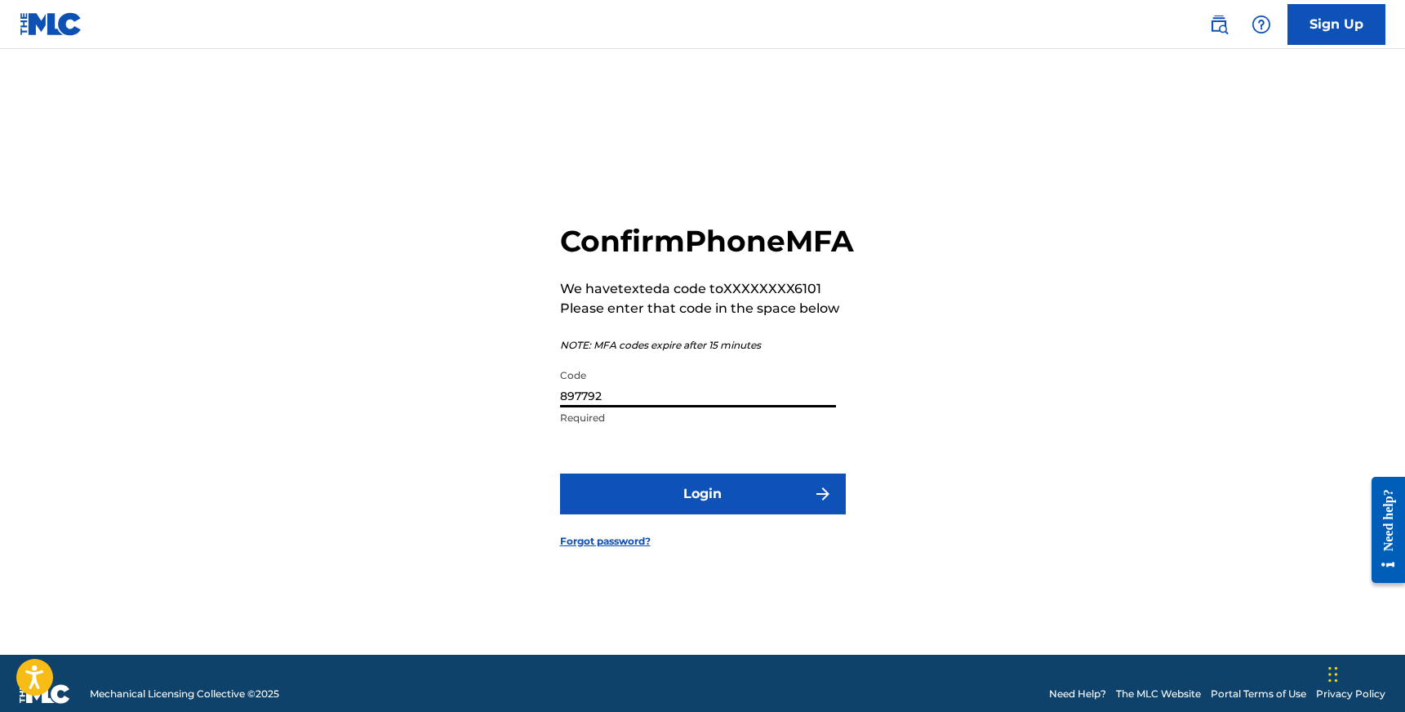
type input "897792"
click at [560, 473] on button "Login" at bounding box center [703, 493] width 286 height 41
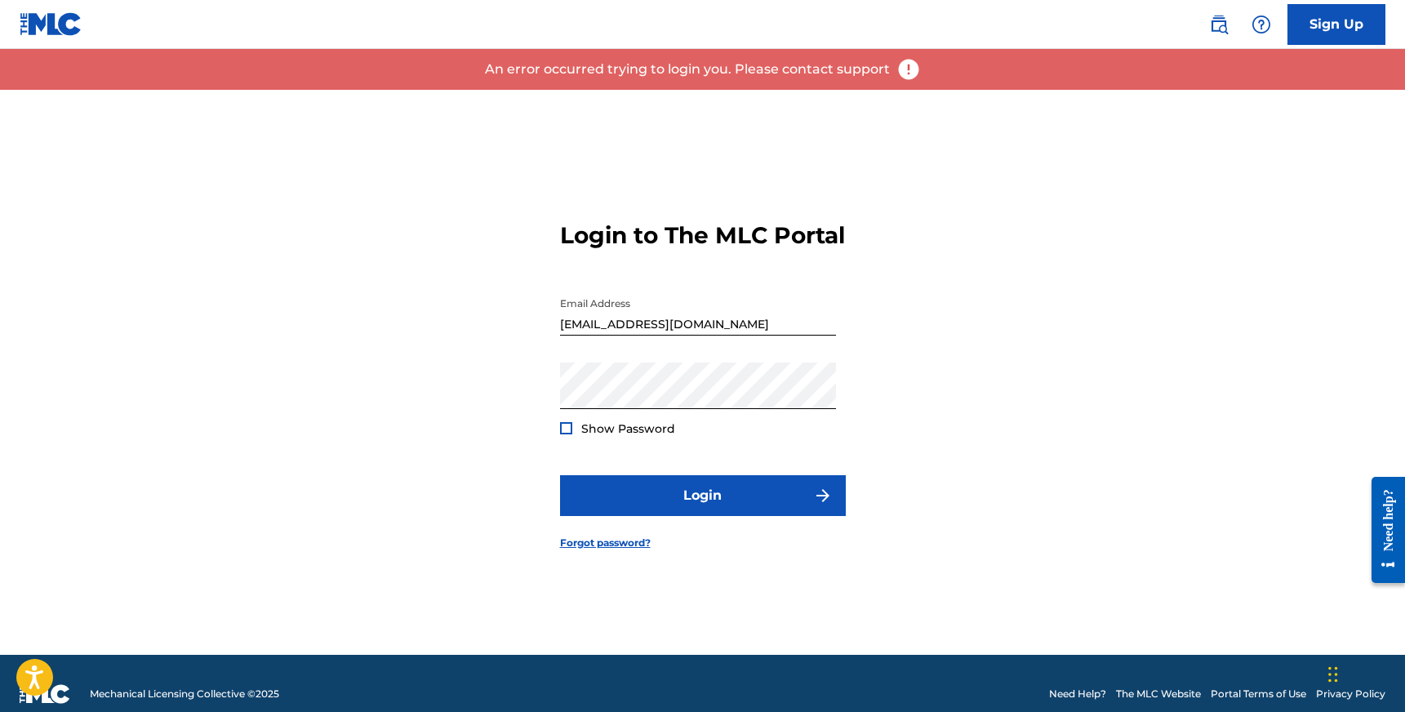
click at [565, 434] on div at bounding box center [566, 428] width 12 height 12
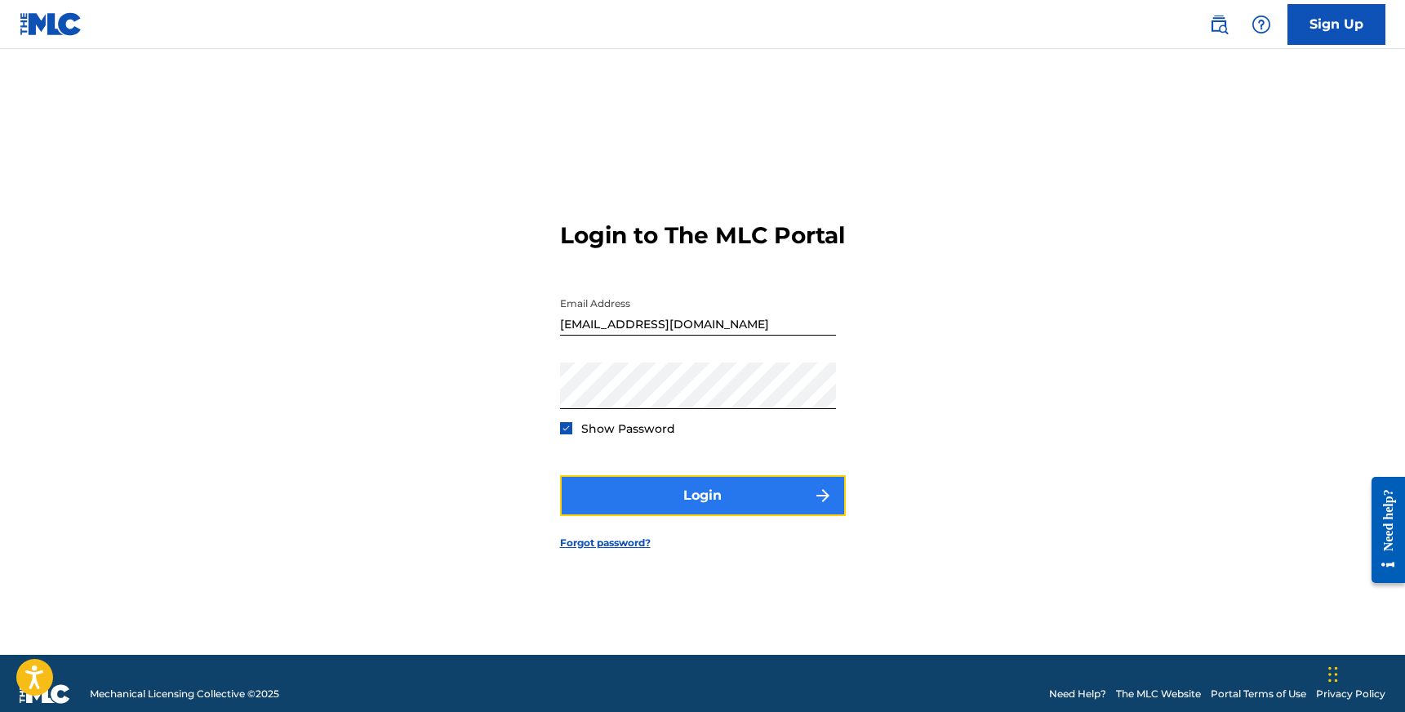
click at [666, 516] on button "Login" at bounding box center [703, 495] width 286 height 41
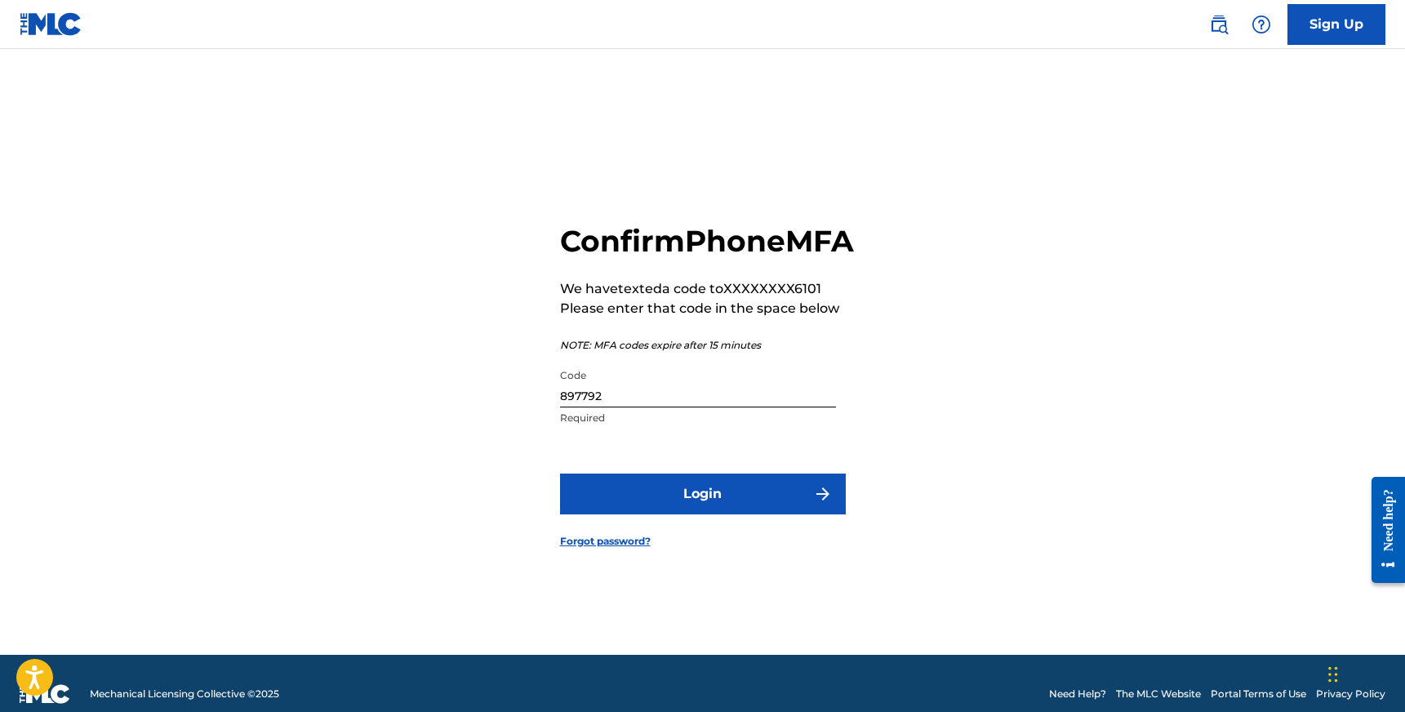
click at [642, 407] on input "897792" at bounding box center [698, 384] width 276 height 47
type input "520278"
click at [560, 473] on button "Login" at bounding box center [703, 493] width 286 height 41
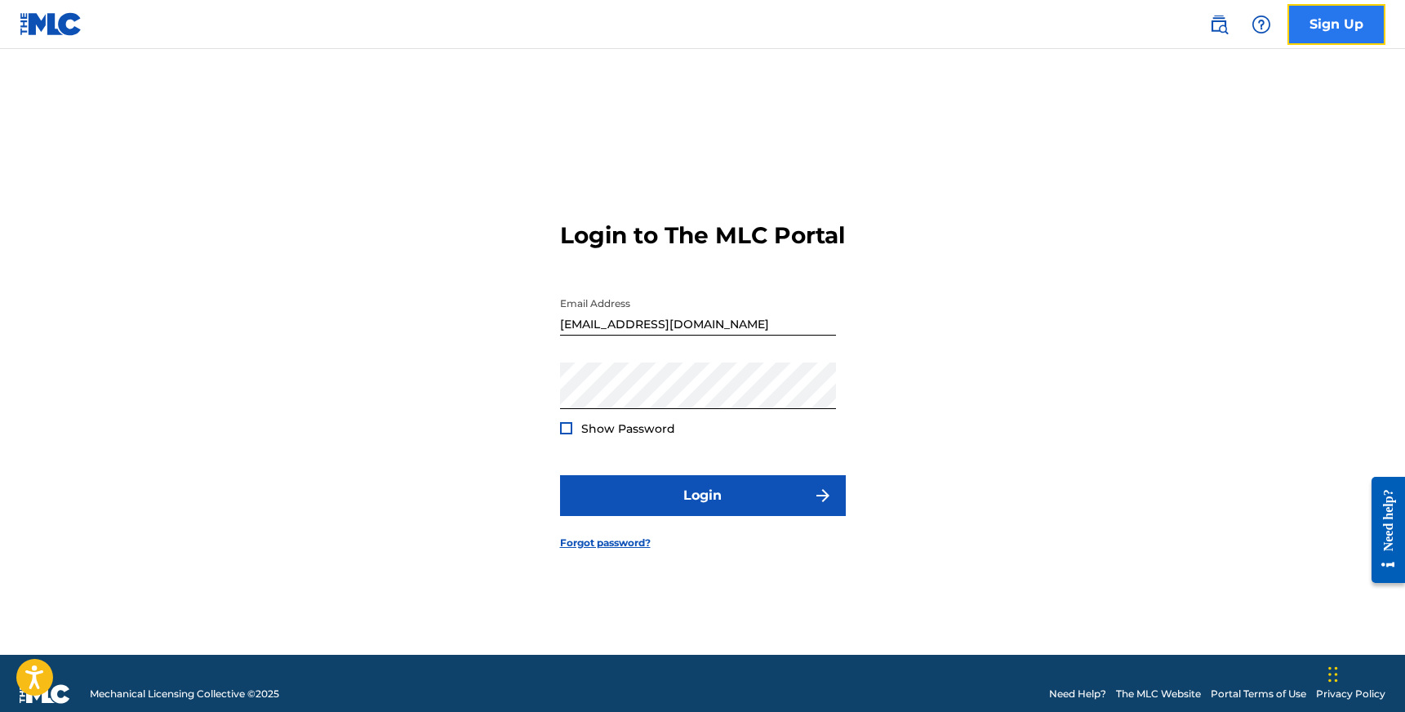
click at [1314, 30] on link "Sign Up" at bounding box center [1336, 24] width 98 height 41
